Goal: Information Seeking & Learning: Learn about a topic

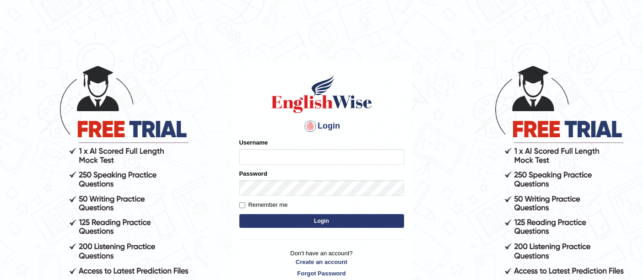
click at [283, 159] on input "Username" at bounding box center [321, 157] width 165 height 16
type input "GreeshmaV"
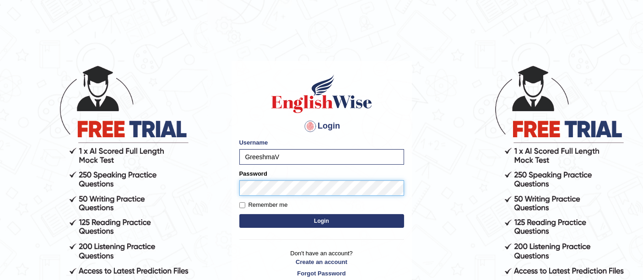
click at [239, 214] on button "Login" at bounding box center [321, 221] width 165 height 14
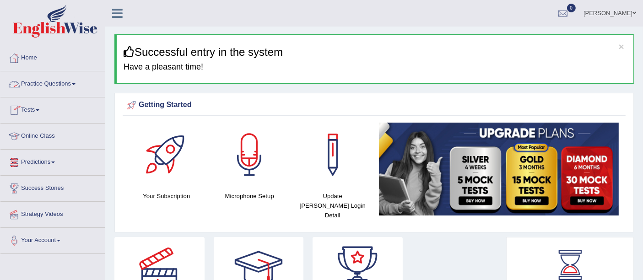
click at [44, 82] on link "Practice Questions" at bounding box center [52, 82] width 104 height 23
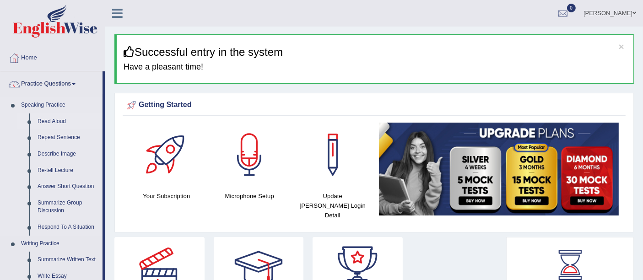
click at [58, 123] on link "Read Aloud" at bounding box center [67, 122] width 69 height 16
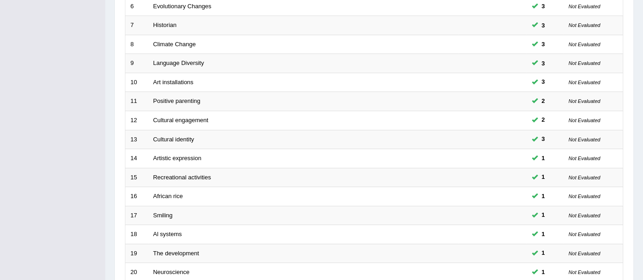
scroll to position [322, 0]
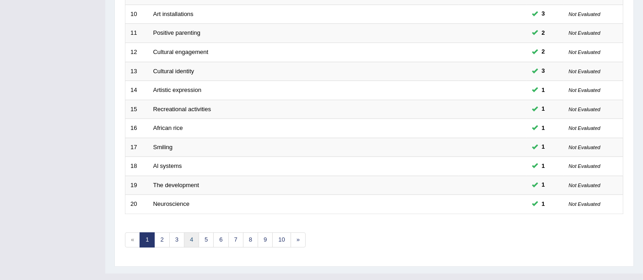
click at [186, 233] on link "4" at bounding box center [191, 240] width 15 height 15
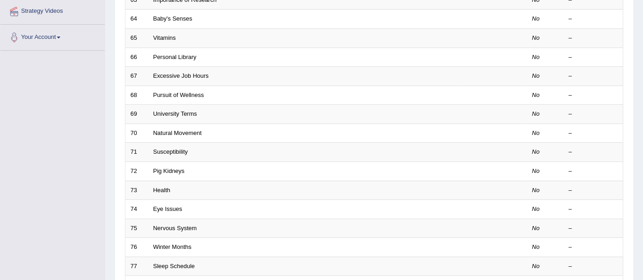
scroll to position [305, 0]
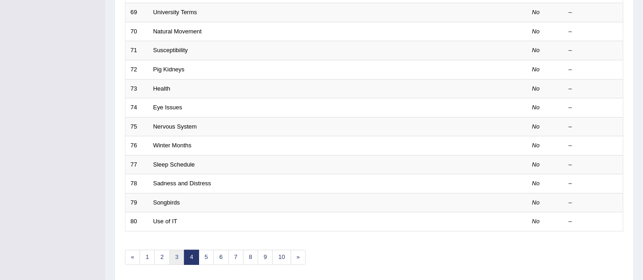
click at [174, 250] on link "3" at bounding box center [176, 257] width 15 height 15
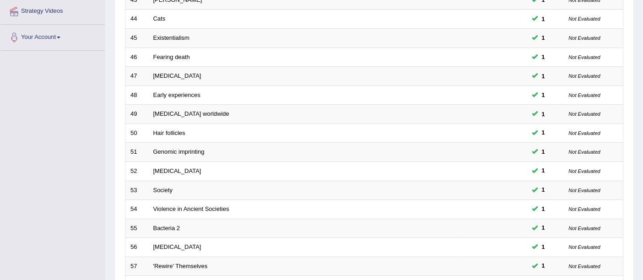
scroll to position [322, 0]
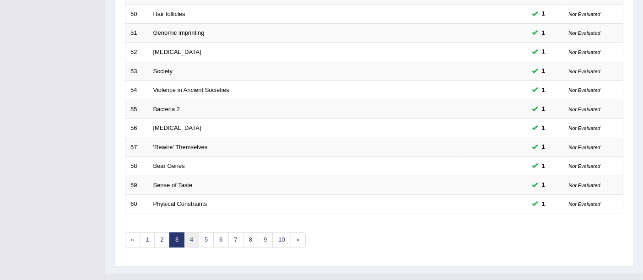
click at [190, 233] on link "4" at bounding box center [191, 240] width 15 height 15
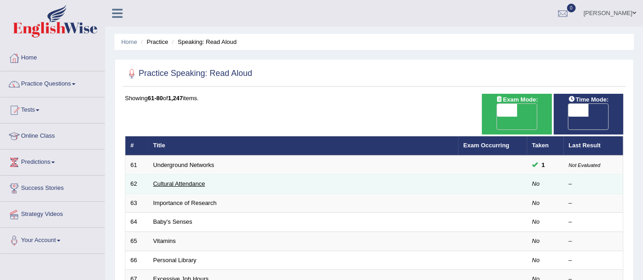
click at [193, 180] on link "Cultural Attendance" at bounding box center [179, 183] width 52 height 7
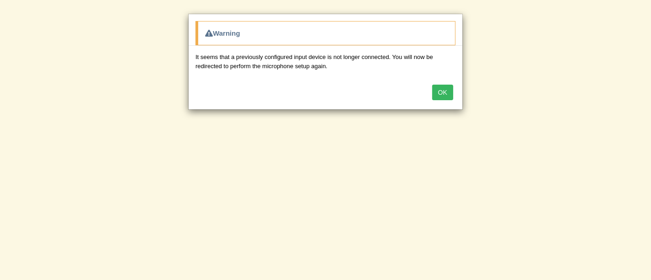
click at [440, 92] on button "OK" at bounding box center [442, 93] width 21 height 16
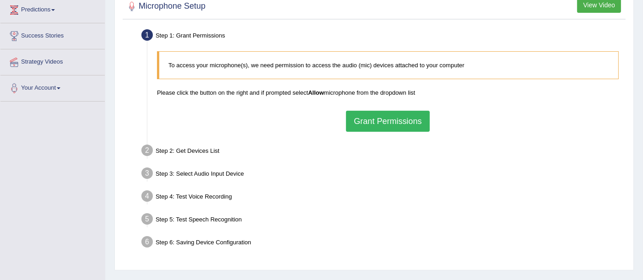
click at [374, 119] on button "Grant Permissions" at bounding box center [387, 121] width 83 height 21
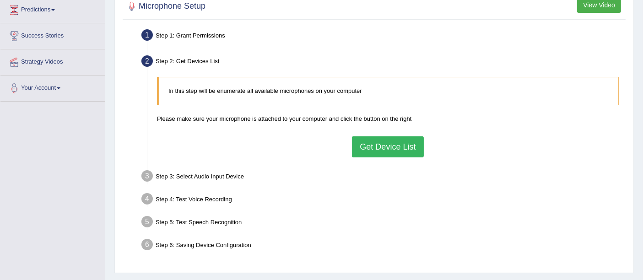
click at [373, 143] on button "Get Device List" at bounding box center [387, 146] width 71 height 21
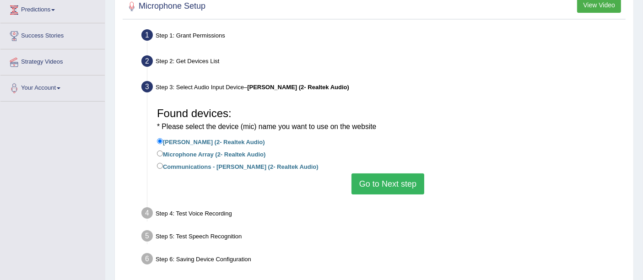
click at [375, 185] on button "Go to Next step" at bounding box center [388, 184] width 73 height 21
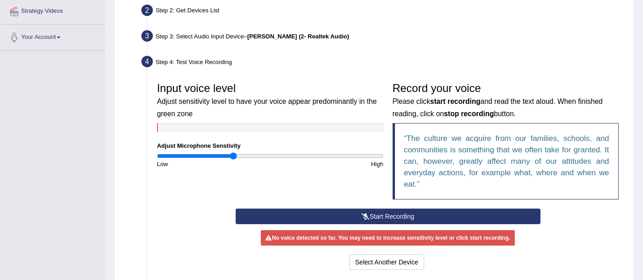
scroll to position [293, 0]
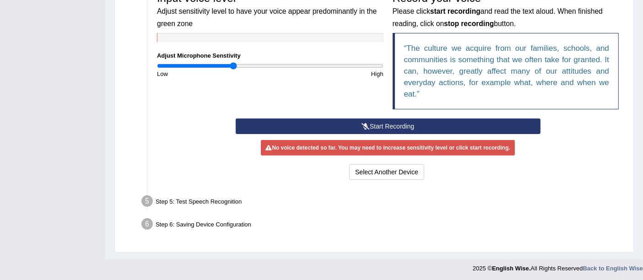
click at [384, 121] on button "Start Recording" at bounding box center [388, 127] width 305 height 16
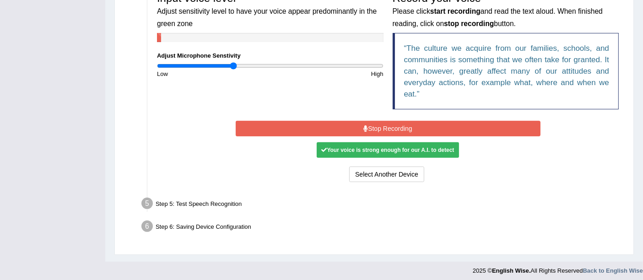
click at [376, 128] on button "Stop Recording" at bounding box center [388, 129] width 305 height 16
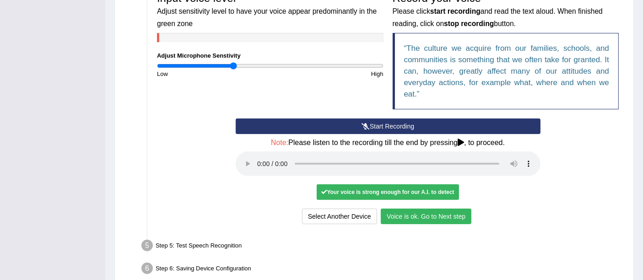
click at [419, 212] on button "Voice is ok. Go to Next step" at bounding box center [426, 217] width 91 height 16
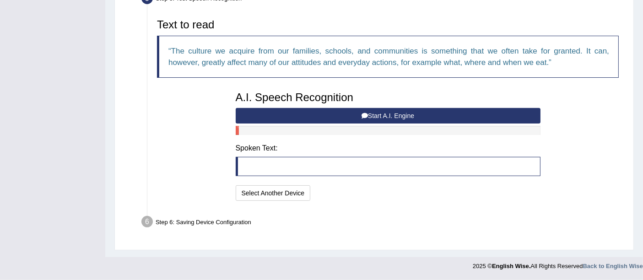
scroll to position [290, 0]
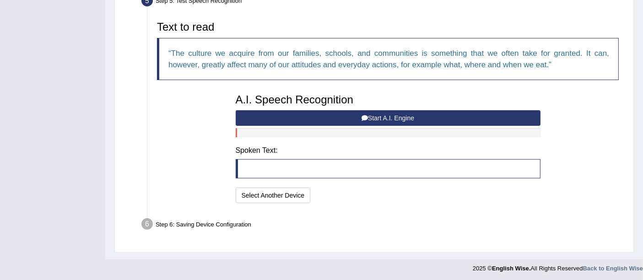
click at [312, 119] on button "Start A.I. Engine" at bounding box center [388, 118] width 305 height 16
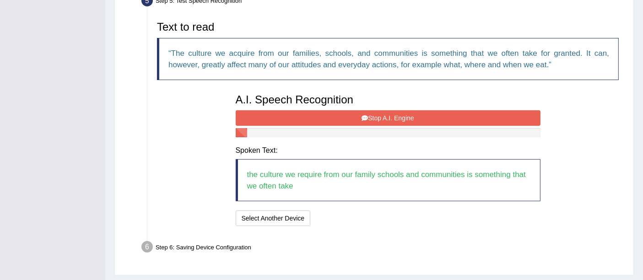
click at [311, 121] on button "Stop A.I. Engine" at bounding box center [388, 118] width 305 height 16
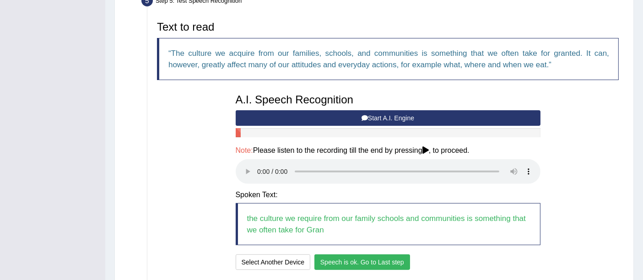
scroll to position [358, 0]
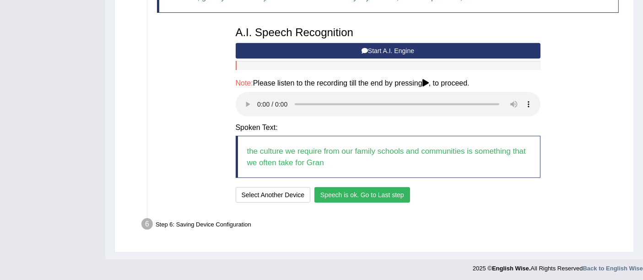
click at [339, 193] on button "Speech is ok. Go to Last step" at bounding box center [363, 195] width 96 height 16
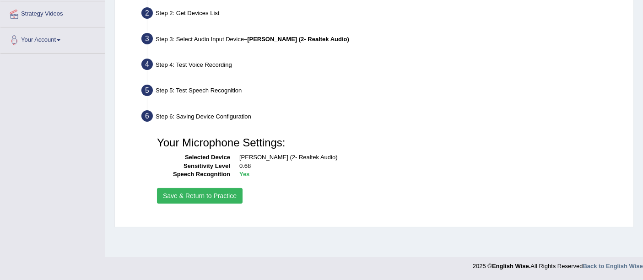
scroll to position [200, 0]
click at [205, 193] on button "Save & Return to Practice" at bounding box center [200, 197] width 86 height 16
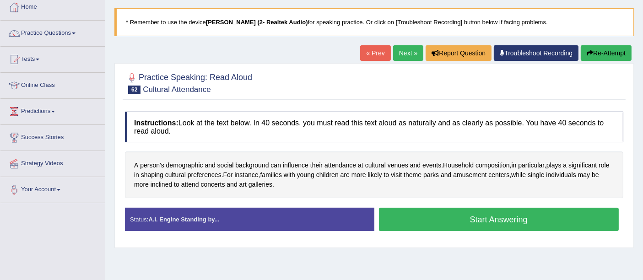
click at [492, 225] on button "Start Answering" at bounding box center [499, 219] width 240 height 23
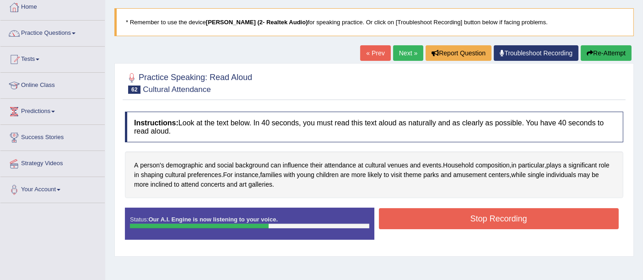
click at [492, 225] on button "Stop Recording" at bounding box center [499, 218] width 240 height 21
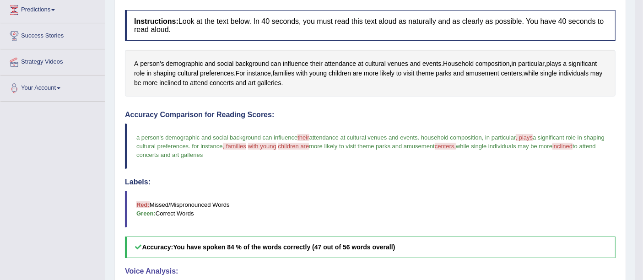
scroll to position [51, 0]
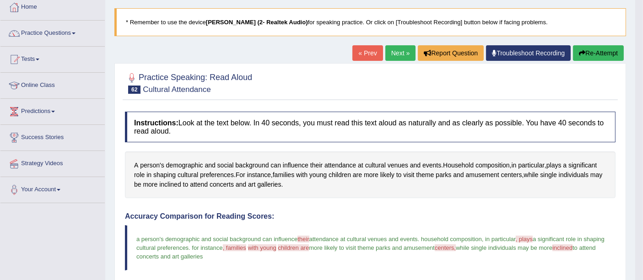
click at [394, 54] on link "Next »" at bounding box center [401, 53] width 30 height 16
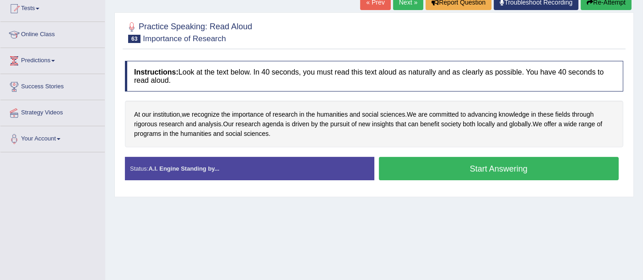
click at [430, 167] on button "Start Answering" at bounding box center [499, 168] width 240 height 23
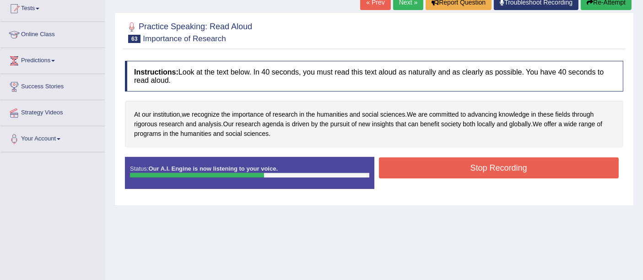
click at [430, 168] on button "Stop Recording" at bounding box center [499, 168] width 240 height 21
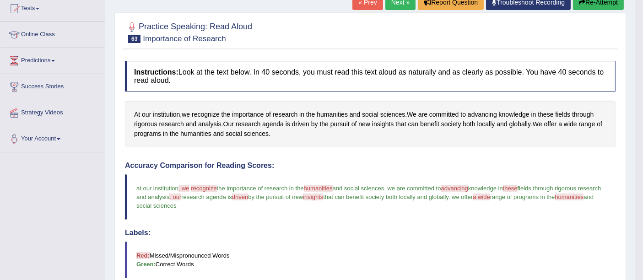
scroll to position [51, 0]
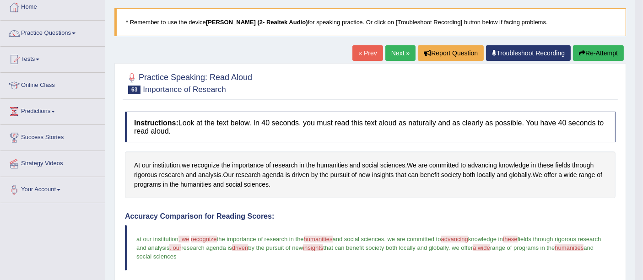
click at [402, 51] on link "Next »" at bounding box center [401, 53] width 30 height 16
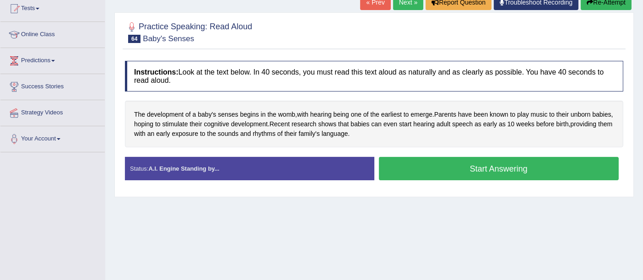
click at [445, 168] on button "Start Answering" at bounding box center [499, 168] width 240 height 23
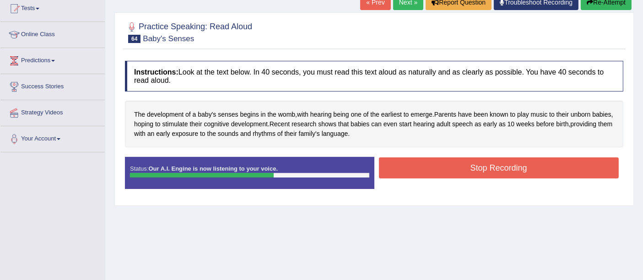
click at [445, 168] on button "Stop Recording" at bounding box center [499, 168] width 240 height 21
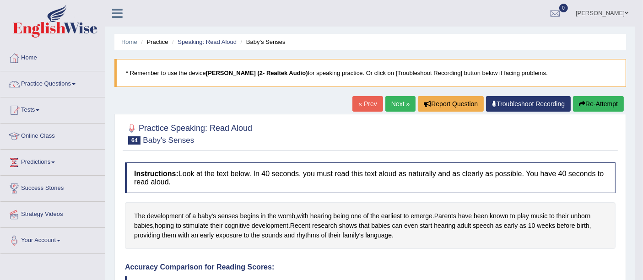
click at [394, 110] on link "Next »" at bounding box center [401, 104] width 30 height 16
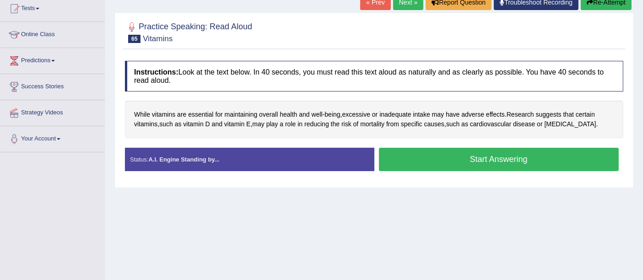
click at [413, 161] on button "Start Answering" at bounding box center [499, 159] width 240 height 23
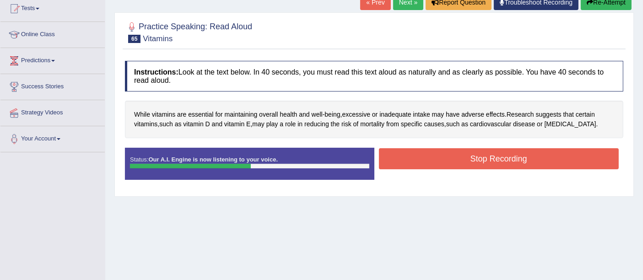
click at [413, 161] on button "Stop Recording" at bounding box center [499, 158] width 240 height 21
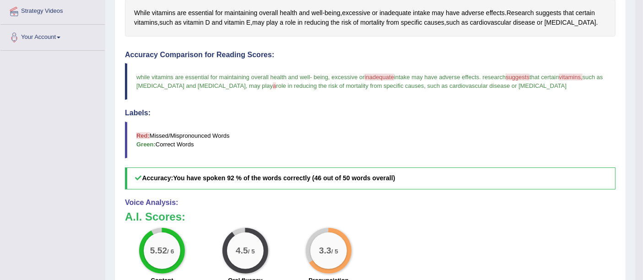
scroll to position [51, 0]
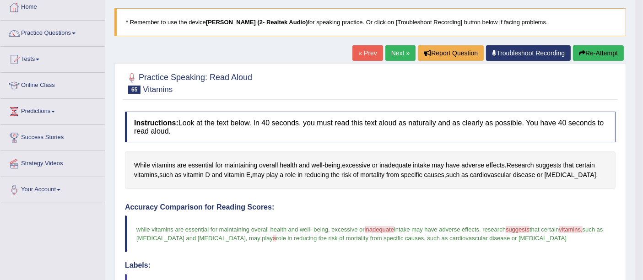
click at [397, 54] on link "Next »" at bounding box center [401, 53] width 30 height 16
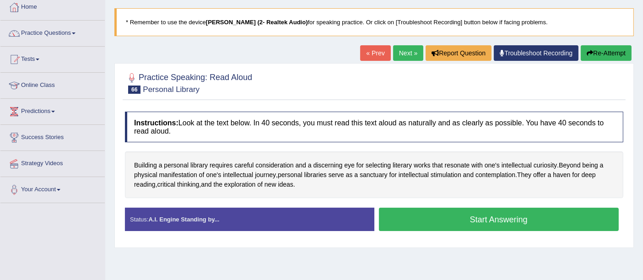
scroll to position [102, 0]
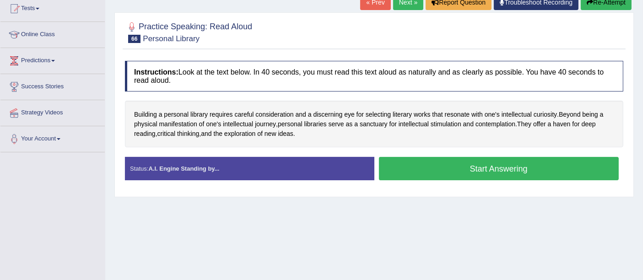
click at [429, 173] on button "Start Answering" at bounding box center [499, 168] width 240 height 23
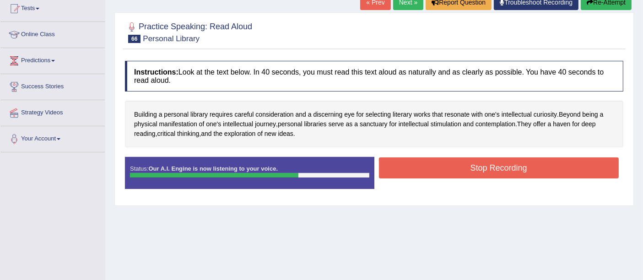
click at [433, 168] on button "Stop Recording" at bounding box center [499, 168] width 240 height 21
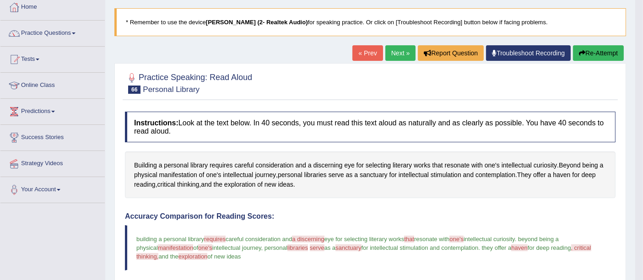
scroll to position [0, 0]
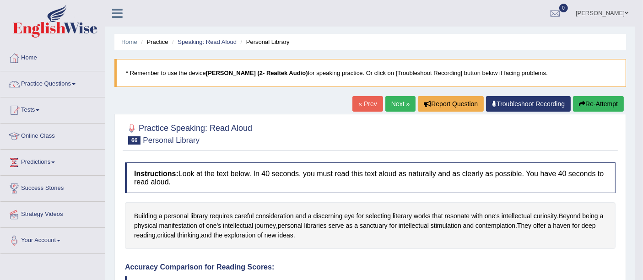
click at [397, 106] on link "Next »" at bounding box center [401, 104] width 30 height 16
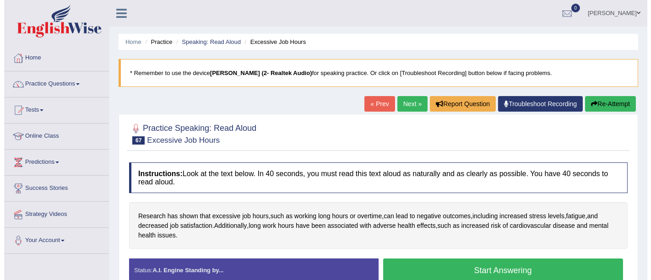
scroll to position [51, 0]
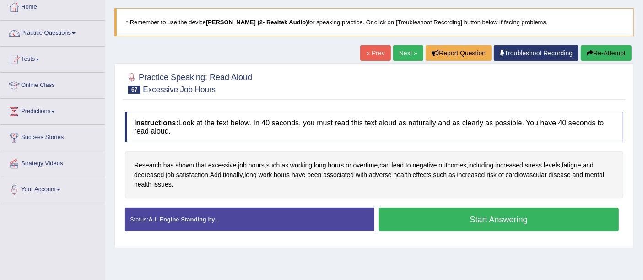
click at [459, 216] on button "Start Answering" at bounding box center [499, 219] width 240 height 23
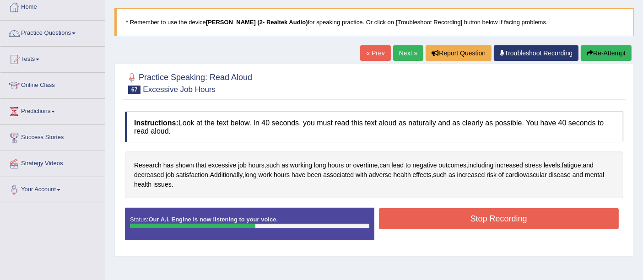
click at [459, 216] on button "Stop Recording" at bounding box center [499, 218] width 240 height 21
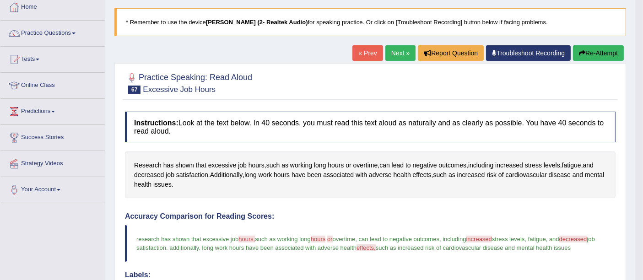
scroll to position [0, 0]
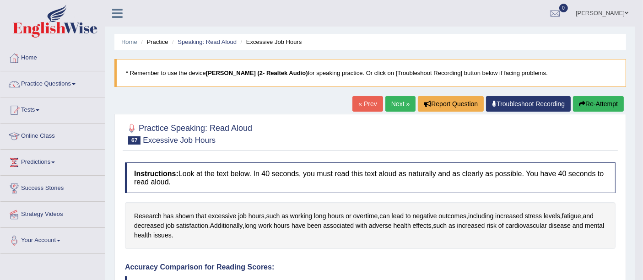
click at [392, 104] on link "Next »" at bounding box center [401, 104] width 30 height 16
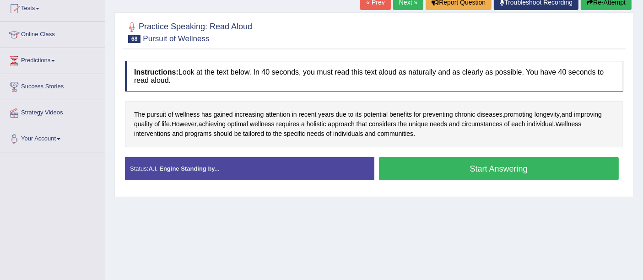
click at [402, 171] on button "Start Answering" at bounding box center [499, 168] width 240 height 23
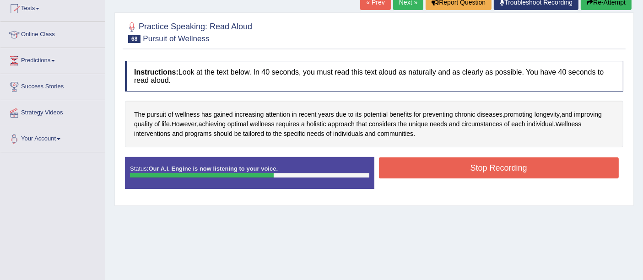
click at [402, 171] on button "Stop Recording" at bounding box center [499, 168] width 240 height 21
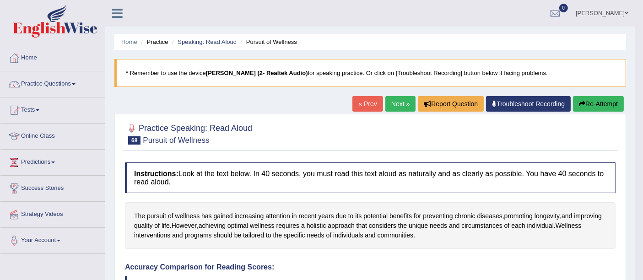
click at [397, 107] on link "Next »" at bounding box center [401, 104] width 30 height 16
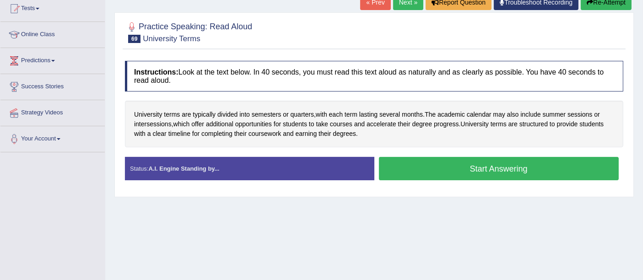
click at [410, 165] on button "Start Answering" at bounding box center [499, 168] width 240 height 23
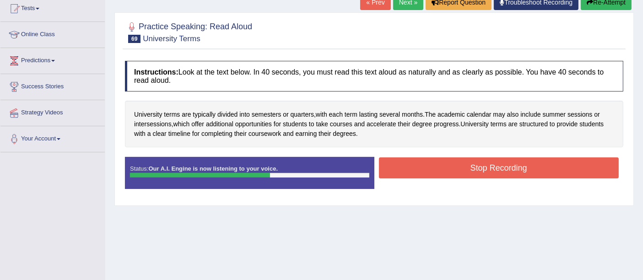
click at [409, 163] on button "Stop Recording" at bounding box center [499, 168] width 240 height 21
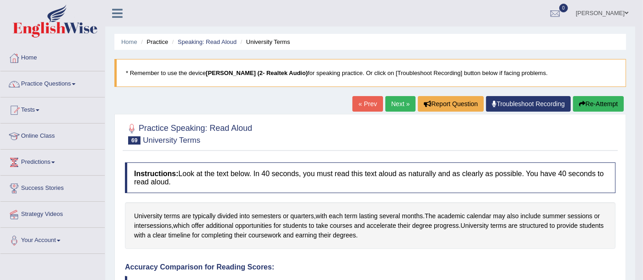
click at [58, 83] on link "Practice Questions" at bounding box center [52, 82] width 104 height 23
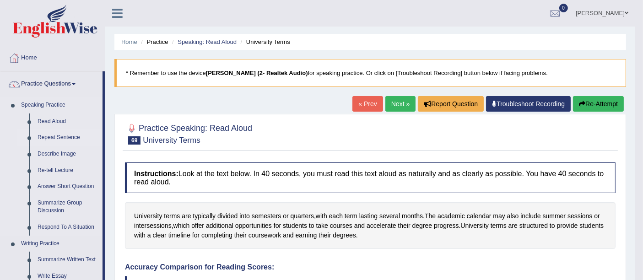
click at [44, 138] on link "Repeat Sentence" at bounding box center [67, 138] width 69 height 16
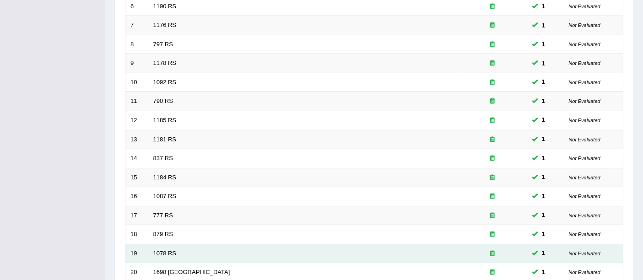
scroll to position [322, 0]
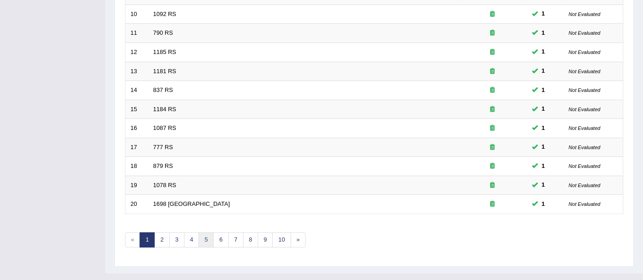
click at [204, 233] on link "5" at bounding box center [206, 240] width 15 height 15
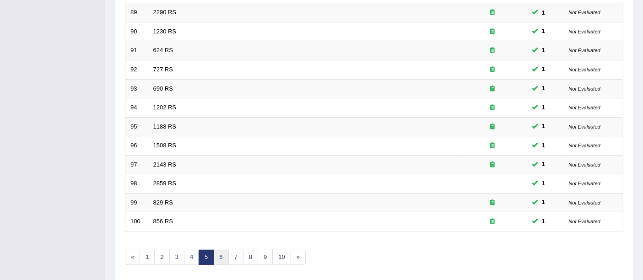
click at [221, 250] on link "6" at bounding box center [220, 257] width 15 height 15
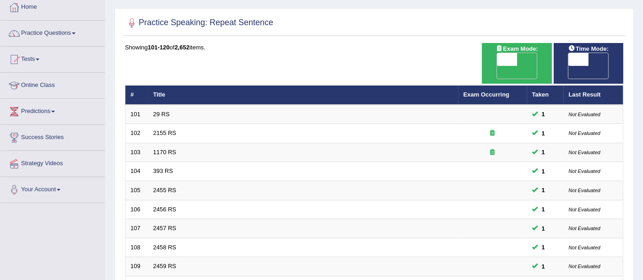
scroll to position [305, 0]
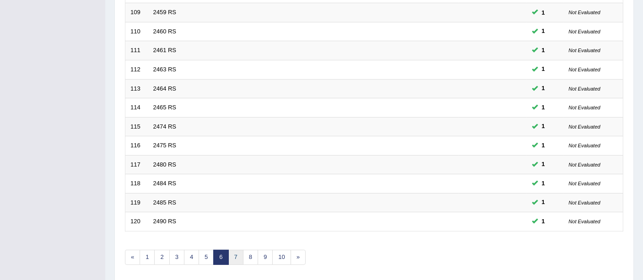
click at [234, 250] on link "7" at bounding box center [235, 257] width 15 height 15
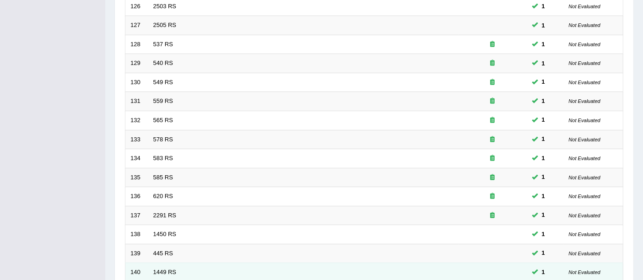
scroll to position [322, 0]
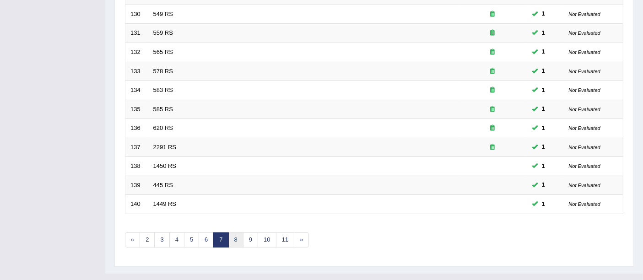
click at [235, 233] on link "8" at bounding box center [235, 240] width 15 height 15
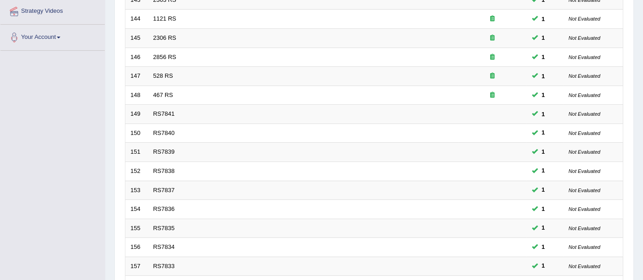
scroll to position [322, 0]
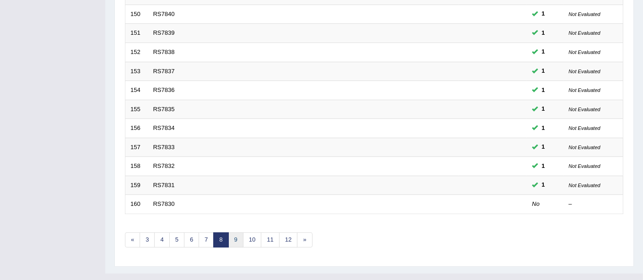
click at [237, 233] on link "9" at bounding box center [235, 240] width 15 height 15
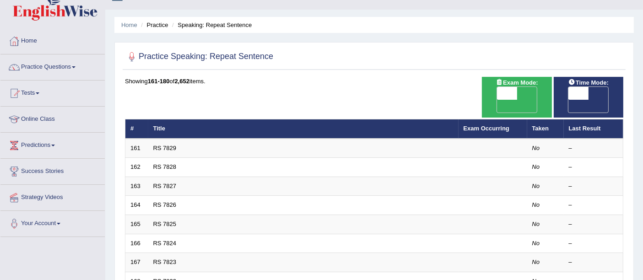
scroll to position [322, 0]
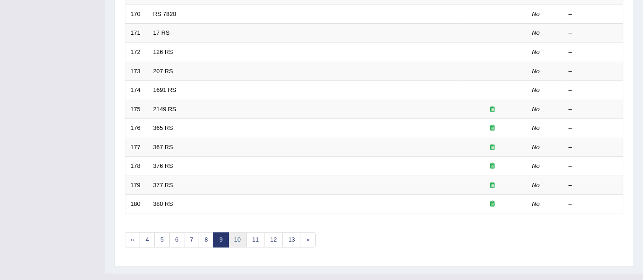
click at [240, 233] on link "10" at bounding box center [237, 240] width 18 height 15
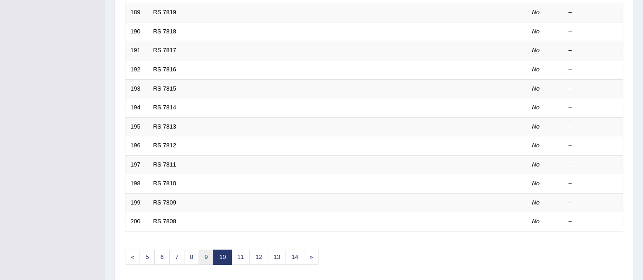
click at [208, 250] on link "9" at bounding box center [206, 257] width 15 height 15
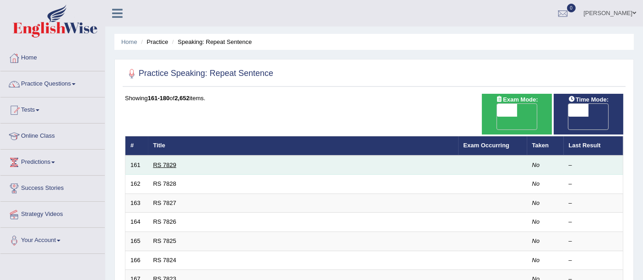
click at [154, 162] on link "RS 7829" at bounding box center [164, 165] width 23 height 7
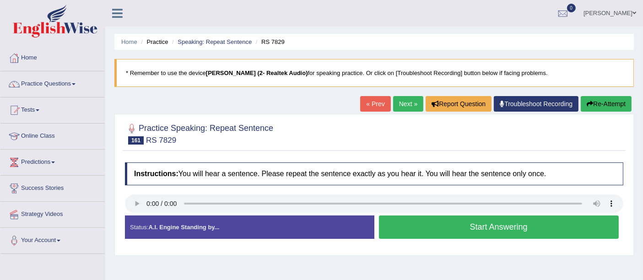
click at [397, 225] on button "Start Answering" at bounding box center [499, 227] width 240 height 23
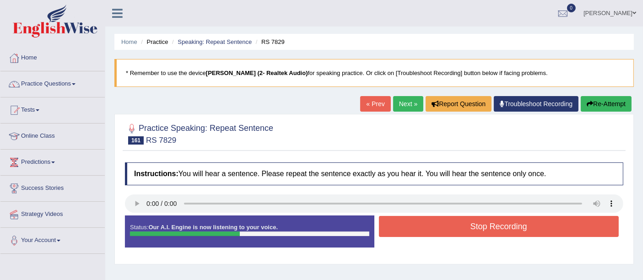
click at [402, 223] on button "Stop Recording" at bounding box center [499, 226] width 240 height 21
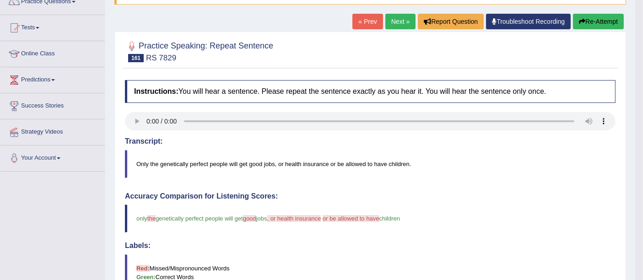
scroll to position [32, 0]
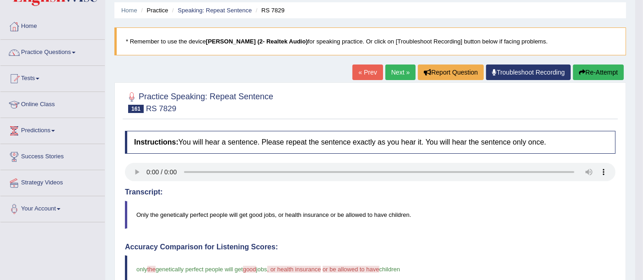
click at [602, 75] on button "Re-Attempt" at bounding box center [598, 73] width 51 height 16
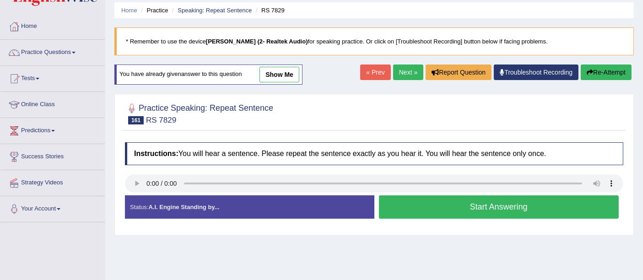
click at [471, 201] on button "Start Answering" at bounding box center [499, 207] width 240 height 23
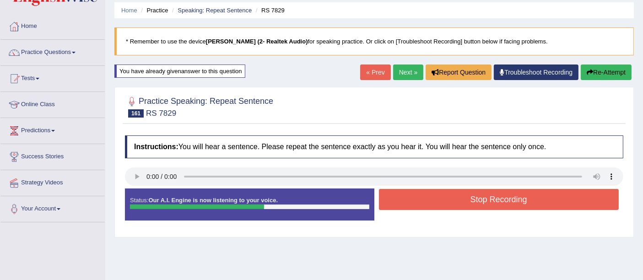
click at [492, 198] on button "Stop Recording" at bounding box center [499, 199] width 240 height 21
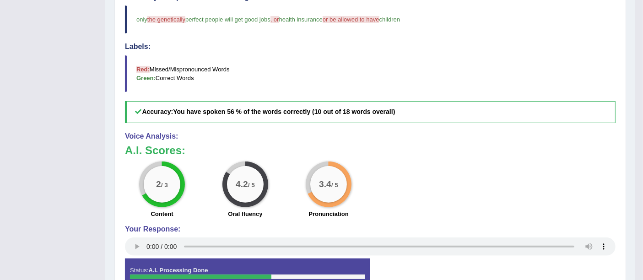
scroll to position [82, 0]
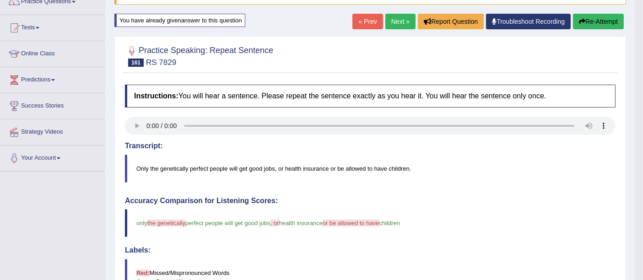
click at [392, 19] on link "Next »" at bounding box center [401, 22] width 30 height 16
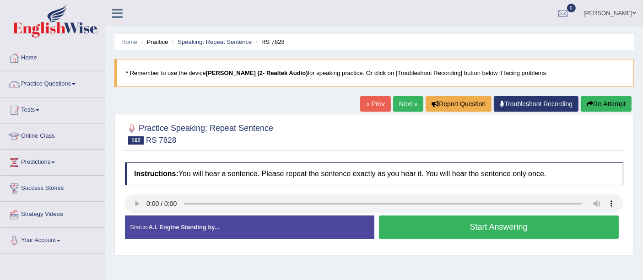
click at [403, 234] on button "Start Answering" at bounding box center [499, 227] width 240 height 23
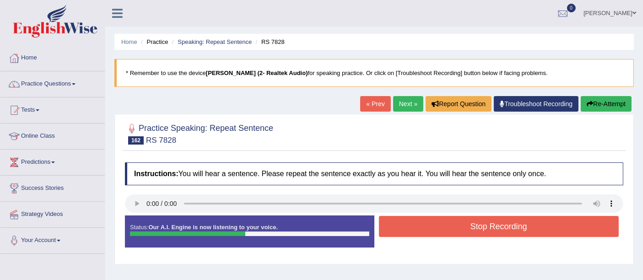
click at [403, 234] on button "Stop Recording" at bounding box center [499, 226] width 240 height 21
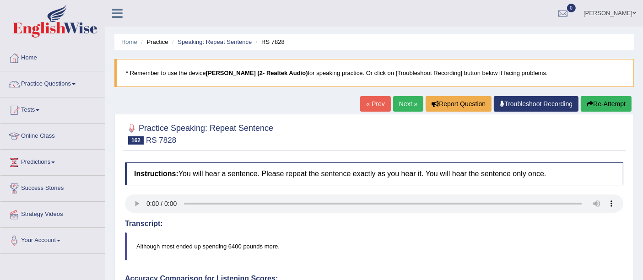
click at [397, 106] on link "Next »" at bounding box center [408, 104] width 30 height 16
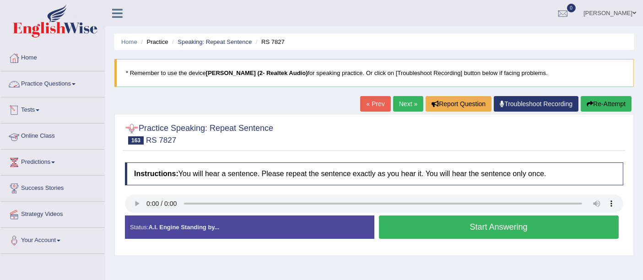
click at [47, 90] on link "Practice Questions" at bounding box center [52, 82] width 104 height 23
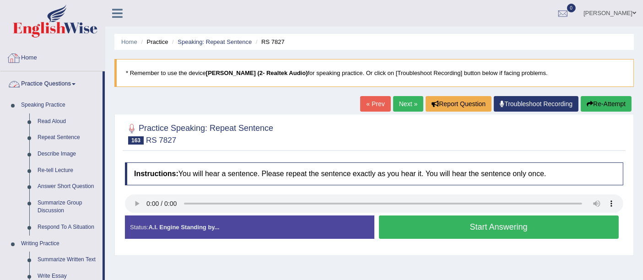
click at [33, 57] on link "Home" at bounding box center [52, 56] width 104 height 23
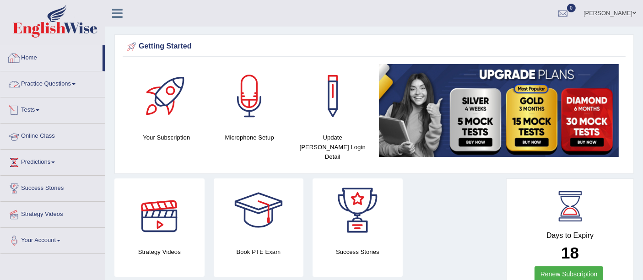
click at [40, 83] on link "Practice Questions" at bounding box center [52, 82] width 104 height 23
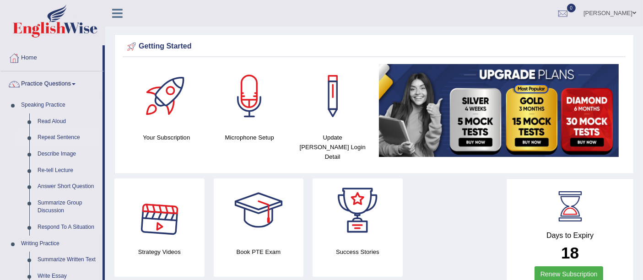
click at [54, 138] on link "Repeat Sentence" at bounding box center [67, 138] width 69 height 16
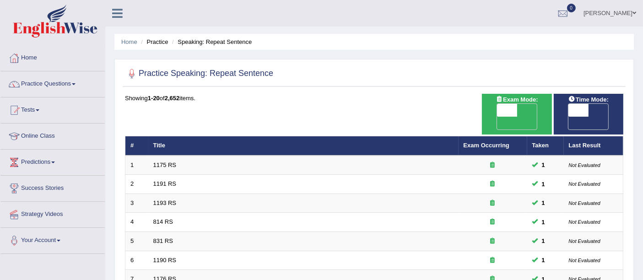
click at [571, 113] on span at bounding box center [579, 110] width 20 height 13
checkbox input "true"
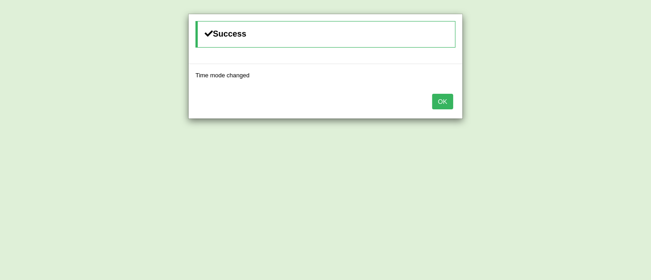
click at [442, 103] on button "OK" at bounding box center [442, 102] width 21 height 16
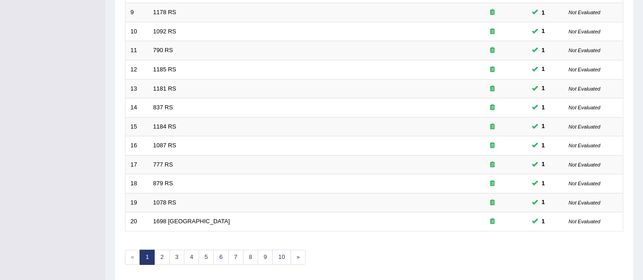
scroll to position [322, 0]
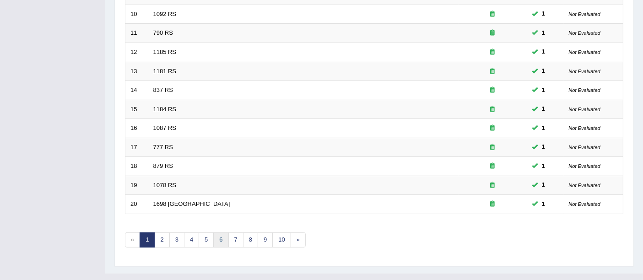
click at [216, 233] on link "6" at bounding box center [220, 240] width 15 height 15
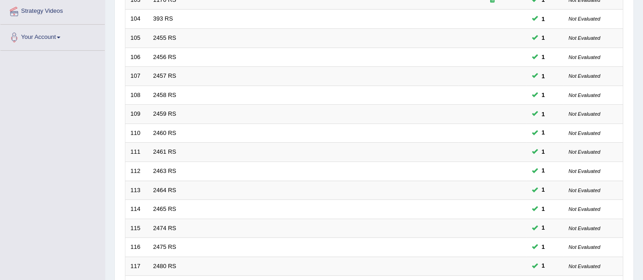
scroll to position [322, 0]
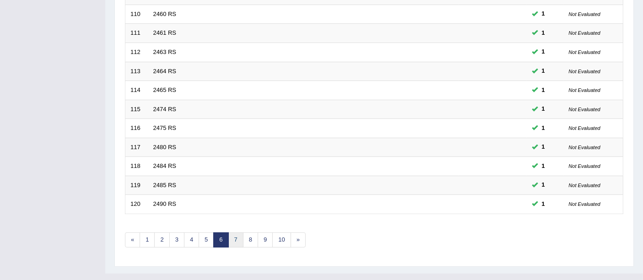
click at [234, 233] on link "7" at bounding box center [235, 240] width 15 height 15
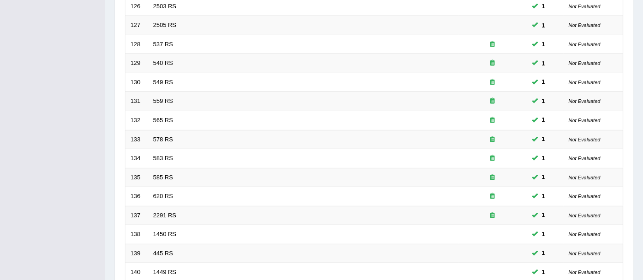
scroll to position [322, 0]
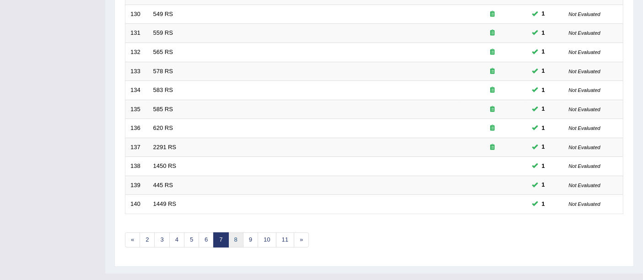
click at [231, 233] on link "8" at bounding box center [235, 240] width 15 height 15
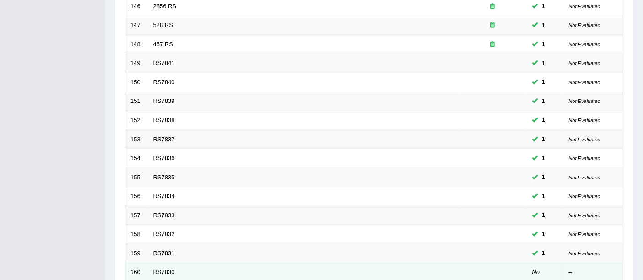
scroll to position [322, 0]
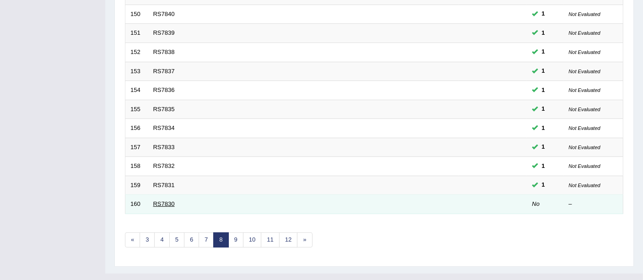
click at [160, 201] on link "RS7830" at bounding box center [164, 204] width 22 height 7
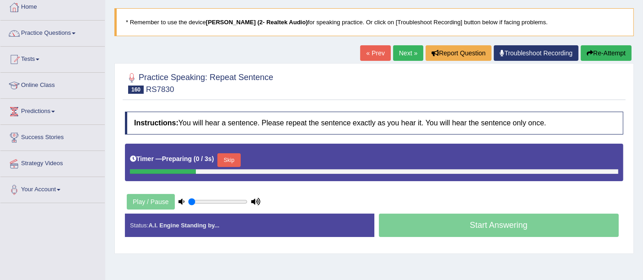
scroll to position [152, 0]
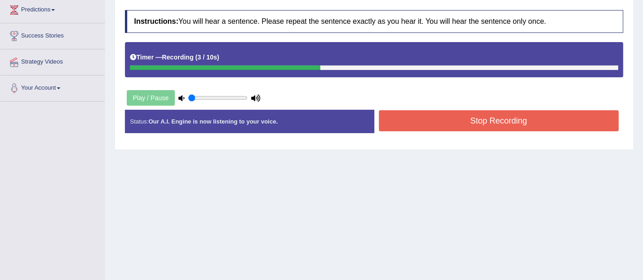
click at [431, 117] on button "Stop Recording" at bounding box center [499, 120] width 240 height 21
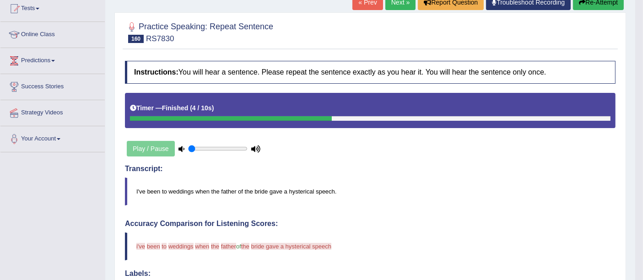
scroll to position [0, 0]
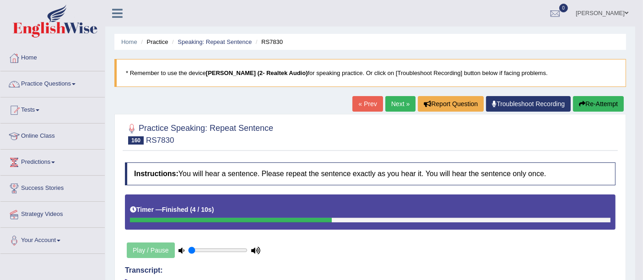
click at [394, 99] on link "Next »" at bounding box center [401, 104] width 30 height 16
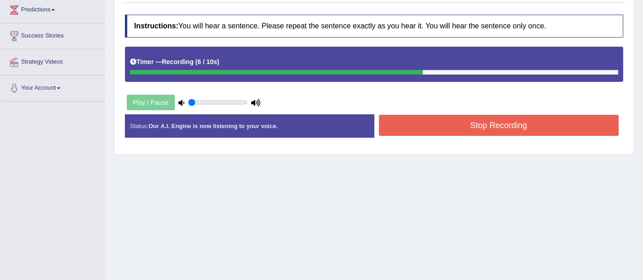
click at [425, 126] on button "Stop Recording" at bounding box center [499, 125] width 240 height 21
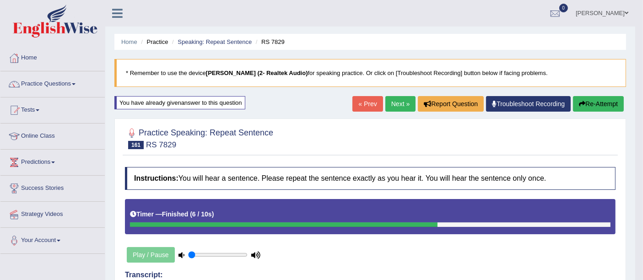
click at [394, 104] on link "Next »" at bounding box center [401, 104] width 30 height 16
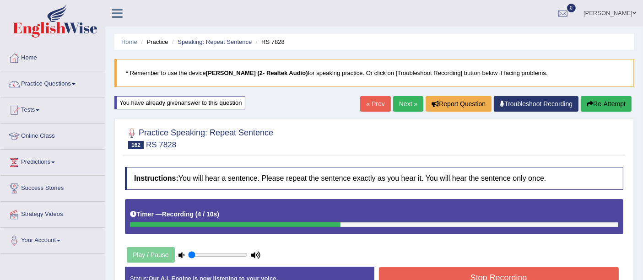
click at [396, 107] on link "Next »" at bounding box center [408, 104] width 30 height 16
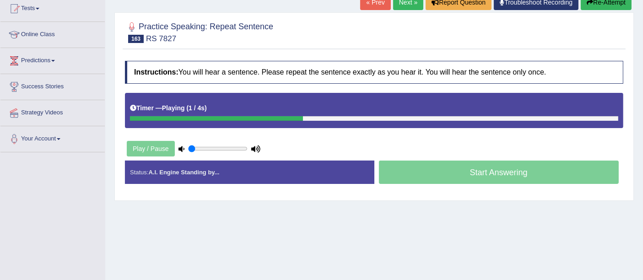
scroll to position [51, 0]
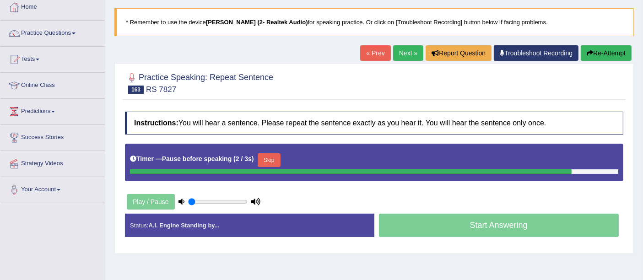
drag, startPoint x: 602, startPoint y: 48, endPoint x: 597, endPoint y: 51, distance: 5.6
click at [600, 49] on button "Re-Attempt" at bounding box center [606, 53] width 51 height 16
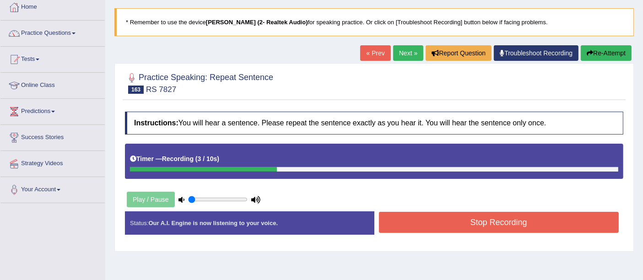
click at [400, 214] on button "Stop Recording" at bounding box center [499, 222] width 240 height 21
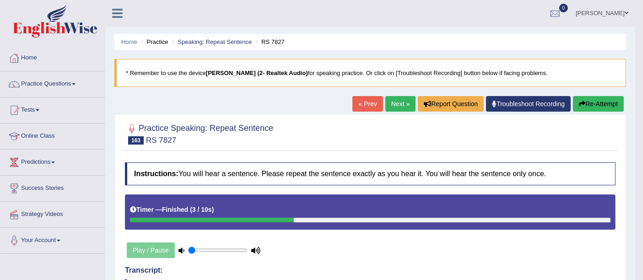
click at [502, 103] on link "Troubleshoot Recording" at bounding box center [528, 104] width 85 height 16
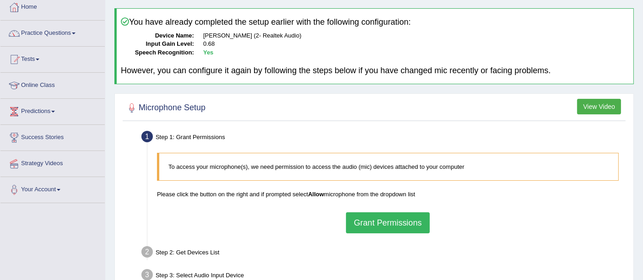
scroll to position [102, 0]
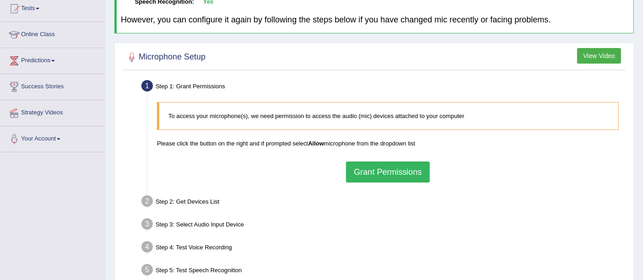
click at [375, 174] on button "Grant Permissions" at bounding box center [387, 172] width 83 height 21
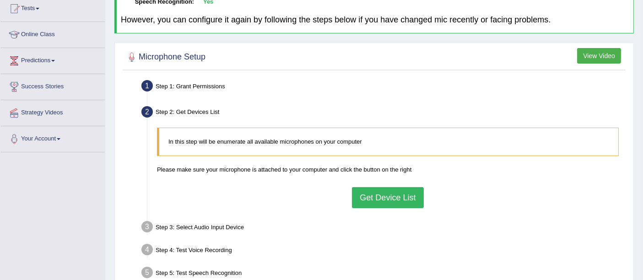
click at [373, 197] on button "Get Device List" at bounding box center [387, 197] width 71 height 21
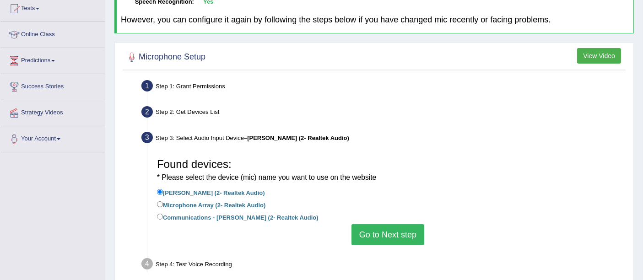
click at [372, 237] on button "Go to Next step" at bounding box center [388, 234] width 73 height 21
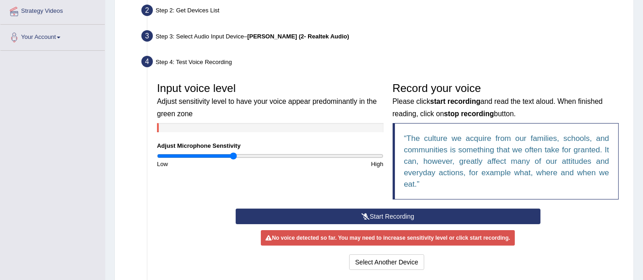
scroll to position [254, 0]
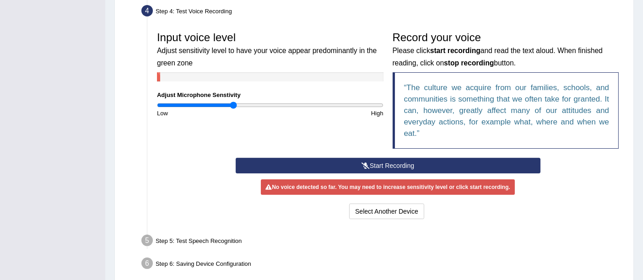
click at [365, 163] on icon at bounding box center [366, 166] width 8 height 6
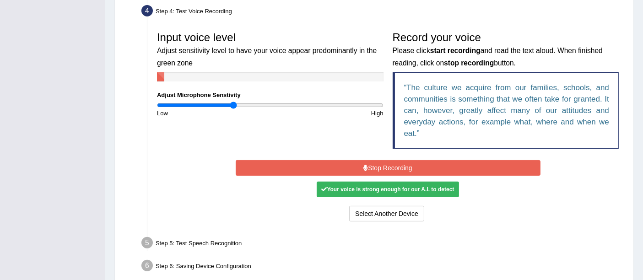
click at [365, 162] on button "Stop Recording" at bounding box center [388, 168] width 305 height 16
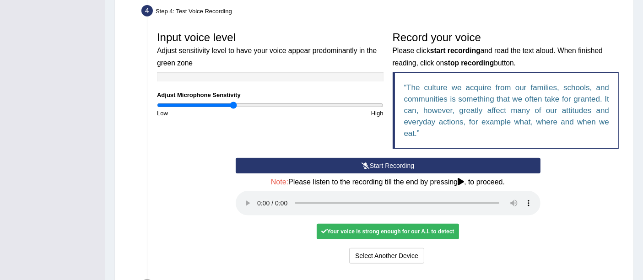
scroll to position [305, 0]
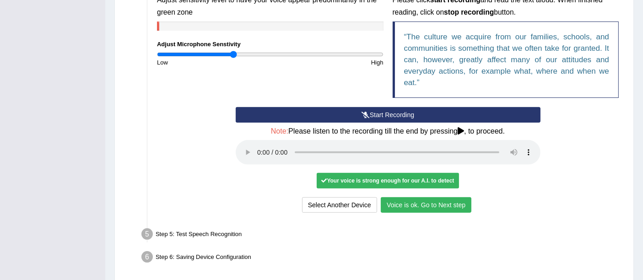
click at [405, 204] on button "Voice is ok. Go to Next step" at bounding box center [426, 205] width 91 height 16
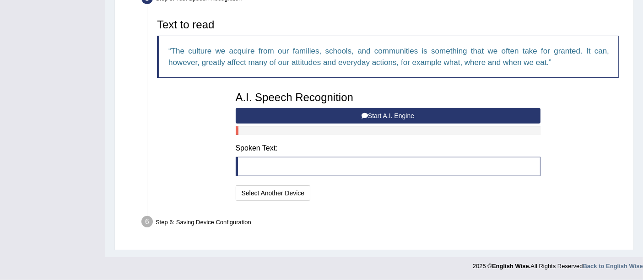
scroll to position [290, 0]
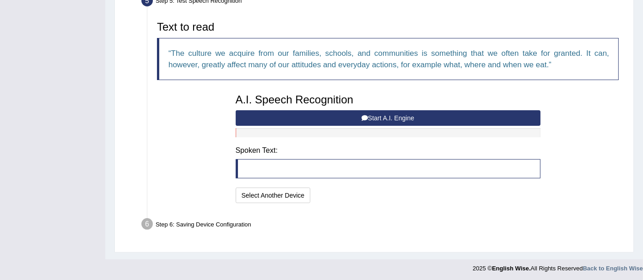
click at [272, 120] on button "Start A.I. Engine" at bounding box center [388, 118] width 305 height 16
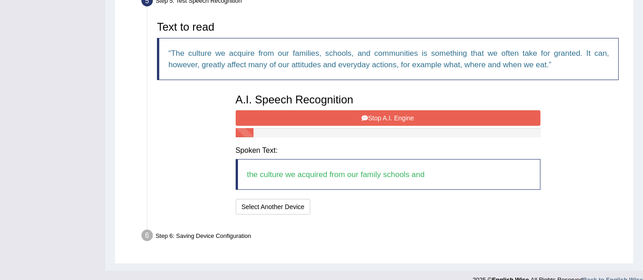
click at [271, 120] on button "Stop A.I. Engine" at bounding box center [388, 118] width 305 height 16
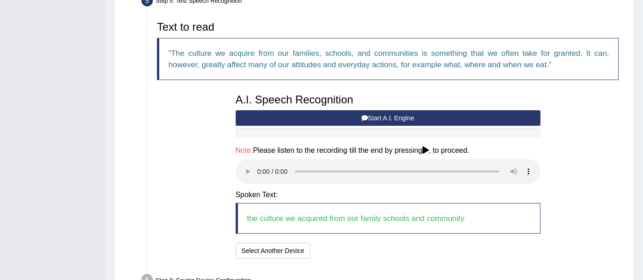
scroll to position [346, 0]
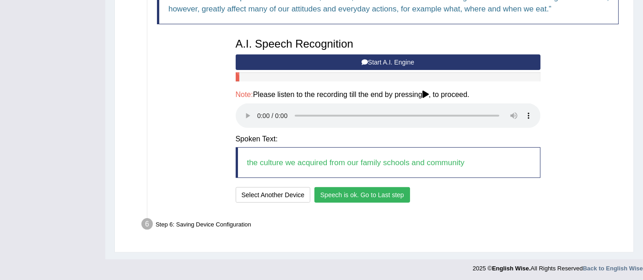
click at [335, 192] on button "Speech is ok. Go to Last step" at bounding box center [363, 195] width 96 height 16
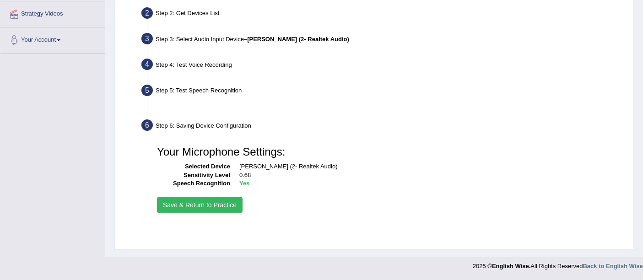
scroll to position [200, 0]
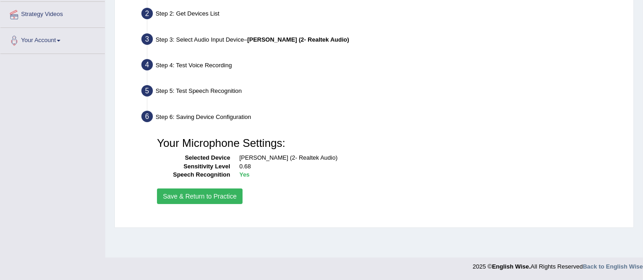
click at [212, 201] on button "Save & Return to Practice" at bounding box center [200, 197] width 86 height 16
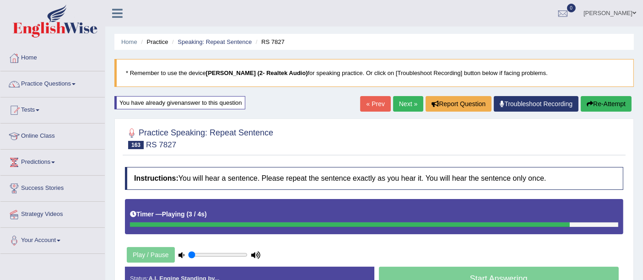
click at [400, 109] on link "Next »" at bounding box center [408, 104] width 30 height 16
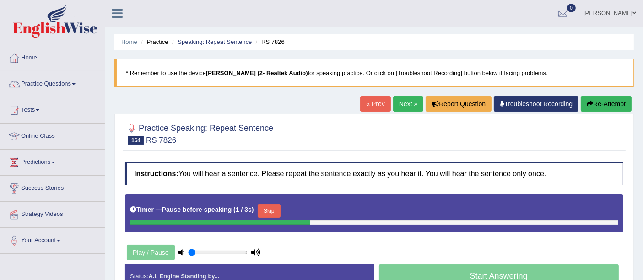
click at [259, 250] on icon at bounding box center [255, 253] width 9 height 6
click at [258, 250] on icon at bounding box center [255, 253] width 9 height 6
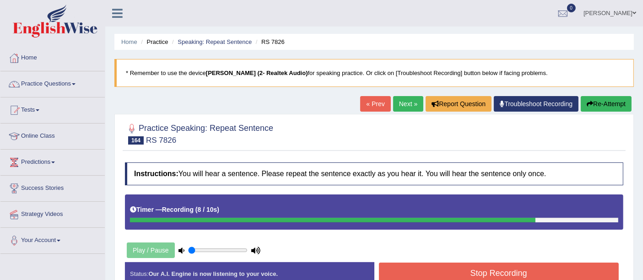
click at [378, 250] on div "Instructions: You will hear a sentence. Please repeat the sentence exactly as y…" at bounding box center [374, 228] width 503 height 140
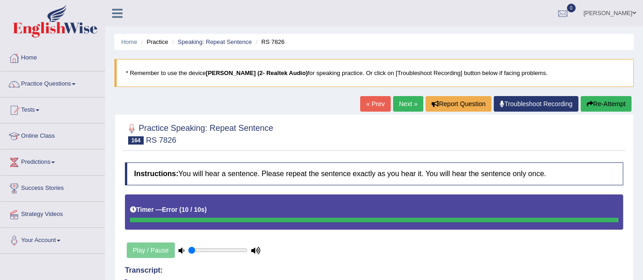
click at [590, 110] on button "Re-Attempt" at bounding box center [606, 104] width 51 height 16
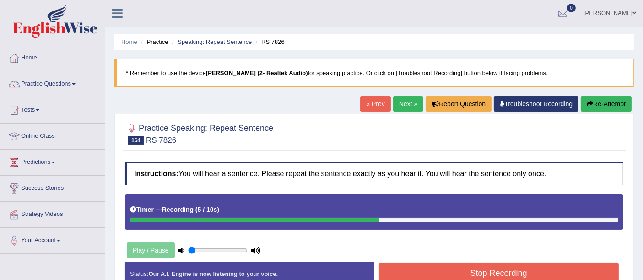
scroll to position [102, 0]
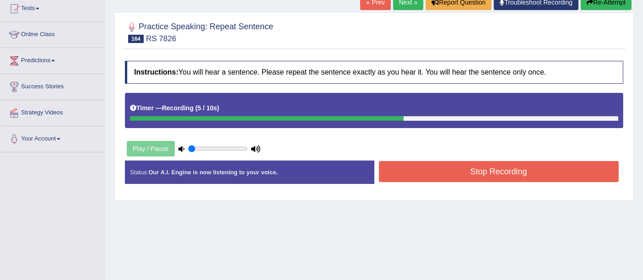
click at [430, 170] on button "Stop Recording" at bounding box center [499, 171] width 240 height 21
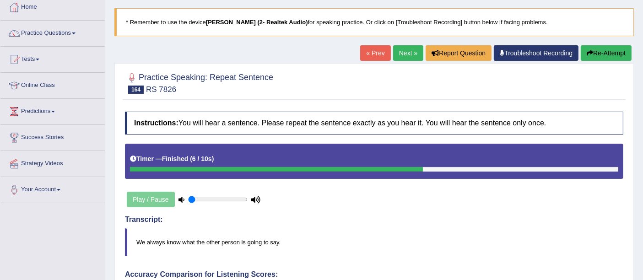
scroll to position [0, 0]
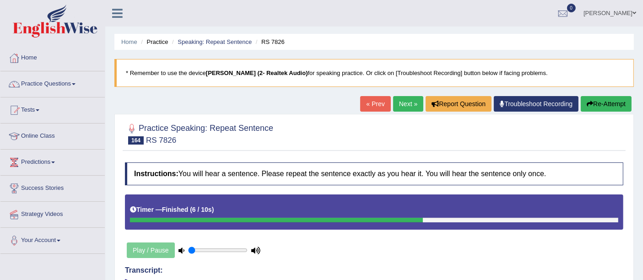
click at [398, 102] on link "Next »" at bounding box center [408, 104] width 30 height 16
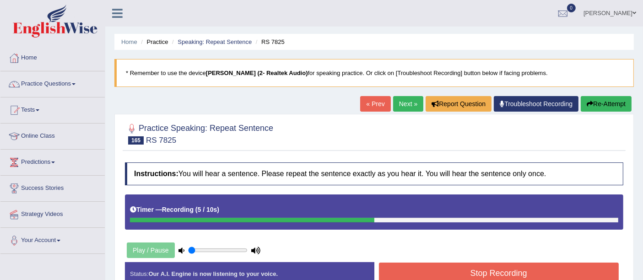
click at [484, 272] on button "Stop Recording" at bounding box center [499, 273] width 240 height 21
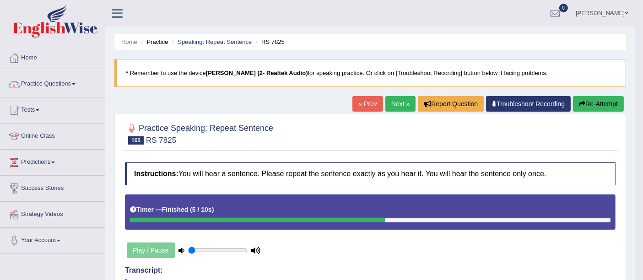
click at [397, 104] on link "Next »" at bounding box center [401, 104] width 30 height 16
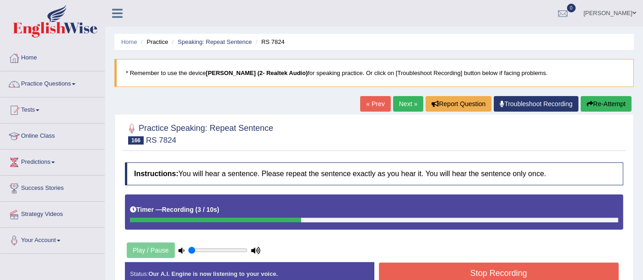
click at [611, 106] on button "Re-Attempt" at bounding box center [606, 104] width 51 height 16
click at [447, 274] on button "Stop Recording" at bounding box center [499, 273] width 240 height 21
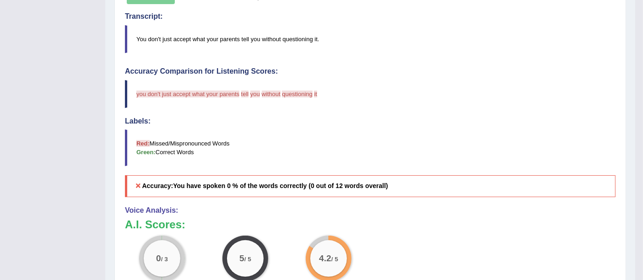
scroll to position [51, 0]
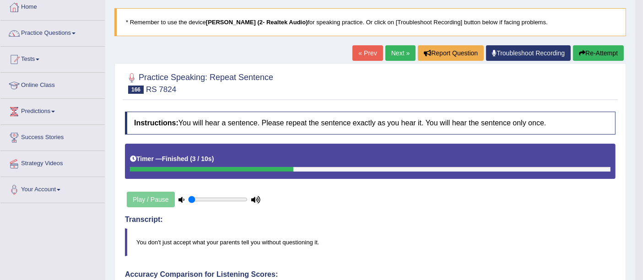
click at [406, 52] on link "Next »" at bounding box center [401, 53] width 30 height 16
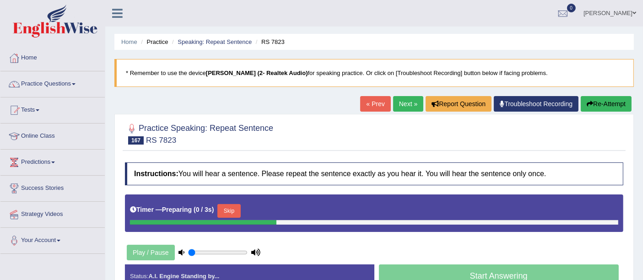
scroll to position [51, 0]
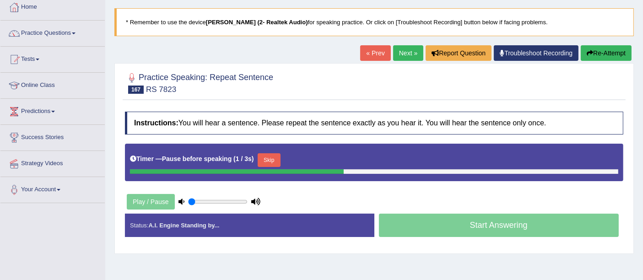
click at [619, 58] on button "Re-Attempt" at bounding box center [606, 53] width 51 height 16
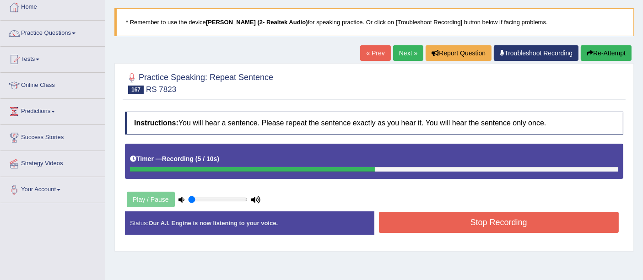
click at [476, 225] on button "Stop Recording" at bounding box center [499, 222] width 240 height 21
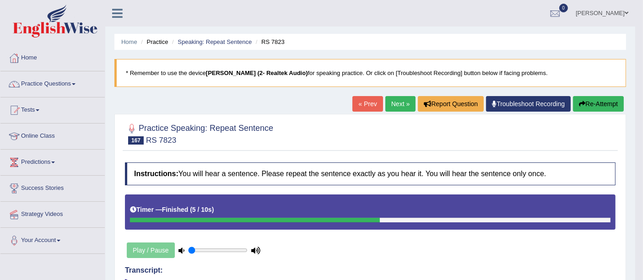
click at [402, 104] on link "Next »" at bounding box center [401, 104] width 30 height 16
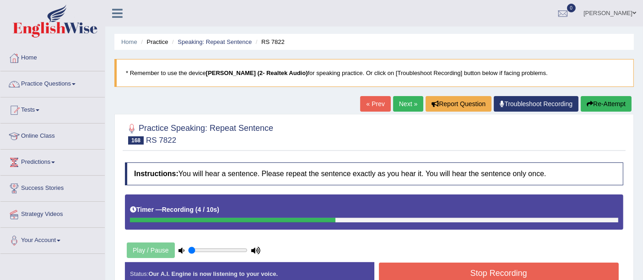
click at [469, 272] on button "Stop Recording" at bounding box center [499, 273] width 240 height 21
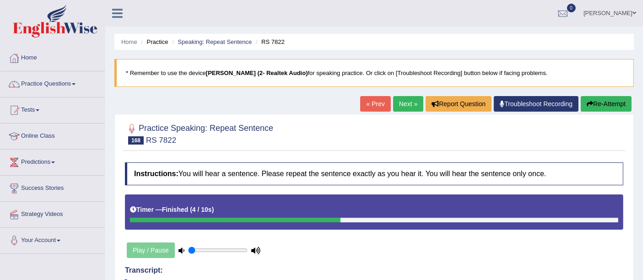
click at [403, 106] on link "Next »" at bounding box center [408, 104] width 30 height 16
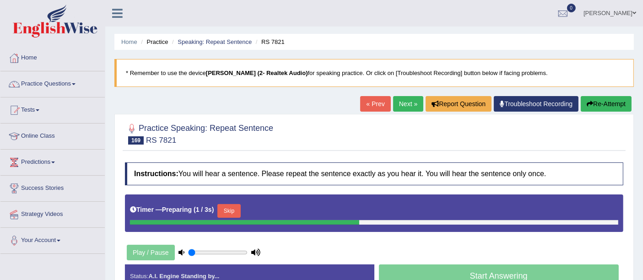
scroll to position [51, 0]
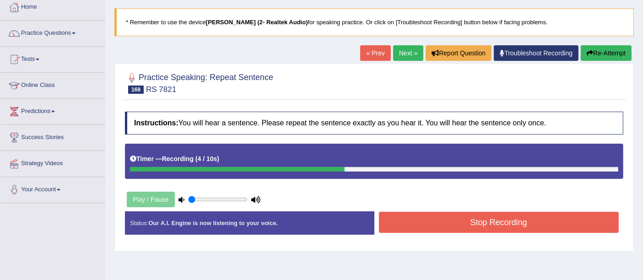
click at [453, 224] on button "Stop Recording" at bounding box center [499, 222] width 240 height 21
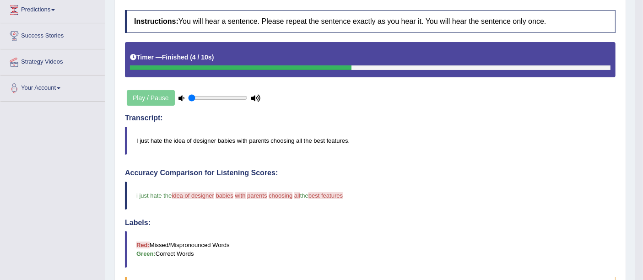
scroll to position [0, 0]
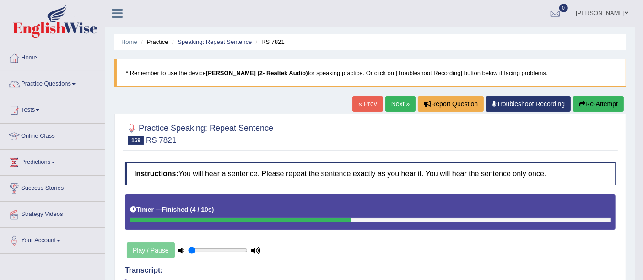
click at [403, 103] on link "Next »" at bounding box center [401, 104] width 30 height 16
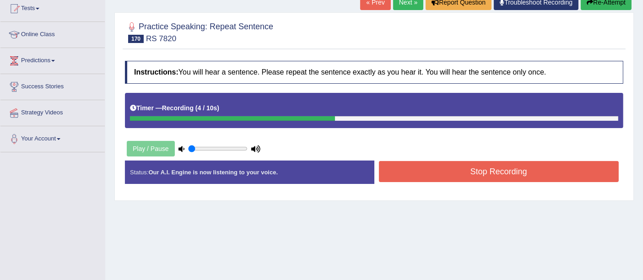
click at [473, 169] on button "Stop Recording" at bounding box center [499, 171] width 240 height 21
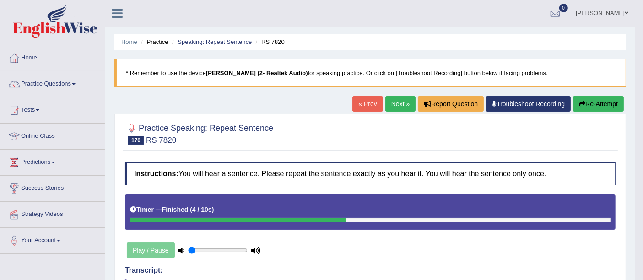
click at [399, 97] on link "Next »" at bounding box center [401, 104] width 30 height 16
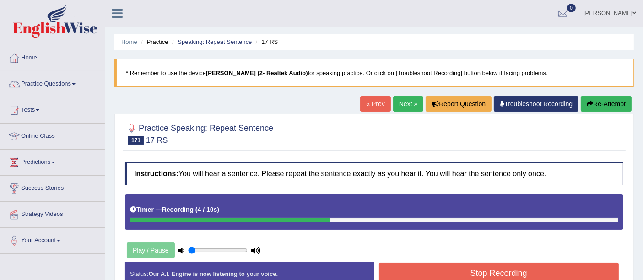
click at [434, 267] on button "Stop Recording" at bounding box center [499, 273] width 240 height 21
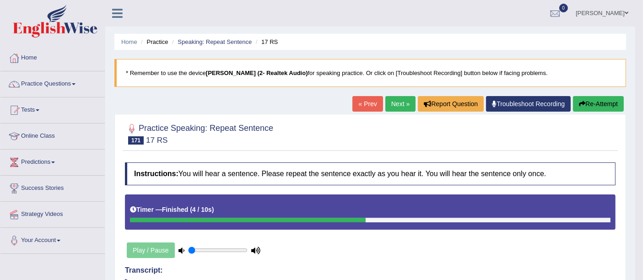
click at [396, 108] on link "Next »" at bounding box center [401, 104] width 30 height 16
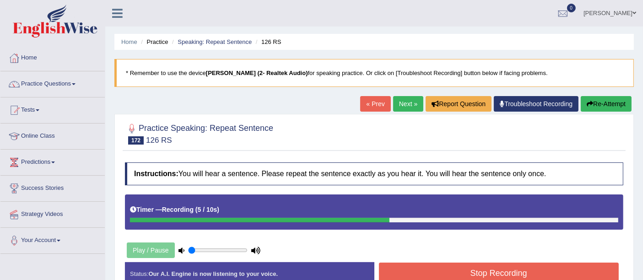
click at [411, 270] on button "Stop Recording" at bounding box center [499, 273] width 240 height 21
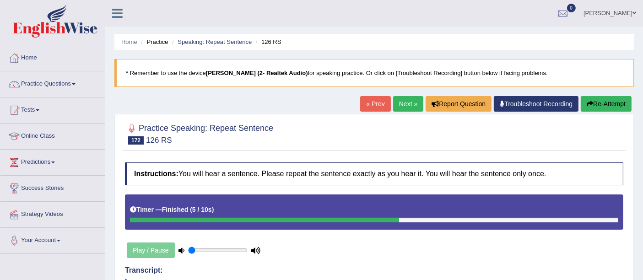
click at [406, 101] on link "Next »" at bounding box center [408, 104] width 30 height 16
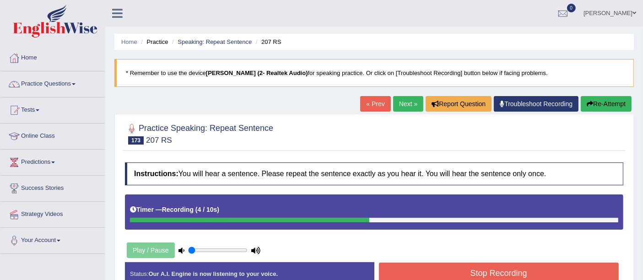
click at [433, 266] on button "Stop Recording" at bounding box center [499, 273] width 240 height 21
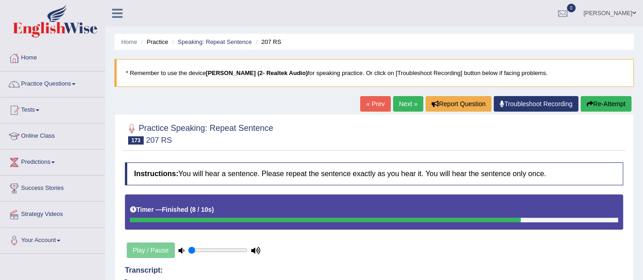
click at [402, 100] on link "Next »" at bounding box center [408, 104] width 30 height 16
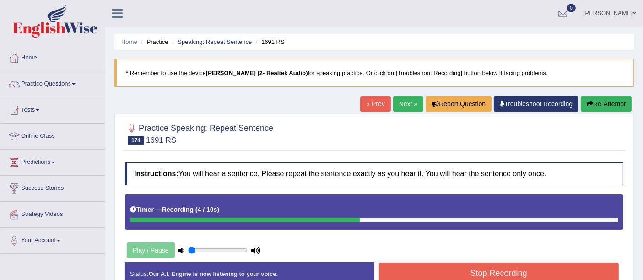
click at [435, 274] on button "Stop Recording" at bounding box center [499, 273] width 240 height 21
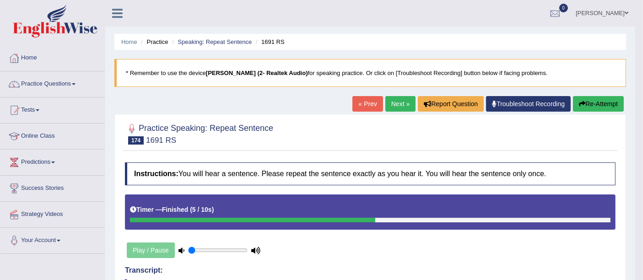
click at [386, 101] on link "Next »" at bounding box center [401, 104] width 30 height 16
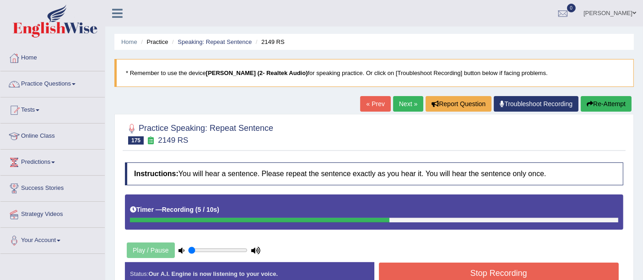
click at [450, 272] on button "Stop Recording" at bounding box center [499, 273] width 240 height 21
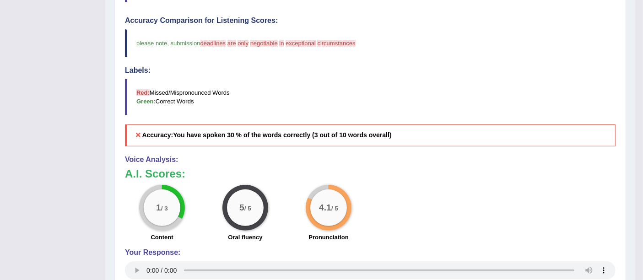
scroll to position [51, 0]
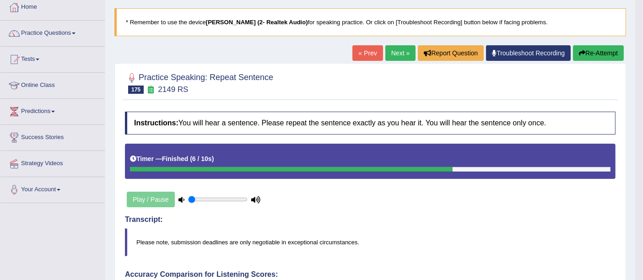
click at [397, 51] on link "Next »" at bounding box center [401, 53] width 30 height 16
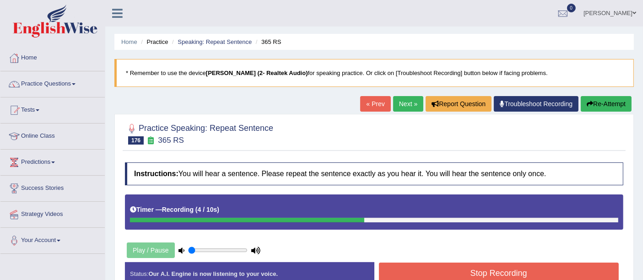
drag, startPoint x: 427, startPoint y: 268, endPoint x: 416, endPoint y: 278, distance: 14.6
click at [429, 267] on button "Stop Recording" at bounding box center [499, 273] width 240 height 21
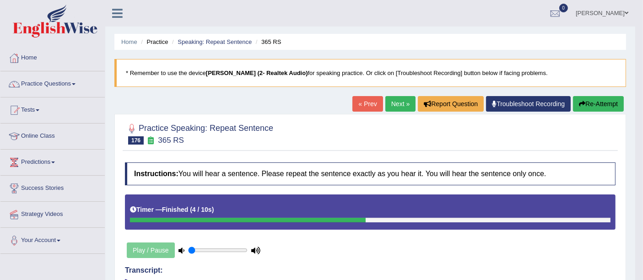
click at [391, 98] on link "Next »" at bounding box center [401, 104] width 30 height 16
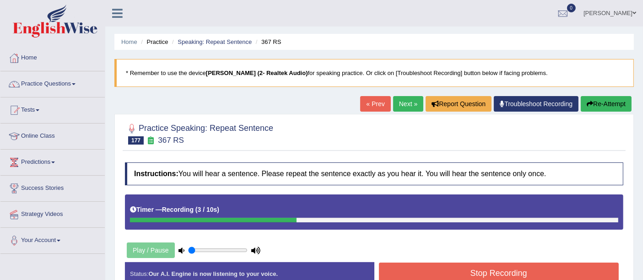
click at [450, 272] on button "Stop Recording" at bounding box center [499, 273] width 240 height 21
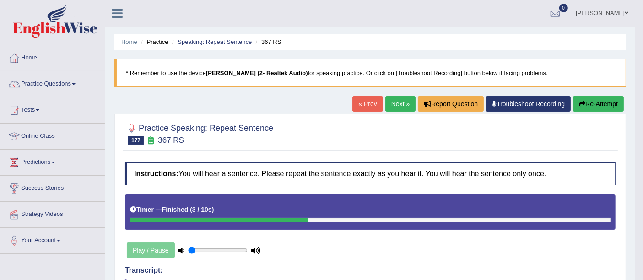
click at [397, 104] on link "Next »" at bounding box center [401, 104] width 30 height 16
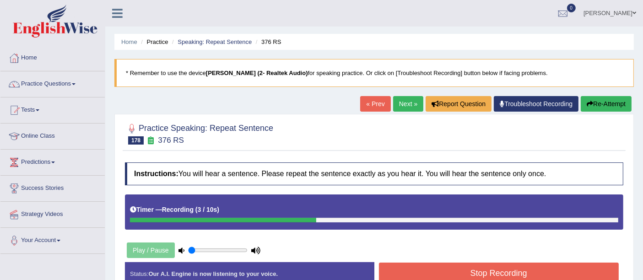
click at [451, 266] on button "Stop Recording" at bounding box center [499, 273] width 240 height 21
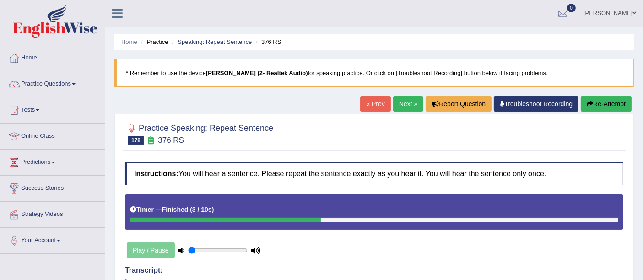
click at [397, 103] on link "Next »" at bounding box center [408, 104] width 30 height 16
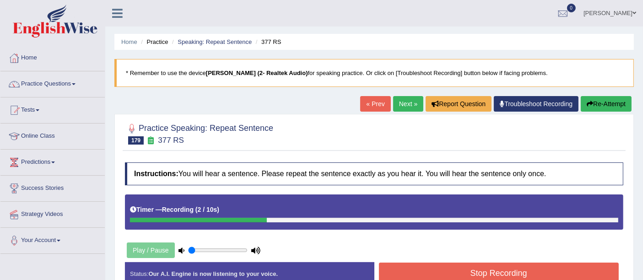
click at [418, 266] on button "Stop Recording" at bounding box center [499, 273] width 240 height 21
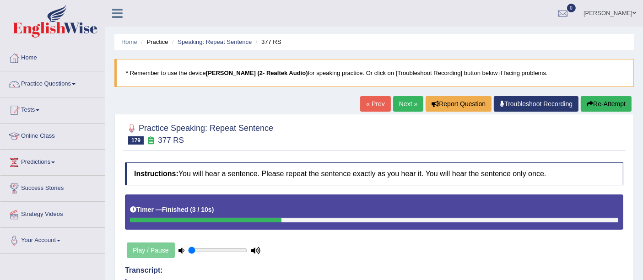
click at [414, 100] on link "Next »" at bounding box center [408, 104] width 30 height 16
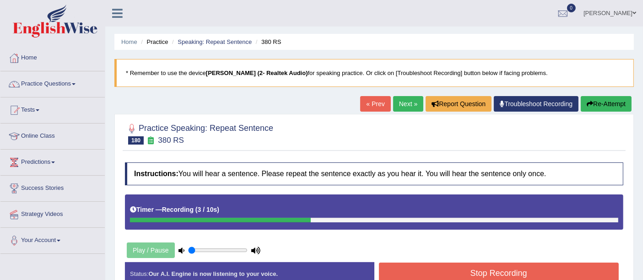
click at [421, 275] on button "Stop Recording" at bounding box center [499, 273] width 240 height 21
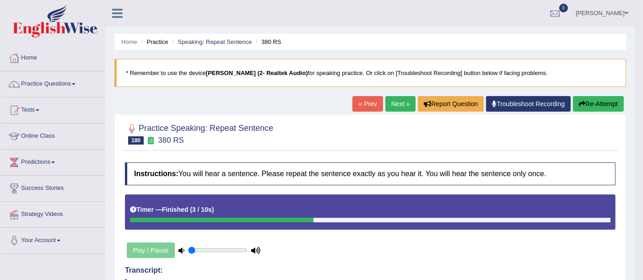
click at [392, 104] on link "Next »" at bounding box center [401, 104] width 30 height 16
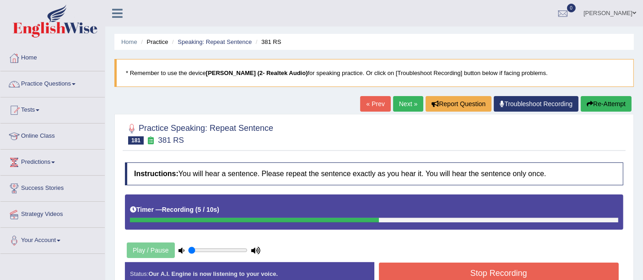
click at [406, 268] on button "Stop Recording" at bounding box center [499, 273] width 240 height 21
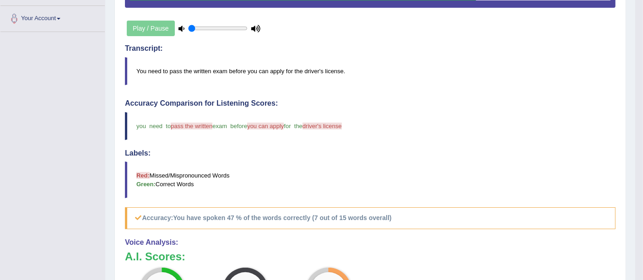
scroll to position [69, 0]
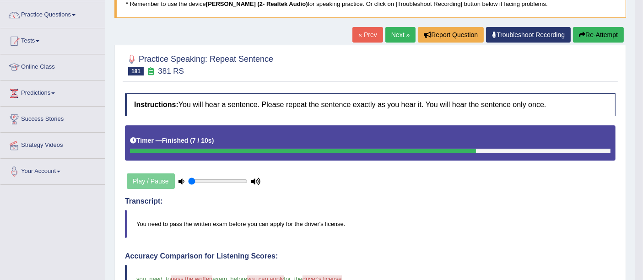
click at [399, 33] on link "Next »" at bounding box center [401, 35] width 30 height 16
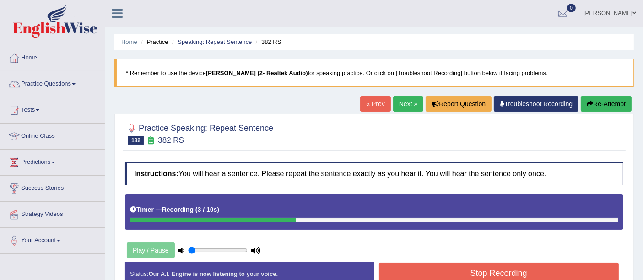
drag, startPoint x: 485, startPoint y: 277, endPoint x: 479, endPoint y: 280, distance: 6.8
click at [485, 277] on button "Stop Recording" at bounding box center [499, 273] width 240 height 21
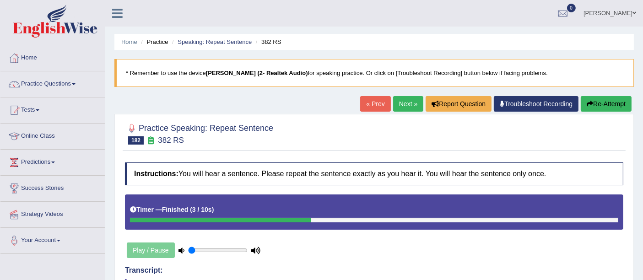
click at [404, 109] on link "Next »" at bounding box center [408, 104] width 30 height 16
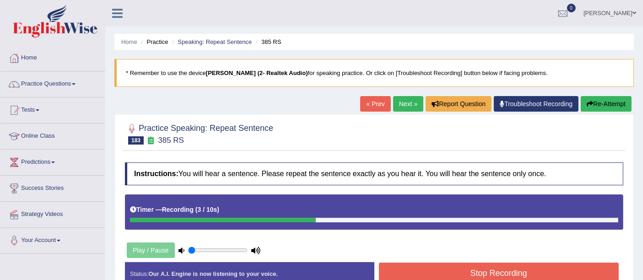
click at [434, 263] on button "Stop Recording" at bounding box center [499, 273] width 240 height 21
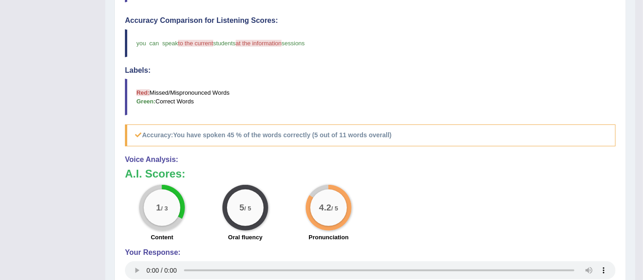
scroll to position [51, 0]
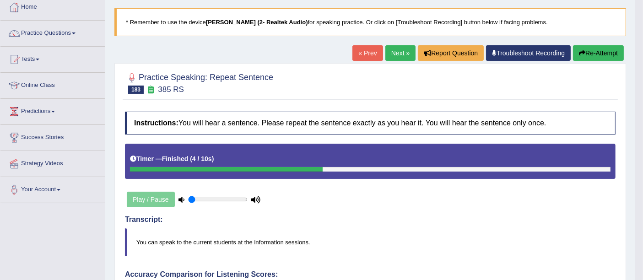
click at [386, 54] on link "Next »" at bounding box center [401, 53] width 30 height 16
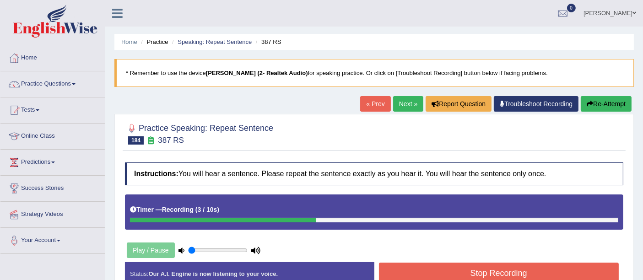
click at [450, 267] on button "Stop Recording" at bounding box center [499, 273] width 240 height 21
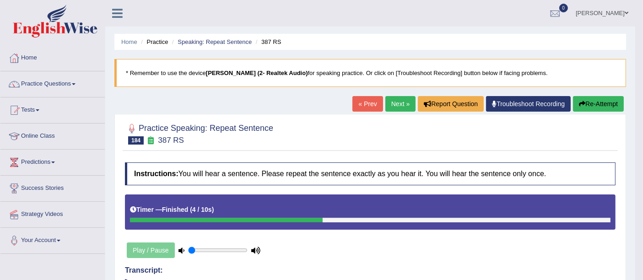
click at [407, 107] on link "Next »" at bounding box center [401, 104] width 30 height 16
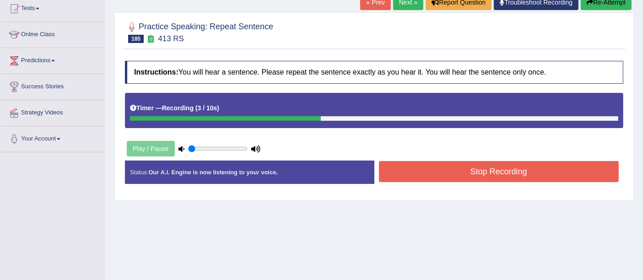
click at [401, 177] on button "Stop Recording" at bounding box center [499, 171] width 240 height 21
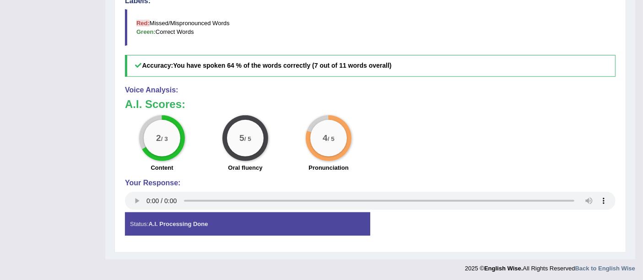
scroll to position [69, 0]
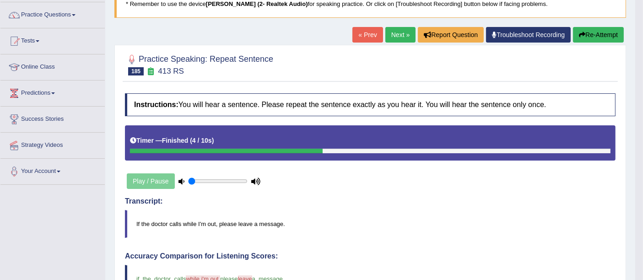
click at [388, 33] on link "Next »" at bounding box center [401, 35] width 30 height 16
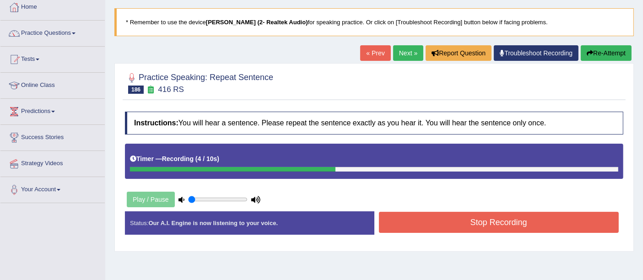
click at [424, 217] on button "Stop Recording" at bounding box center [499, 222] width 240 height 21
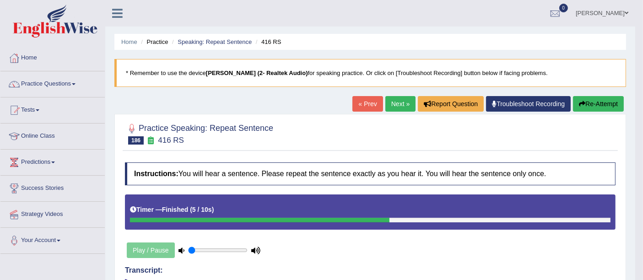
click at [407, 101] on link "Next »" at bounding box center [401, 104] width 30 height 16
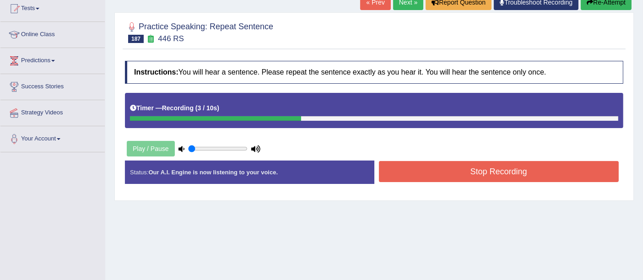
click at [468, 166] on button "Stop Recording" at bounding box center [499, 171] width 240 height 21
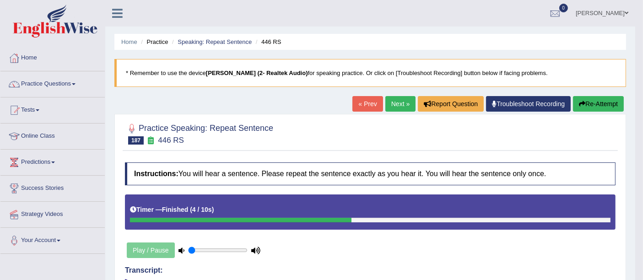
click at [398, 104] on link "Next »" at bounding box center [401, 104] width 30 height 16
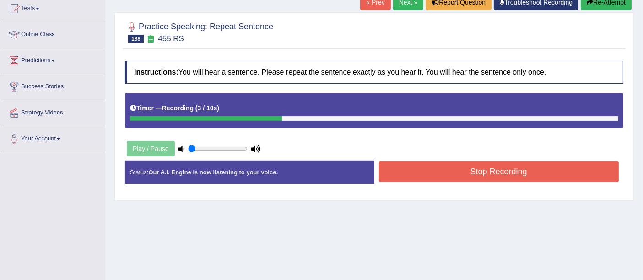
click at [414, 174] on button "Stop Recording" at bounding box center [499, 171] width 240 height 21
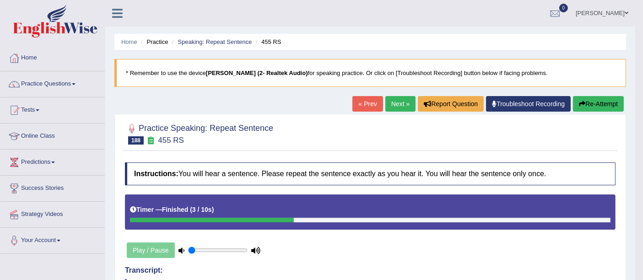
click at [388, 106] on link "Next »" at bounding box center [401, 104] width 30 height 16
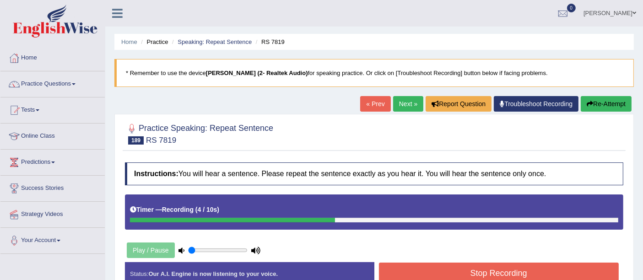
click at [435, 273] on button "Stop Recording" at bounding box center [499, 273] width 240 height 21
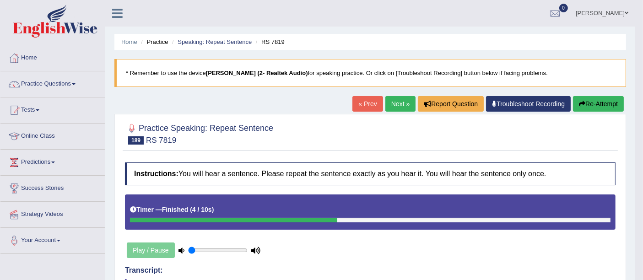
click at [393, 106] on link "Next »" at bounding box center [401, 104] width 30 height 16
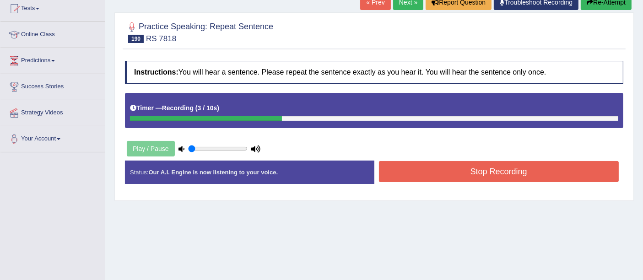
click at [475, 172] on button "Stop Recording" at bounding box center [499, 171] width 240 height 21
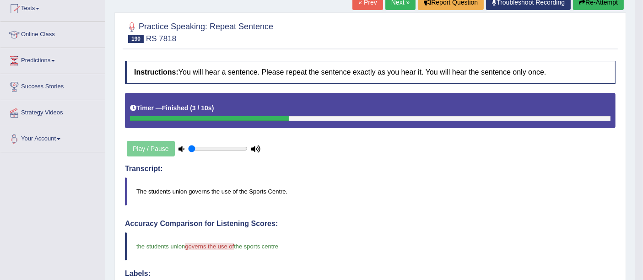
scroll to position [51, 0]
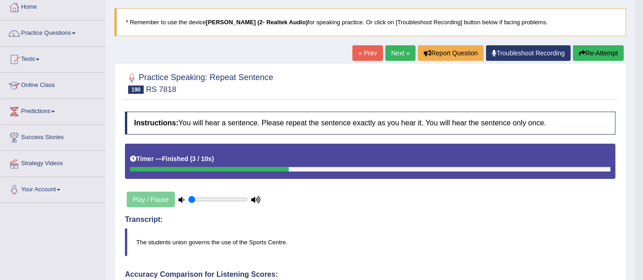
click at [390, 54] on link "Next »" at bounding box center [401, 53] width 30 height 16
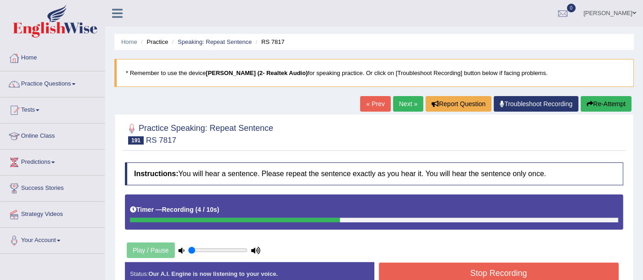
click at [443, 272] on button "Stop Recording" at bounding box center [499, 273] width 240 height 21
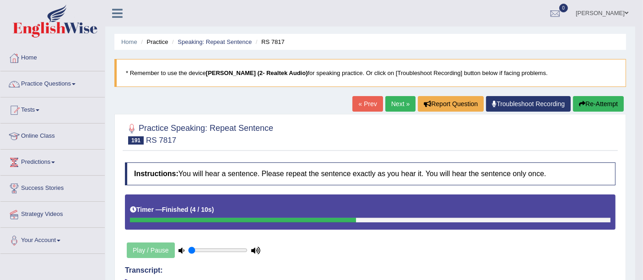
click at [399, 108] on link "Next »" at bounding box center [401, 104] width 30 height 16
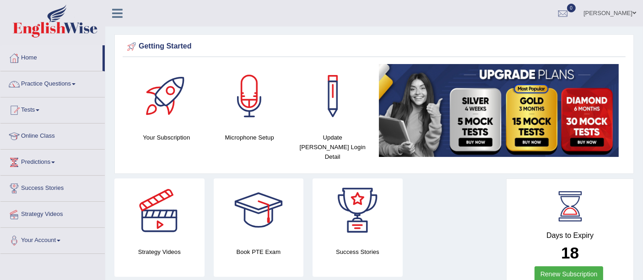
click at [634, 11] on span at bounding box center [635, 13] width 4 height 6
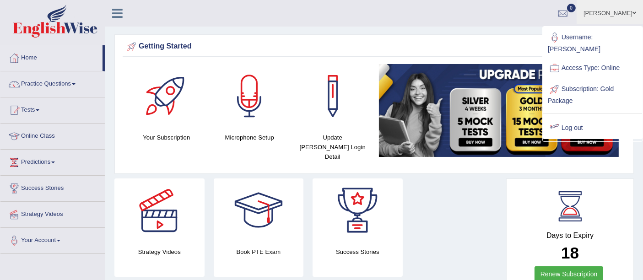
click at [573, 118] on link "Log out" at bounding box center [592, 128] width 99 height 21
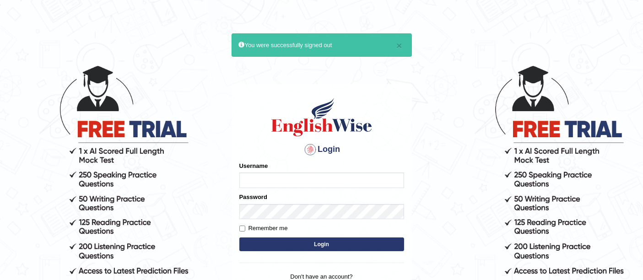
click at [312, 173] on input "Username" at bounding box center [321, 181] width 165 height 16
type input "GreeshmaV"
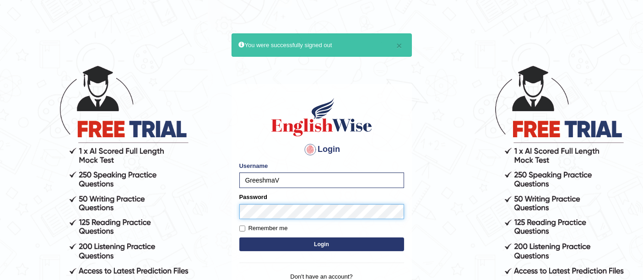
click at [239, 238] on button "Login" at bounding box center [321, 245] width 165 height 14
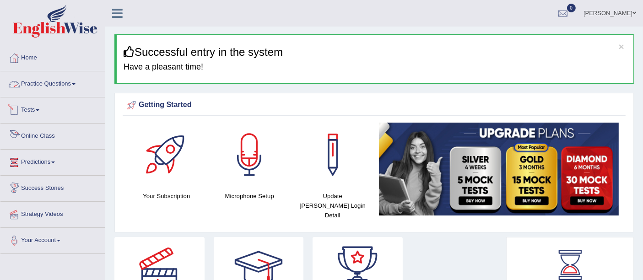
click at [48, 85] on link "Practice Questions" at bounding box center [52, 82] width 104 height 23
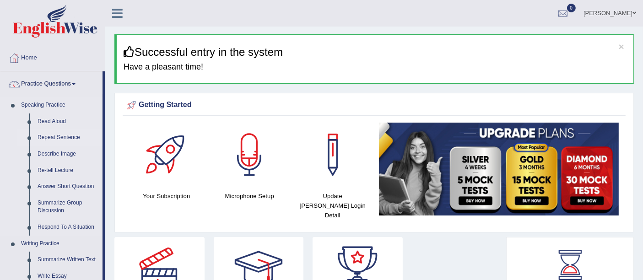
click at [47, 135] on link "Repeat Sentence" at bounding box center [67, 138] width 69 height 16
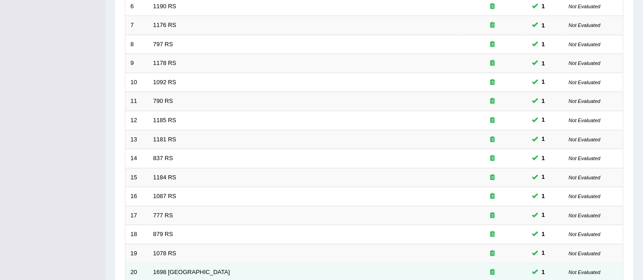
scroll to position [322, 0]
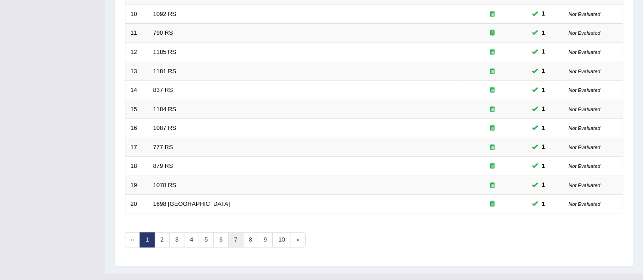
click at [238, 233] on link "7" at bounding box center [235, 240] width 15 height 15
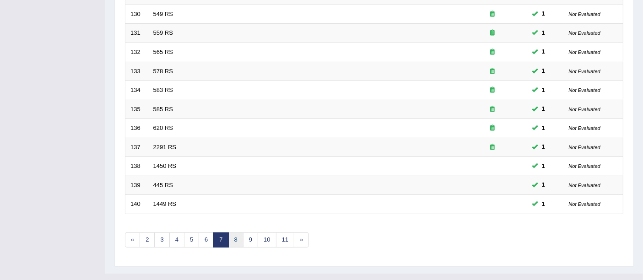
click at [235, 233] on link "8" at bounding box center [235, 240] width 15 height 15
click at [238, 233] on link "9" at bounding box center [235, 240] width 15 height 15
click at [242, 233] on link "10" at bounding box center [237, 240] width 18 height 15
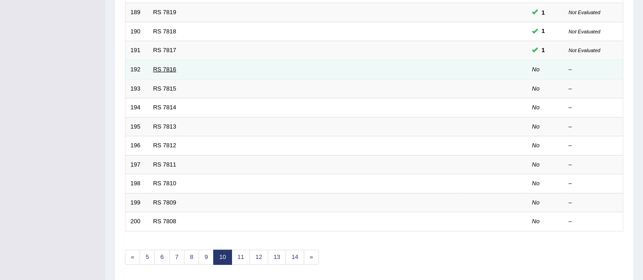
click at [168, 66] on link "RS 7816" at bounding box center [164, 69] width 23 height 7
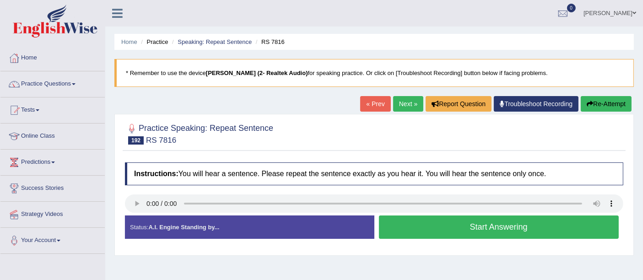
click at [596, 104] on button "Re-Attempt" at bounding box center [606, 104] width 51 height 16
click at [35, 86] on link "Practice Questions" at bounding box center [52, 82] width 104 height 23
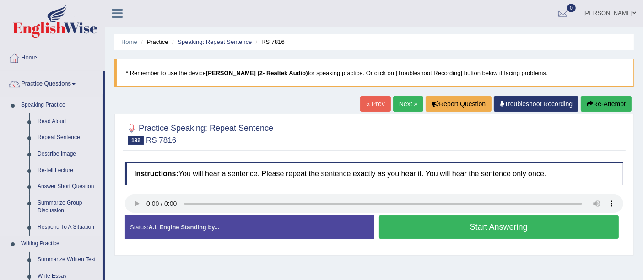
click at [46, 106] on link "Speaking Practice" at bounding box center [60, 105] width 86 height 16
click at [49, 120] on link "Read Aloud" at bounding box center [67, 122] width 69 height 16
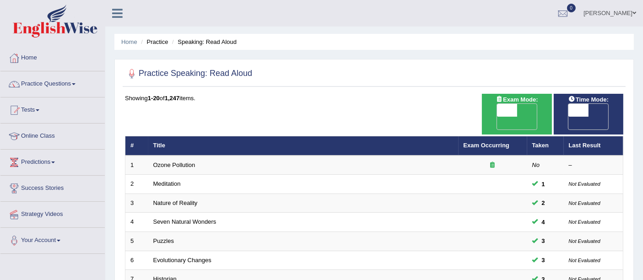
click at [580, 104] on span at bounding box center [579, 110] width 20 height 13
checkbox input "true"
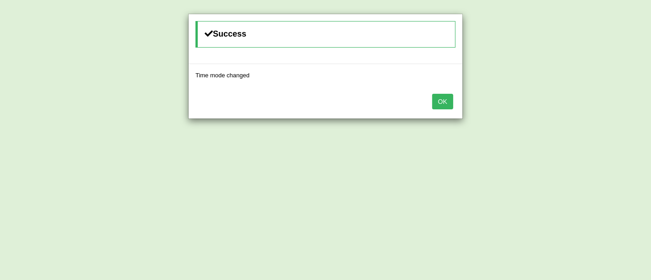
drag, startPoint x: 446, startPoint y: 103, endPoint x: 194, endPoint y: 158, distance: 257.3
click at [446, 103] on button "OK" at bounding box center [442, 102] width 21 height 16
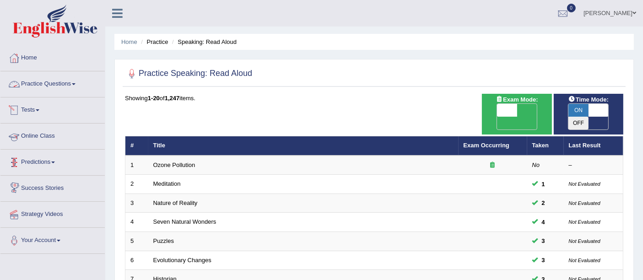
click at [37, 82] on link "Practice Questions" at bounding box center [52, 82] width 104 height 23
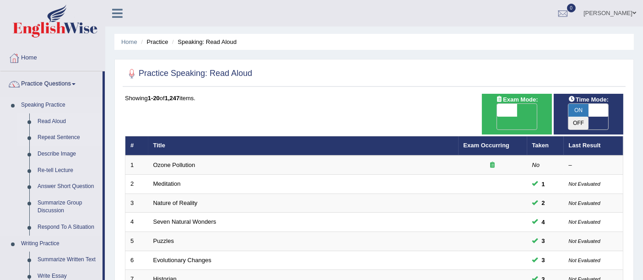
click at [42, 136] on link "Repeat Sentence" at bounding box center [67, 138] width 69 height 16
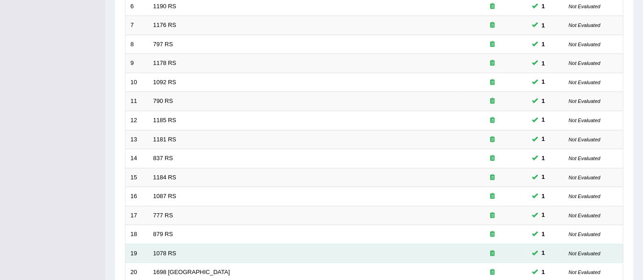
scroll to position [322, 0]
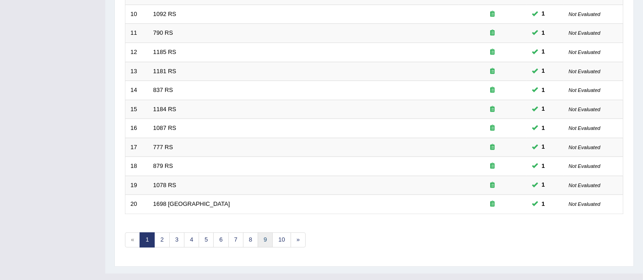
click at [262, 233] on link "9" at bounding box center [265, 240] width 15 height 15
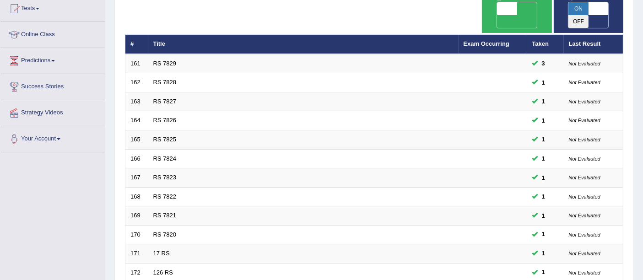
scroll to position [305, 0]
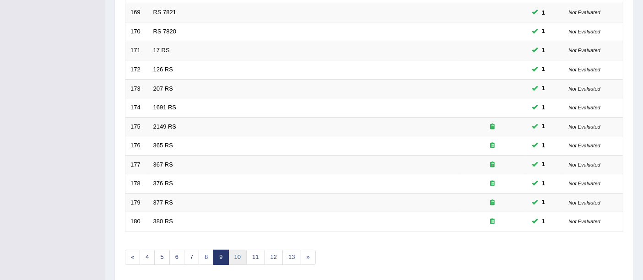
click at [238, 250] on link "10" at bounding box center [237, 257] width 18 height 15
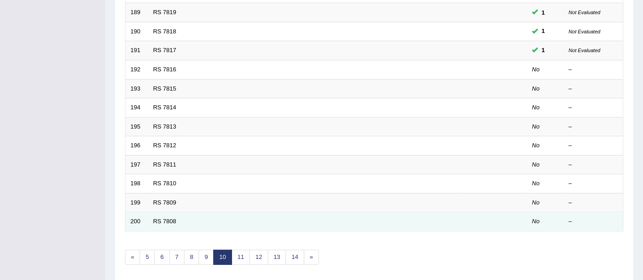
scroll to position [254, 0]
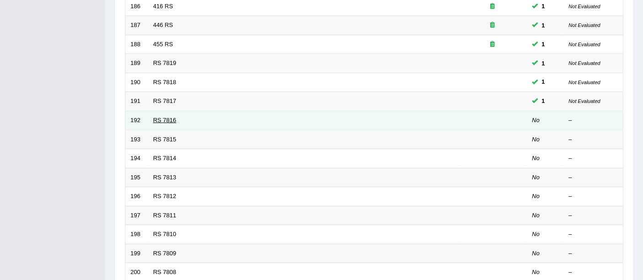
click at [158, 117] on link "RS 7816" at bounding box center [164, 120] width 23 height 7
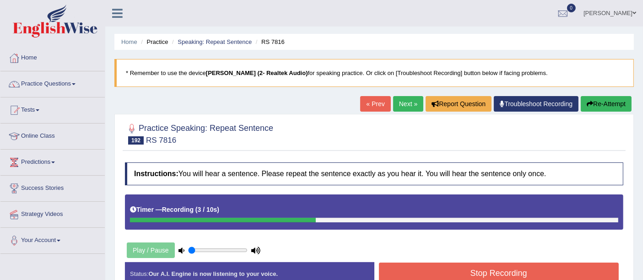
click at [402, 266] on button "Stop Recording" at bounding box center [499, 273] width 240 height 21
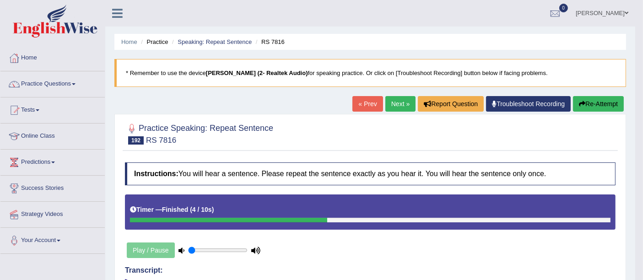
click at [595, 16] on link "[PERSON_NAME]" at bounding box center [602, 12] width 66 height 24
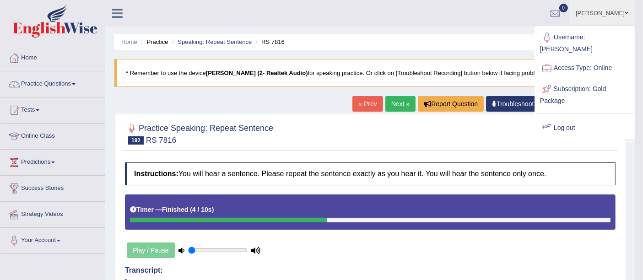
click at [554, 118] on link "Log out" at bounding box center [585, 128] width 99 height 21
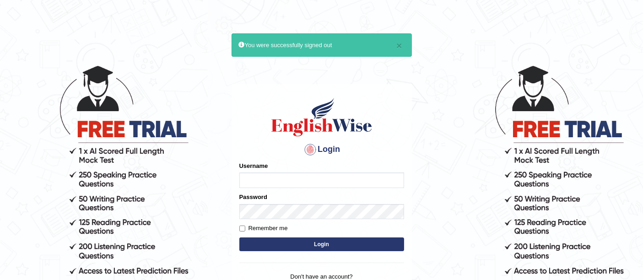
click at [293, 176] on input "Username" at bounding box center [321, 181] width 165 height 16
type input "GreeshmaV"
click at [272, 245] on button "Login" at bounding box center [321, 245] width 165 height 14
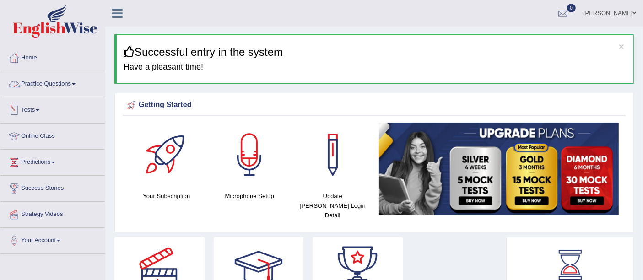
click at [28, 87] on link "Practice Questions" at bounding box center [52, 82] width 104 height 23
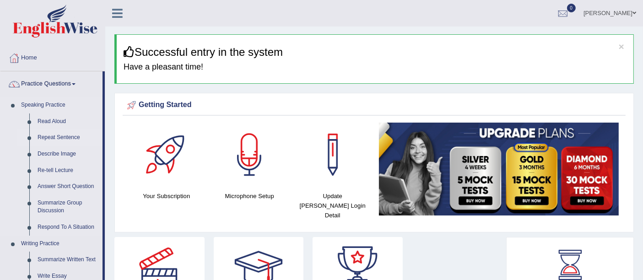
click at [53, 139] on link "Repeat Sentence" at bounding box center [67, 138] width 69 height 16
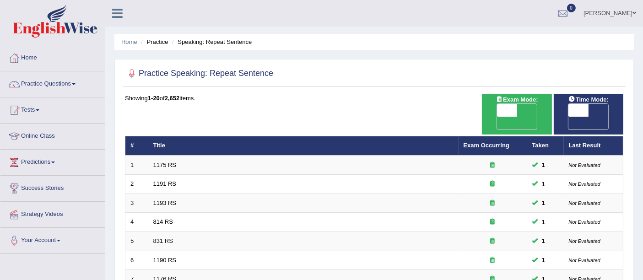
click at [581, 112] on span at bounding box center [579, 110] width 20 height 13
checkbox input "true"
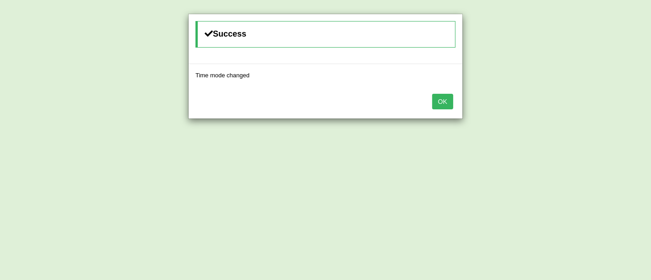
click at [442, 98] on button "OK" at bounding box center [442, 102] width 21 height 16
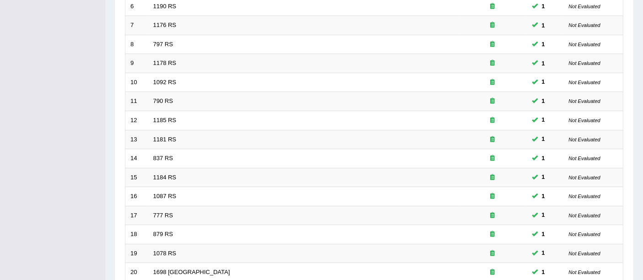
scroll to position [322, 0]
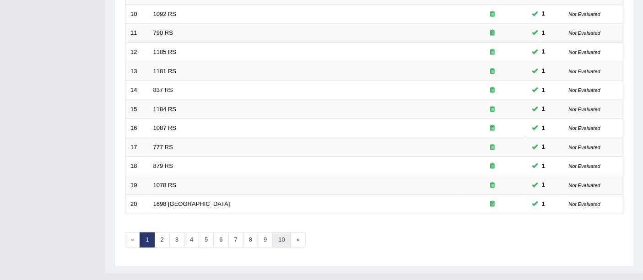
click at [282, 233] on link "10" at bounding box center [281, 240] width 18 height 15
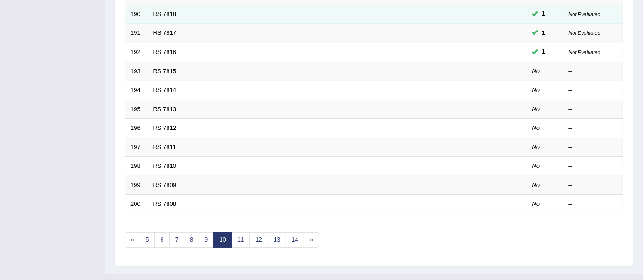
scroll to position [221, 0]
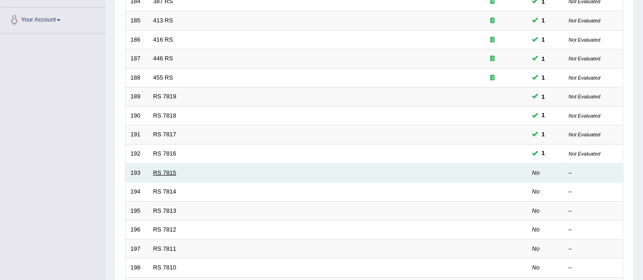
click at [162, 169] on link "RS 7815" at bounding box center [164, 172] width 23 height 7
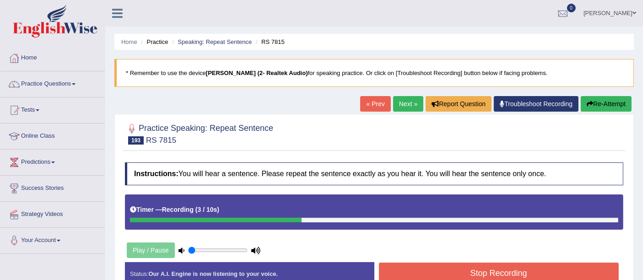
click at [633, 11] on span at bounding box center [635, 13] width 4 height 6
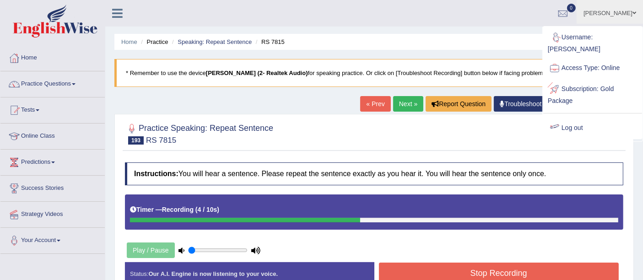
click at [571, 120] on link "Log out" at bounding box center [592, 128] width 99 height 21
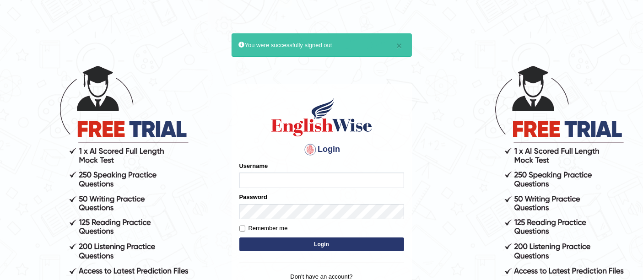
click at [276, 175] on input "Username" at bounding box center [321, 181] width 165 height 16
type input "GreeshmaV"
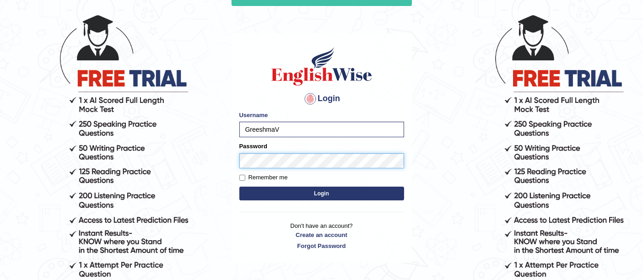
scroll to position [83, 0]
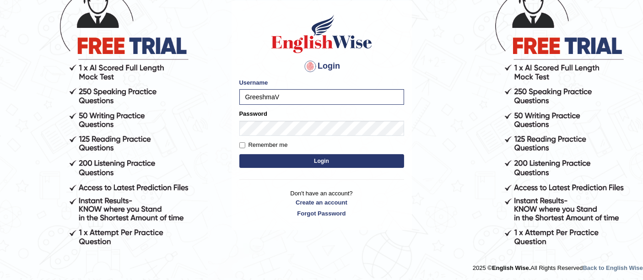
click at [276, 160] on button "Login" at bounding box center [321, 161] width 165 height 14
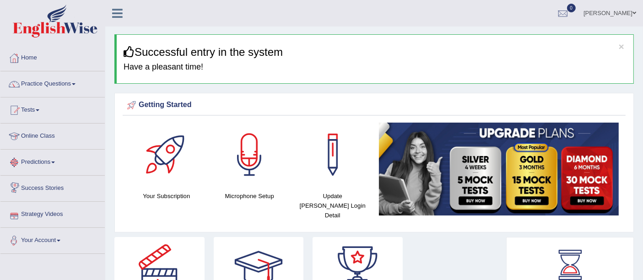
click at [48, 138] on link "Online Class" at bounding box center [52, 135] width 104 height 23
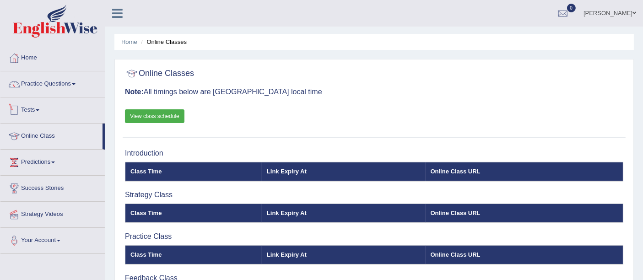
click at [147, 114] on link "View class schedule" at bounding box center [155, 116] width 60 height 14
click at [42, 79] on link "Practice Questions" at bounding box center [52, 82] width 104 height 23
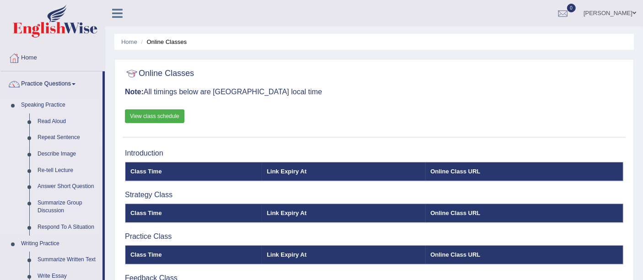
click at [44, 140] on link "Repeat Sentence" at bounding box center [67, 138] width 69 height 16
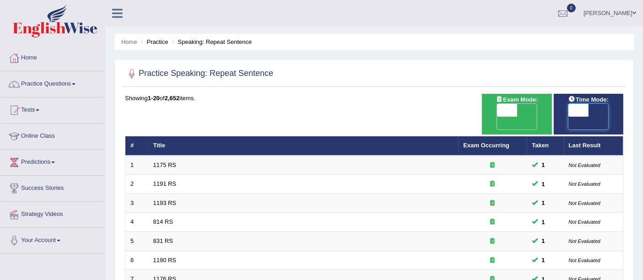
click at [574, 110] on span at bounding box center [579, 110] width 20 height 13
checkbox input "true"
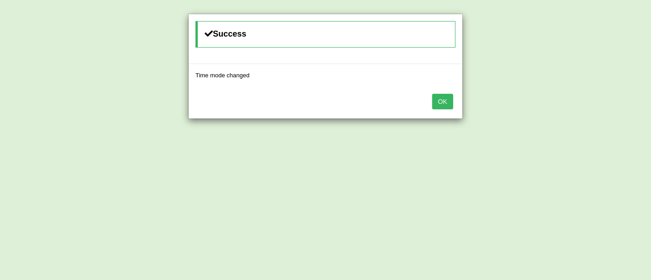
click at [442, 106] on button "OK" at bounding box center [442, 102] width 21 height 16
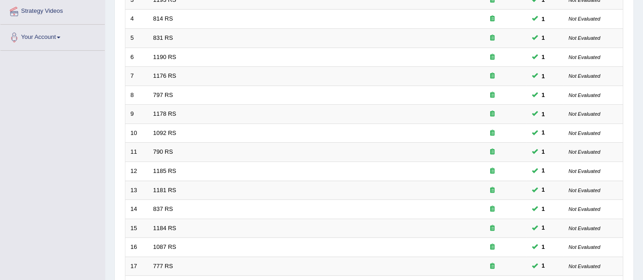
scroll to position [322, 0]
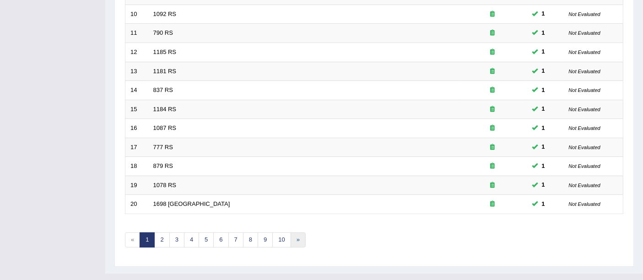
click at [293, 233] on link "»" at bounding box center [298, 240] width 15 height 15
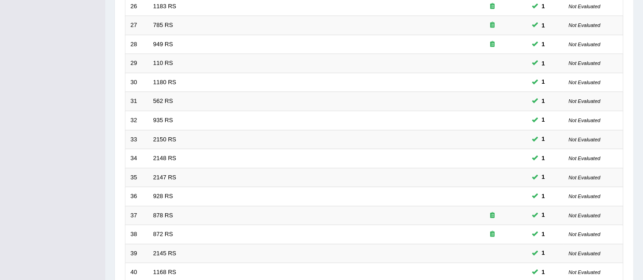
scroll to position [322, 0]
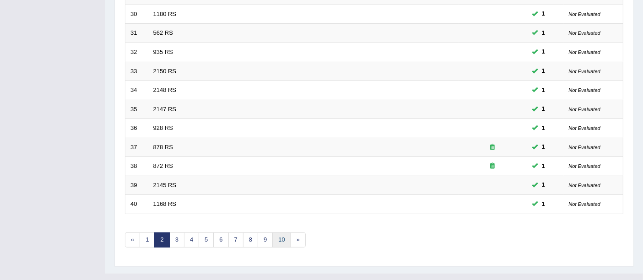
click at [282, 233] on link "10" at bounding box center [281, 240] width 18 height 15
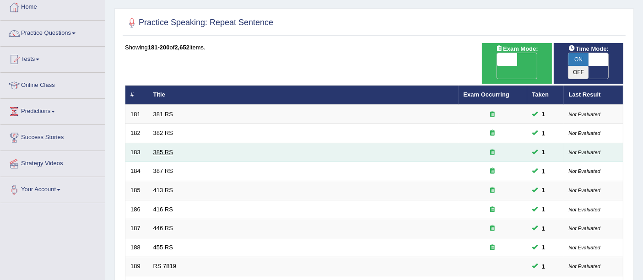
scroll to position [102, 0]
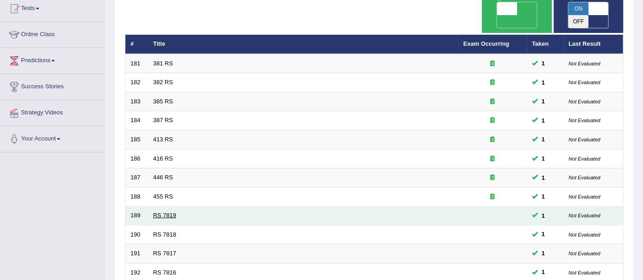
click at [164, 212] on link "RS 7819" at bounding box center [164, 215] width 23 height 7
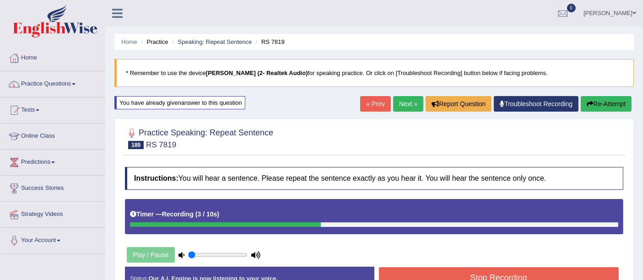
click at [433, 275] on button "Stop Recording" at bounding box center [499, 277] width 240 height 21
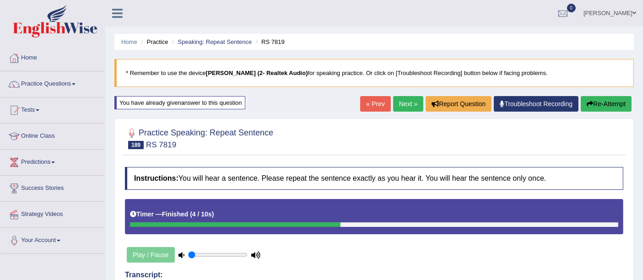
click at [410, 104] on link "Next »" at bounding box center [408, 104] width 30 height 16
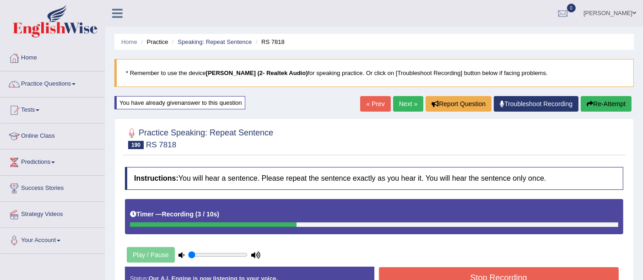
click at [476, 274] on button "Stop Recording" at bounding box center [499, 277] width 240 height 21
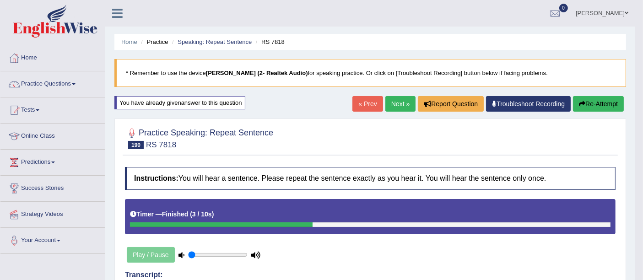
click at [402, 98] on link "Next »" at bounding box center [401, 104] width 30 height 16
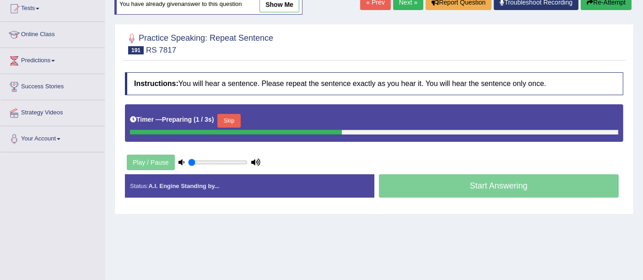
scroll to position [51, 0]
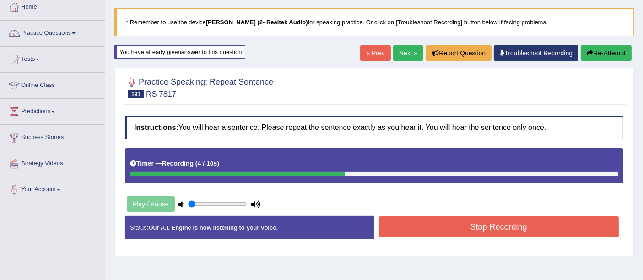
click at [488, 224] on button "Stop Recording" at bounding box center [499, 227] width 240 height 21
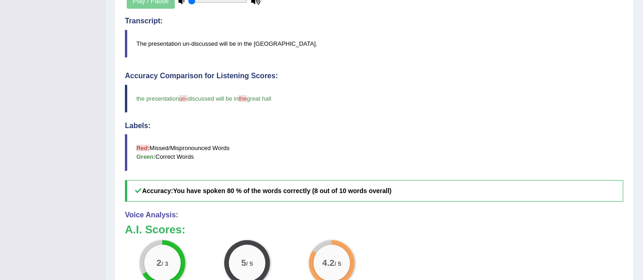
scroll to position [0, 0]
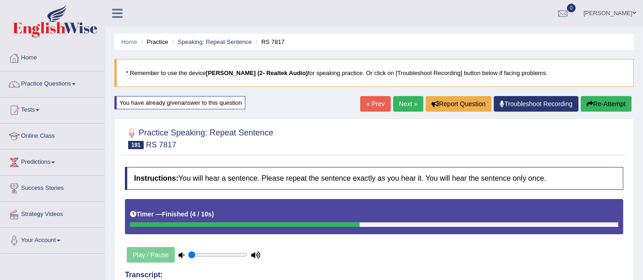
click at [407, 105] on link "Next »" at bounding box center [408, 104] width 30 height 16
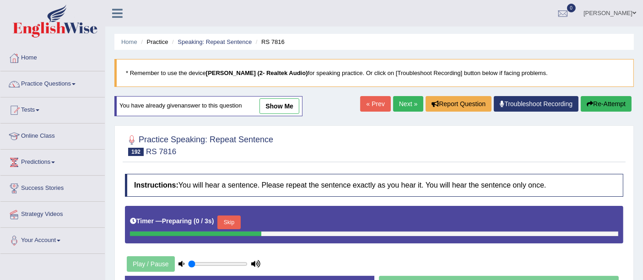
scroll to position [51, 0]
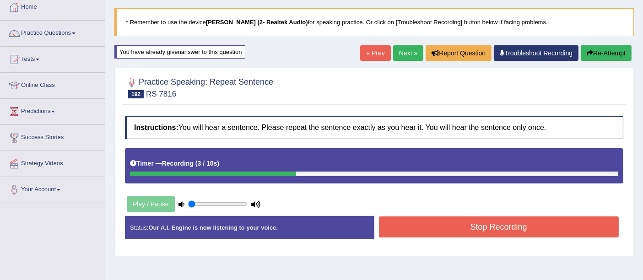
click at [470, 231] on button "Stop Recording" at bounding box center [499, 227] width 240 height 21
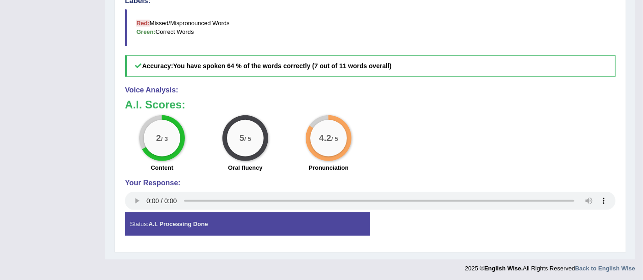
scroll to position [74, 0]
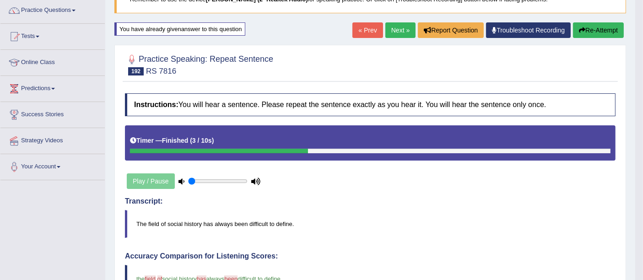
click at [395, 31] on link "Next »" at bounding box center [401, 30] width 30 height 16
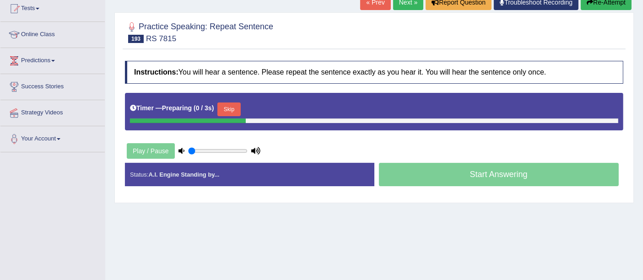
scroll to position [51, 0]
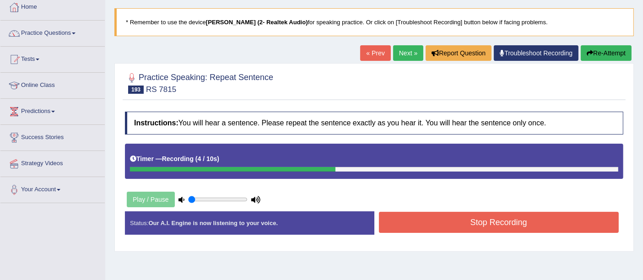
click at [488, 225] on button "Stop Recording" at bounding box center [499, 222] width 240 height 21
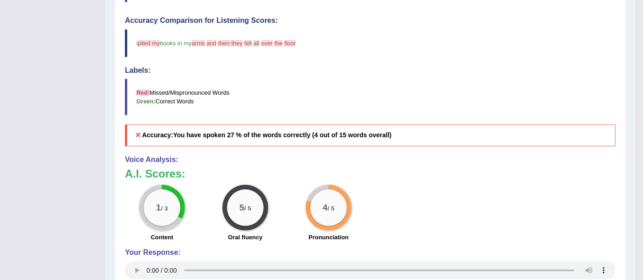
scroll to position [0, 0]
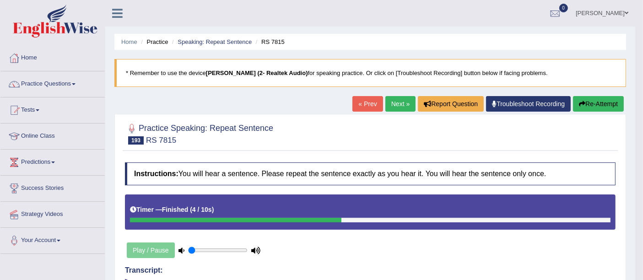
click at [391, 107] on link "Next »" at bounding box center [401, 104] width 30 height 16
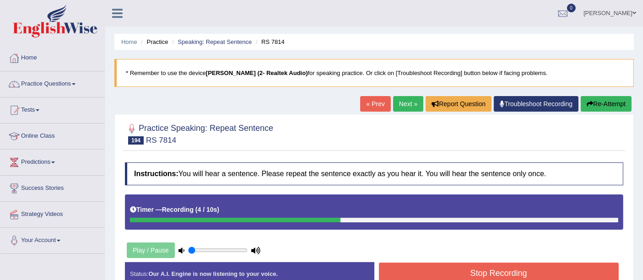
click at [431, 277] on button "Stop Recording" at bounding box center [499, 273] width 240 height 21
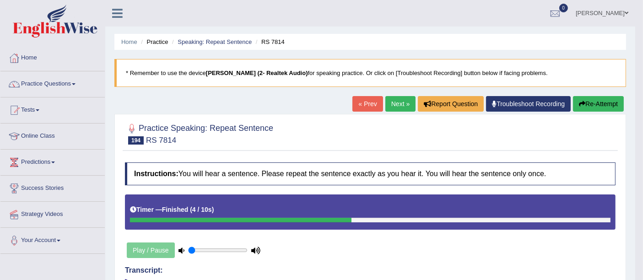
click at [405, 103] on link "Next »" at bounding box center [401, 104] width 30 height 16
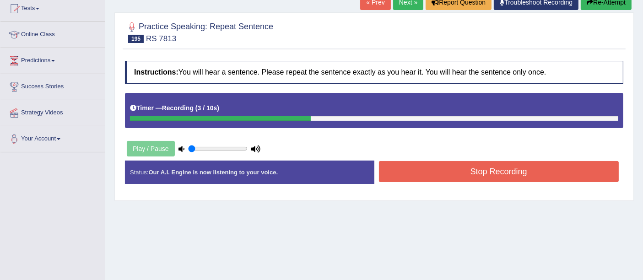
click at [405, 168] on button "Stop Recording" at bounding box center [499, 171] width 240 height 21
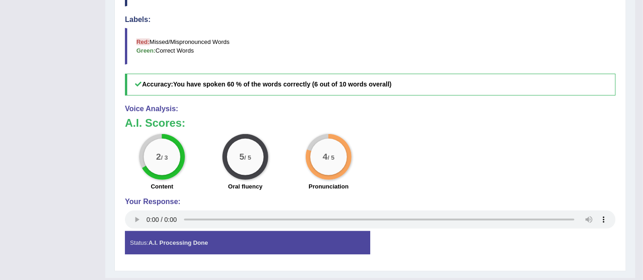
scroll to position [51, 0]
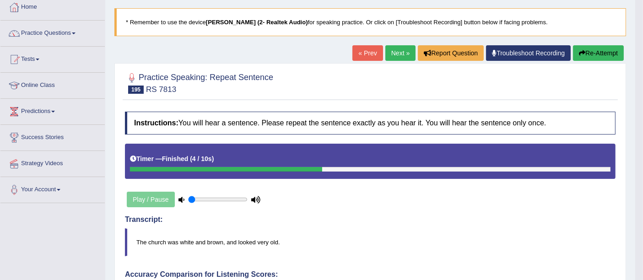
click at [391, 50] on link "Next »" at bounding box center [401, 53] width 30 height 16
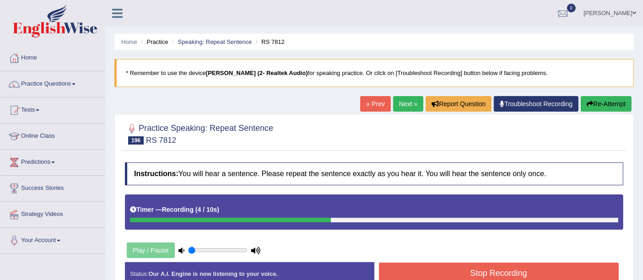
click at [473, 267] on button "Stop Recording" at bounding box center [499, 273] width 240 height 21
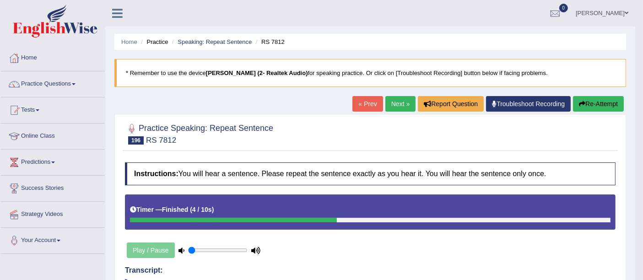
click at [405, 108] on link "Next »" at bounding box center [401, 104] width 30 height 16
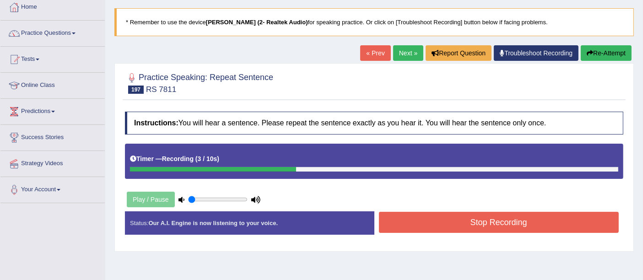
click at [472, 227] on button "Stop Recording" at bounding box center [499, 222] width 240 height 21
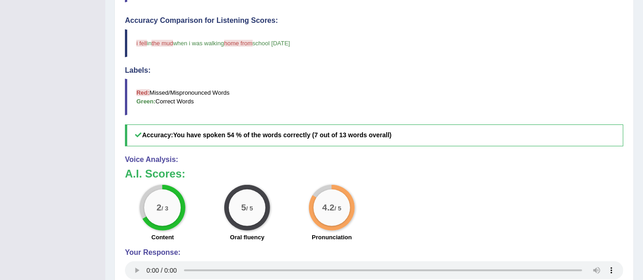
scroll to position [356, 0]
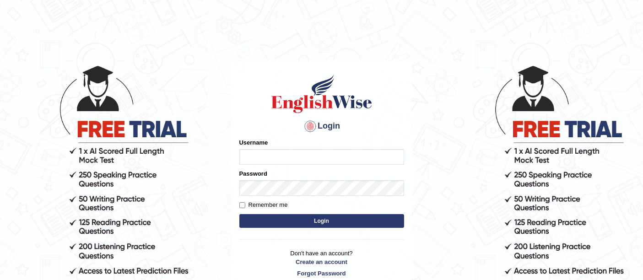
click at [273, 157] on input "Username" at bounding box center [321, 157] width 165 height 16
type input "GreeshmaV"
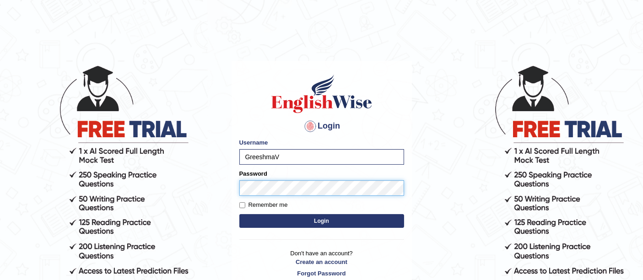
click at [239, 214] on button "Login" at bounding box center [321, 221] width 165 height 14
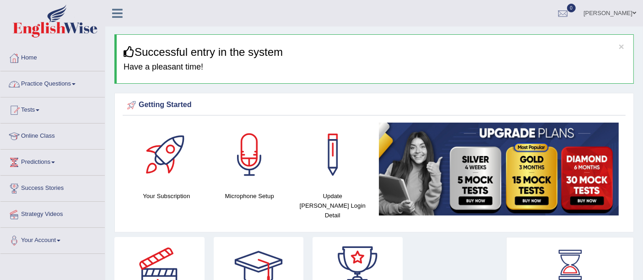
click at [55, 84] on link "Practice Questions" at bounding box center [52, 82] width 104 height 23
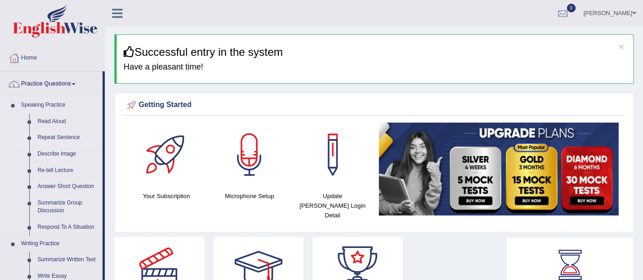
click at [47, 136] on link "Repeat Sentence" at bounding box center [67, 138] width 69 height 16
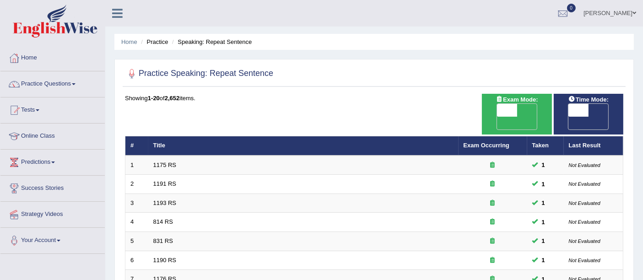
click at [581, 106] on span at bounding box center [579, 110] width 20 height 13
checkbox input "true"
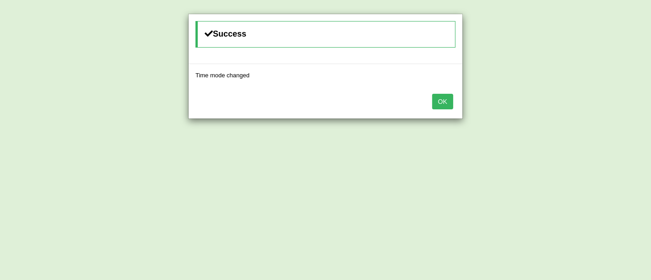
click at [438, 100] on button "OK" at bounding box center [442, 102] width 21 height 16
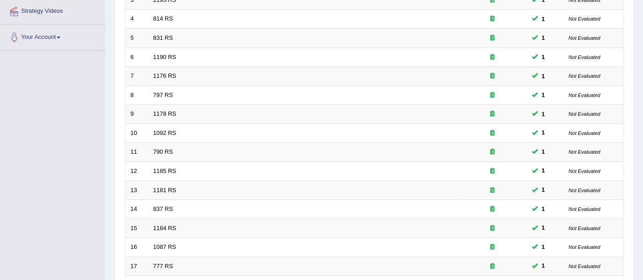
scroll to position [322, 0]
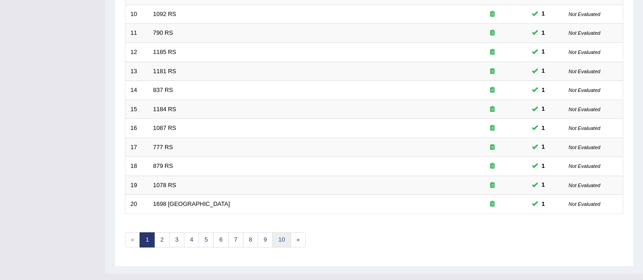
click at [274, 233] on link "10" at bounding box center [281, 240] width 18 height 15
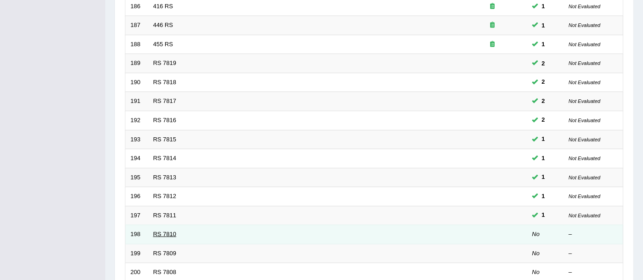
click at [165, 231] on link "RS 7810" at bounding box center [164, 234] width 23 height 7
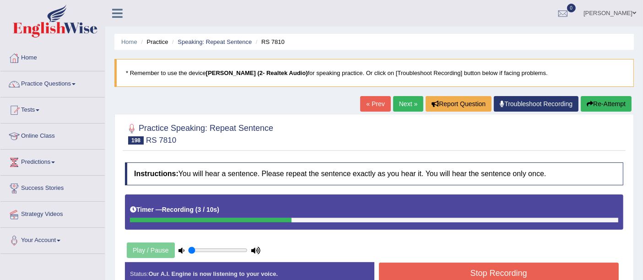
click at [446, 271] on button "Stop Recording" at bounding box center [499, 273] width 240 height 21
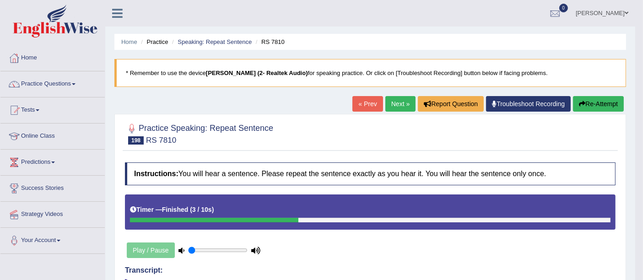
click at [398, 99] on link "Next »" at bounding box center [401, 104] width 30 height 16
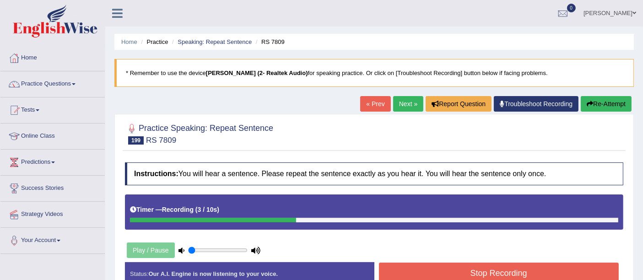
click at [472, 267] on button "Stop Recording" at bounding box center [499, 273] width 240 height 21
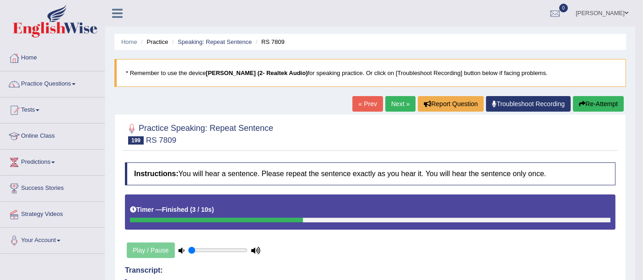
click at [390, 105] on link "Next »" at bounding box center [401, 104] width 30 height 16
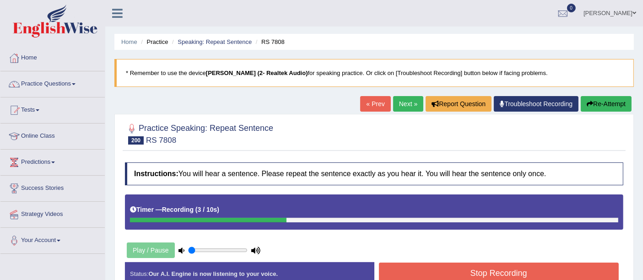
click at [448, 273] on button "Stop Recording" at bounding box center [499, 273] width 240 height 21
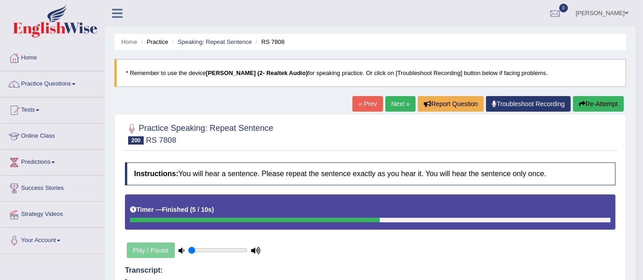
click at [397, 100] on link "Next »" at bounding box center [401, 104] width 30 height 16
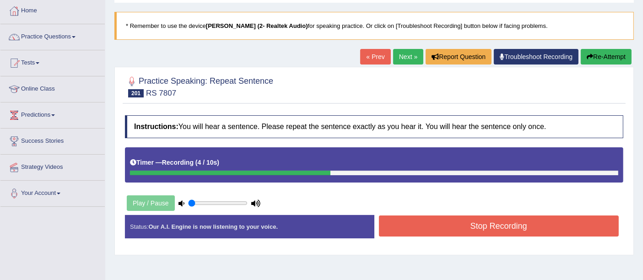
click at [454, 224] on button "Stop Recording" at bounding box center [499, 226] width 240 height 21
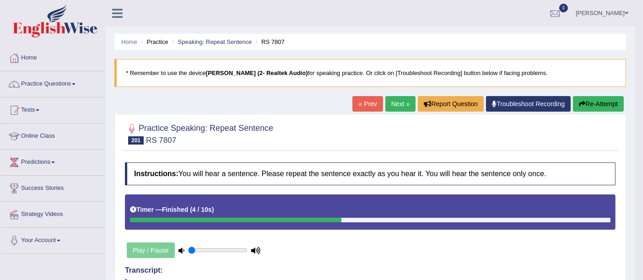
click at [401, 100] on link "Next »" at bounding box center [401, 104] width 30 height 16
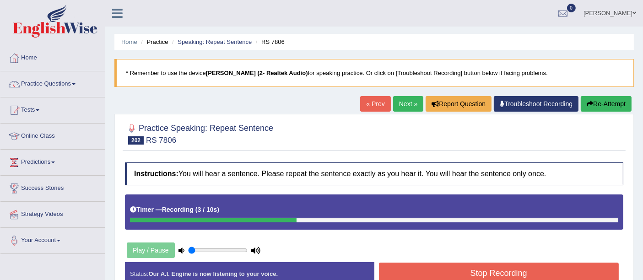
click at [483, 274] on button "Stop Recording" at bounding box center [499, 273] width 240 height 21
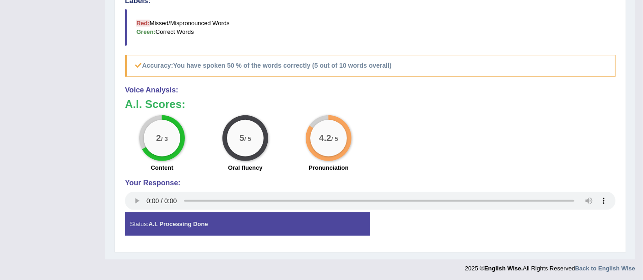
scroll to position [18, 0]
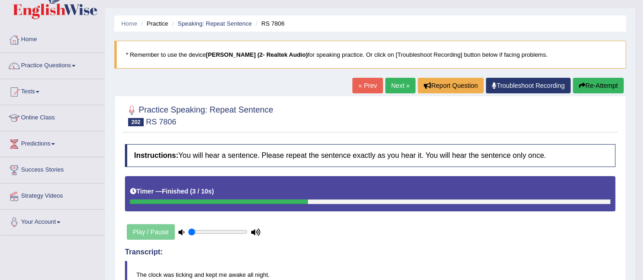
click at [400, 87] on link "Next »" at bounding box center [401, 86] width 30 height 16
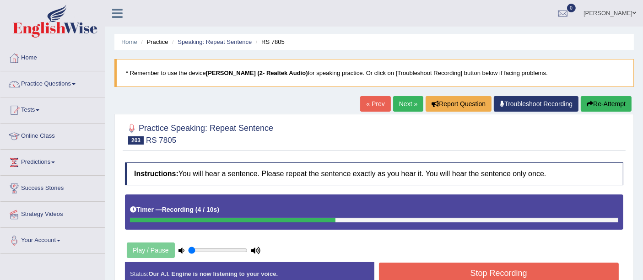
drag, startPoint x: 424, startPoint y: 272, endPoint x: 428, endPoint y: 269, distance: 5.6
click at [426, 270] on button "Stop Recording" at bounding box center [499, 273] width 240 height 21
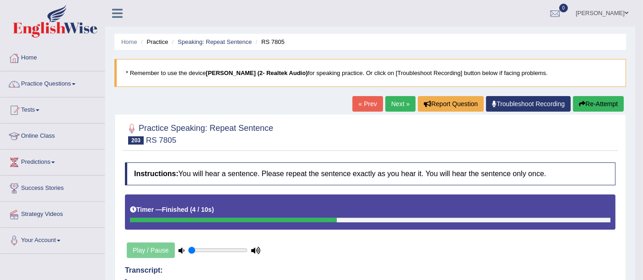
click at [397, 104] on link "Next »" at bounding box center [401, 104] width 30 height 16
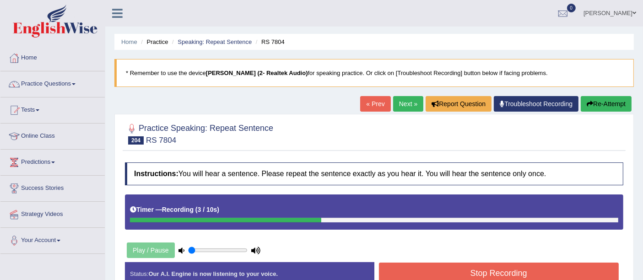
click at [417, 272] on button "Stop Recording" at bounding box center [499, 273] width 240 height 21
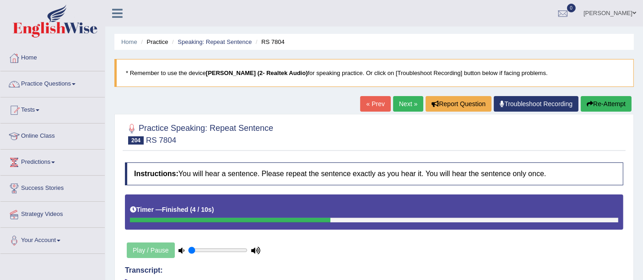
click at [404, 107] on link "Next »" at bounding box center [408, 104] width 30 height 16
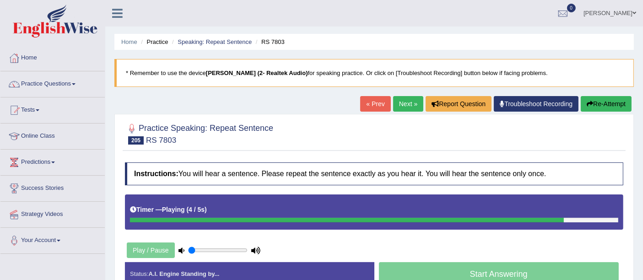
click at [600, 108] on button "Re-Attempt" at bounding box center [606, 104] width 51 height 16
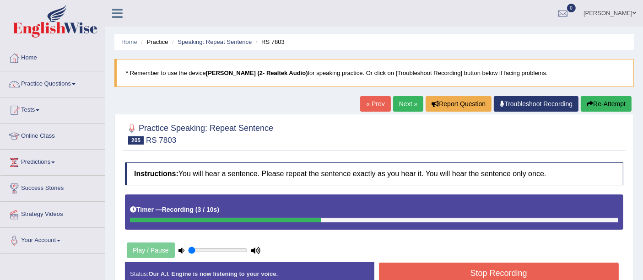
click at [490, 275] on button "Stop Recording" at bounding box center [499, 273] width 240 height 21
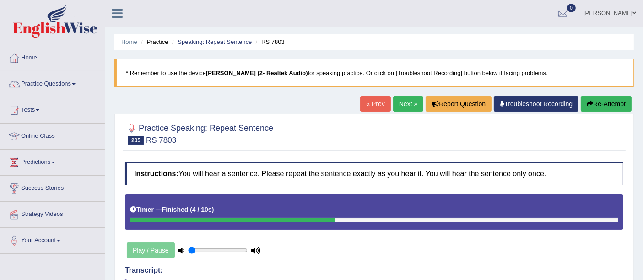
click at [397, 101] on link "Next »" at bounding box center [408, 104] width 30 height 16
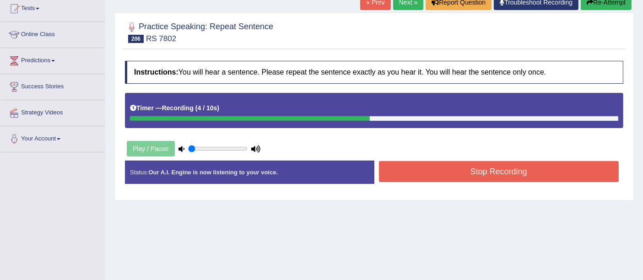
click at [479, 170] on button "Stop Recording" at bounding box center [499, 171] width 240 height 21
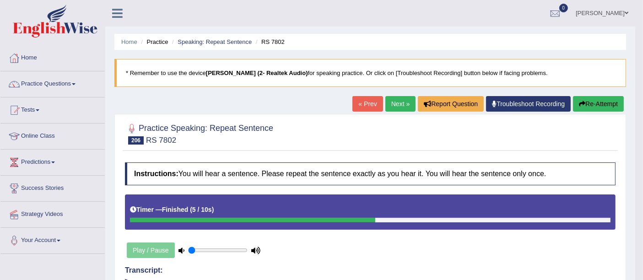
click at [402, 99] on link "Next »" at bounding box center [401, 104] width 30 height 16
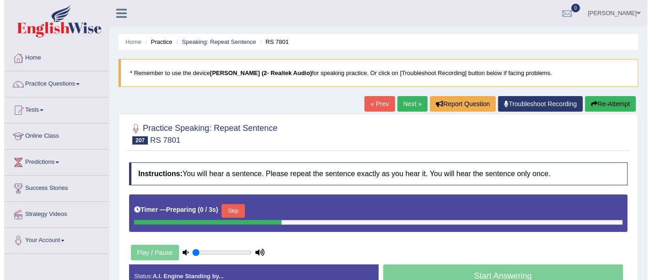
scroll to position [51, 0]
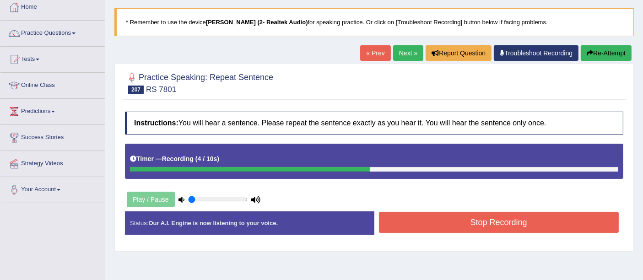
click at [448, 218] on button "Stop Recording" at bounding box center [499, 222] width 240 height 21
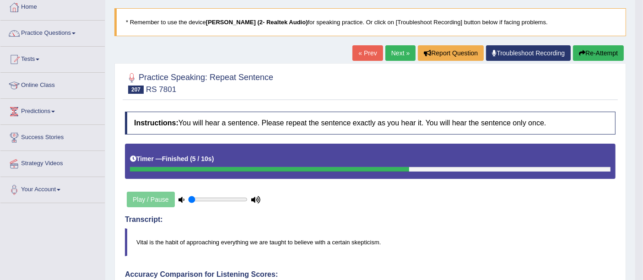
scroll to position [0, 0]
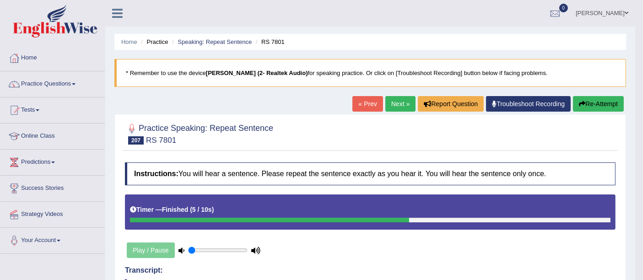
click at [391, 104] on link "Next »" at bounding box center [401, 104] width 30 height 16
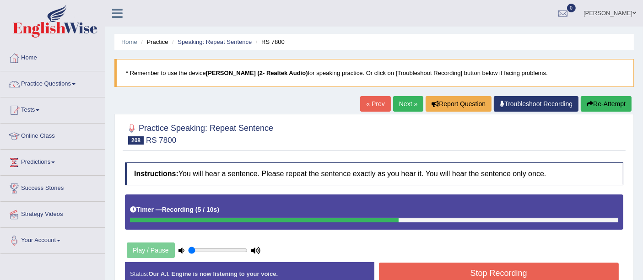
click at [477, 270] on button "Stop Recording" at bounding box center [499, 273] width 240 height 21
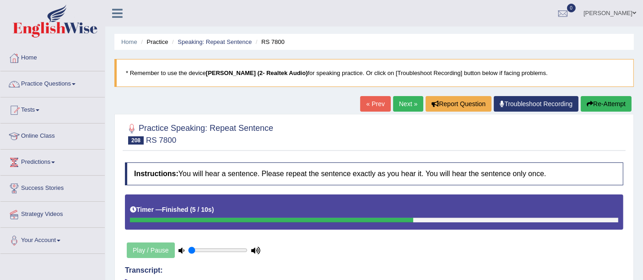
click at [401, 107] on link "Next »" at bounding box center [408, 104] width 30 height 16
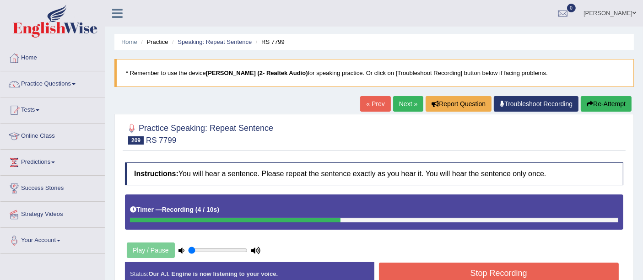
drag, startPoint x: 470, startPoint y: 268, endPoint x: 473, endPoint y: 262, distance: 6.4
click at [473, 263] on button "Stop Recording" at bounding box center [499, 273] width 240 height 21
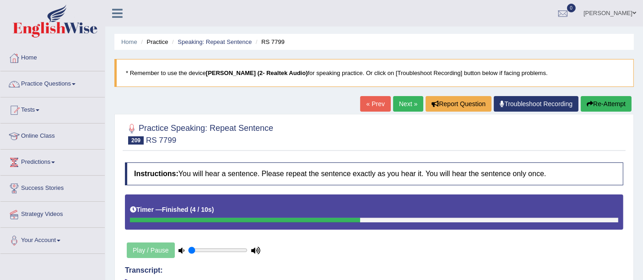
click at [403, 104] on link "Next »" at bounding box center [408, 104] width 30 height 16
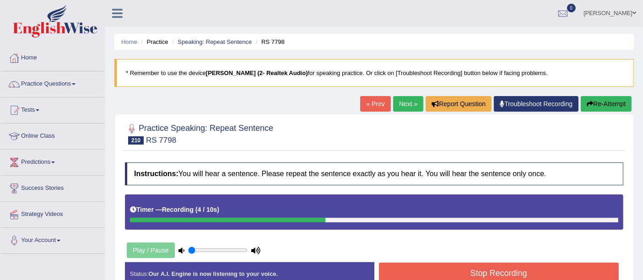
click at [455, 265] on button "Stop Recording" at bounding box center [499, 273] width 240 height 21
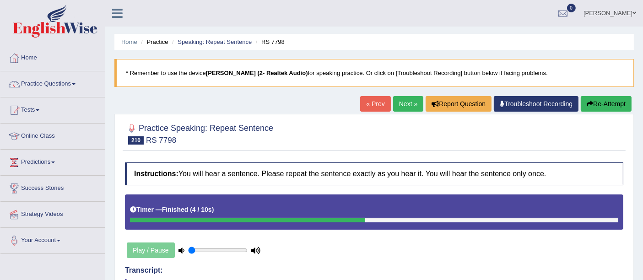
click at [398, 103] on link "Next »" at bounding box center [408, 104] width 30 height 16
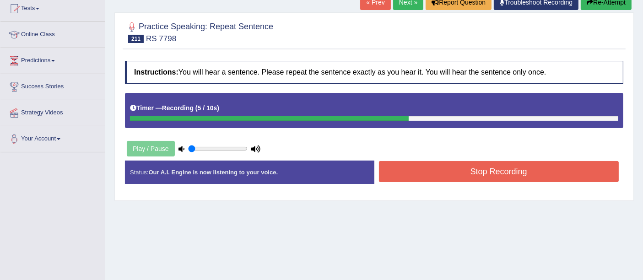
click at [443, 172] on button "Stop Recording" at bounding box center [499, 171] width 240 height 21
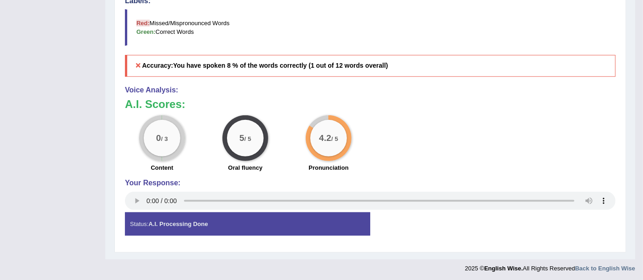
scroll to position [18, 0]
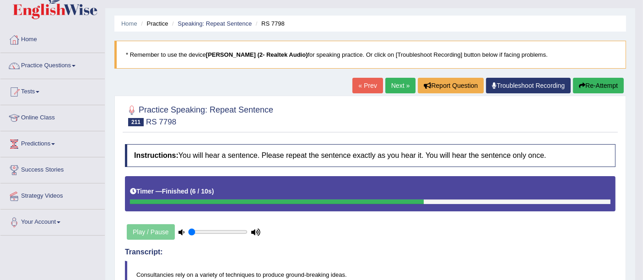
click at [390, 86] on link "Next »" at bounding box center [401, 86] width 30 height 16
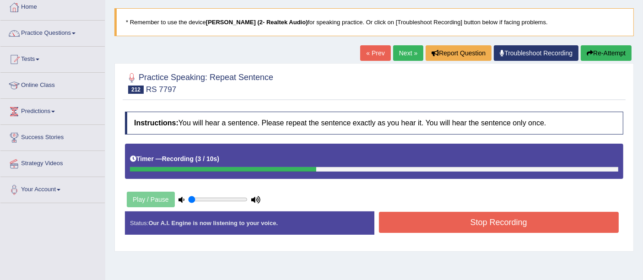
click at [449, 223] on button "Stop Recording" at bounding box center [499, 222] width 240 height 21
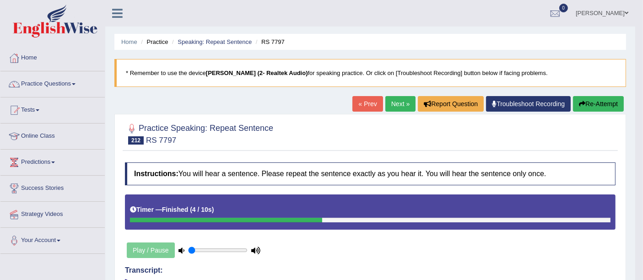
click at [404, 109] on link "Next »" at bounding box center [401, 104] width 30 height 16
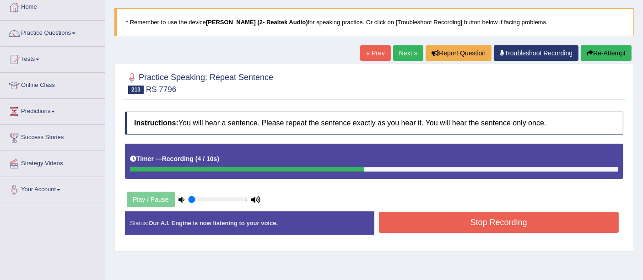
click at [442, 225] on button "Stop Recording" at bounding box center [499, 222] width 240 height 21
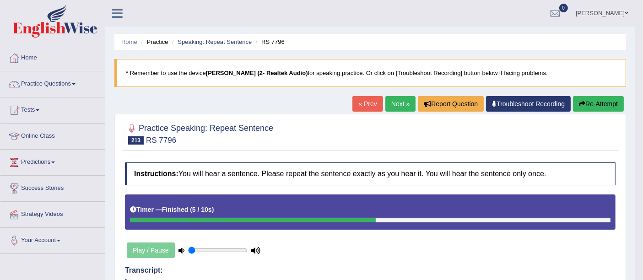
click at [397, 108] on link "Next »" at bounding box center [401, 104] width 30 height 16
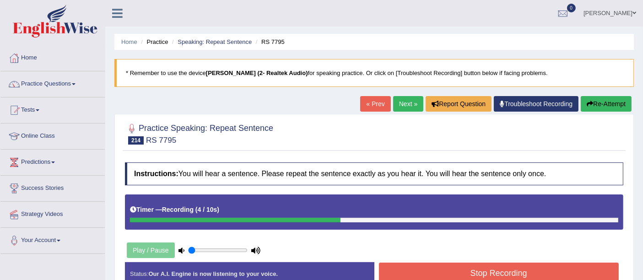
click at [505, 263] on button "Stop Recording" at bounding box center [499, 273] width 240 height 21
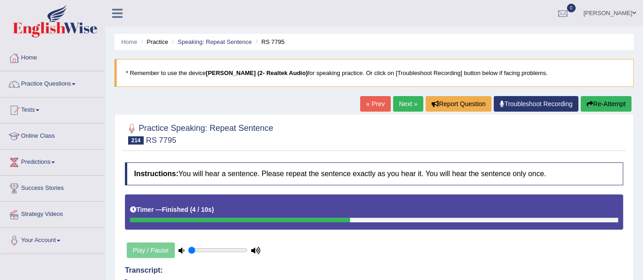
click at [404, 103] on link "Next »" at bounding box center [408, 104] width 30 height 16
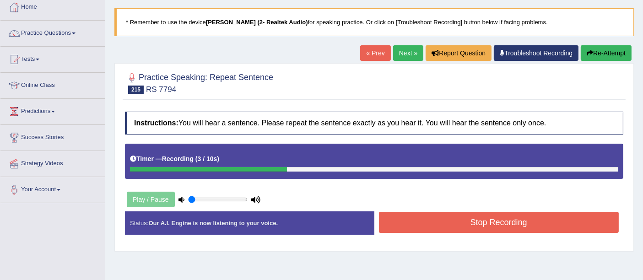
click at [517, 222] on button "Stop Recording" at bounding box center [499, 222] width 240 height 21
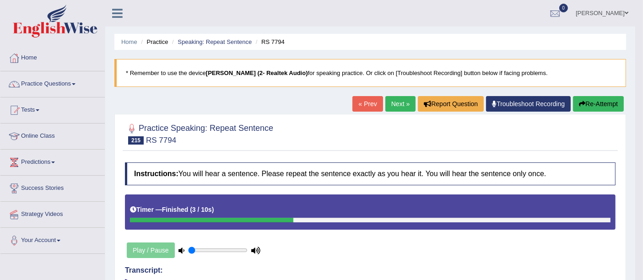
click at [392, 104] on link "Next »" at bounding box center [401, 104] width 30 height 16
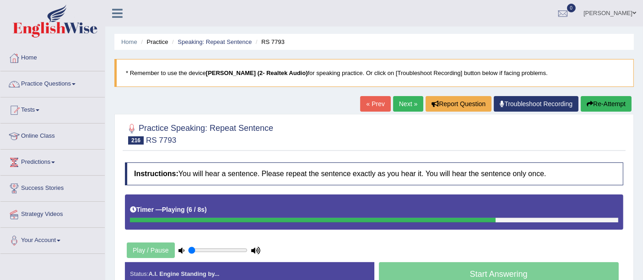
click at [595, 95] on div "Home Practice Speaking: Repeat Sentence RS 7793 * Remember to use the device Ja…" at bounding box center [374, 229] width 538 height 458
click at [592, 102] on button "Re-Attempt" at bounding box center [606, 104] width 51 height 16
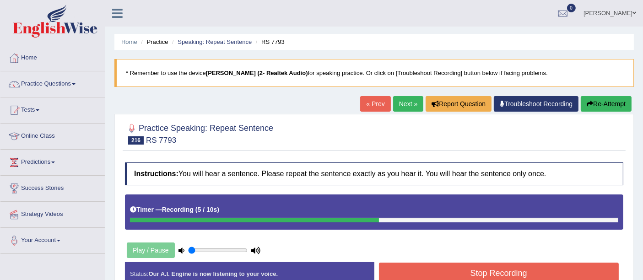
click at [463, 270] on button "Stop Recording" at bounding box center [499, 273] width 240 height 21
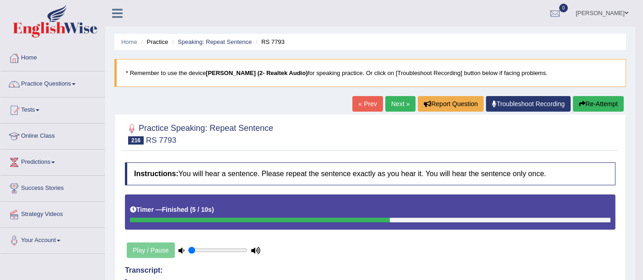
click at [392, 104] on link "Next »" at bounding box center [401, 104] width 30 height 16
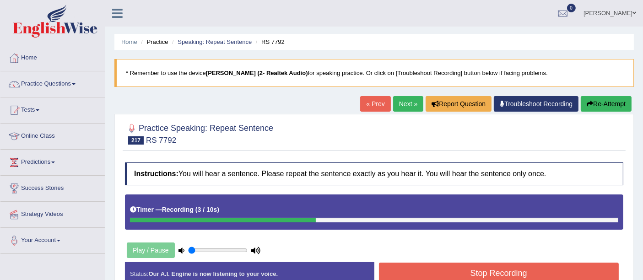
click at [398, 272] on button "Stop Recording" at bounding box center [499, 273] width 240 height 21
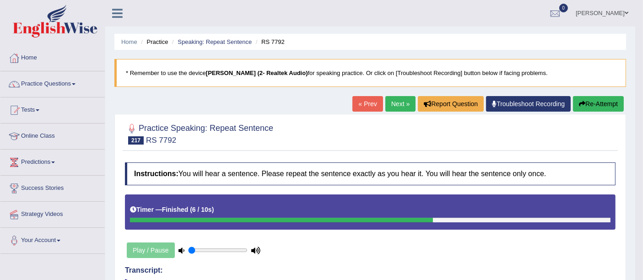
click at [390, 104] on link "Next »" at bounding box center [401, 104] width 30 height 16
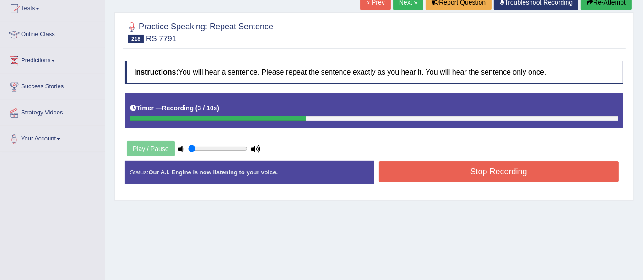
click at [383, 169] on button "Stop Recording" at bounding box center [499, 171] width 240 height 21
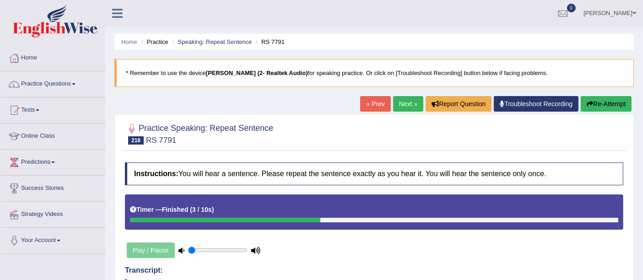
click at [405, 109] on link "Next »" at bounding box center [408, 104] width 30 height 16
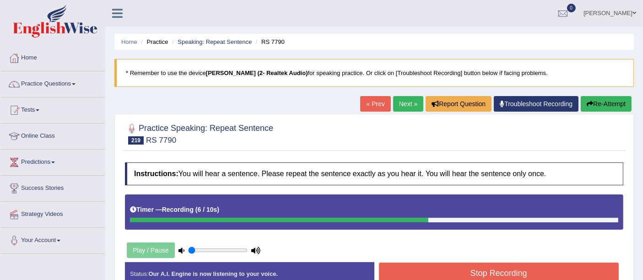
click at [461, 273] on button "Stop Recording" at bounding box center [499, 273] width 240 height 21
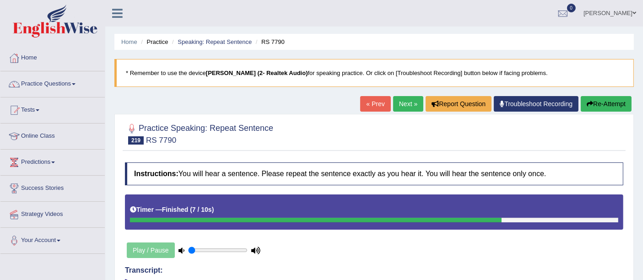
click at [396, 103] on link "Next »" at bounding box center [408, 104] width 30 height 16
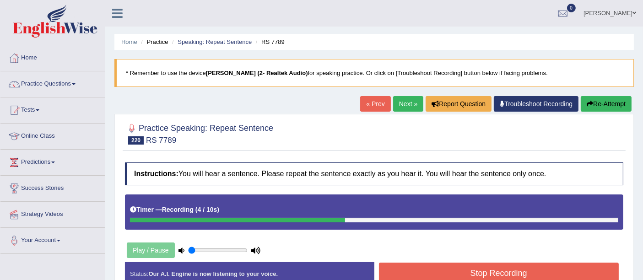
click at [461, 264] on button "Stop Recording" at bounding box center [499, 273] width 240 height 21
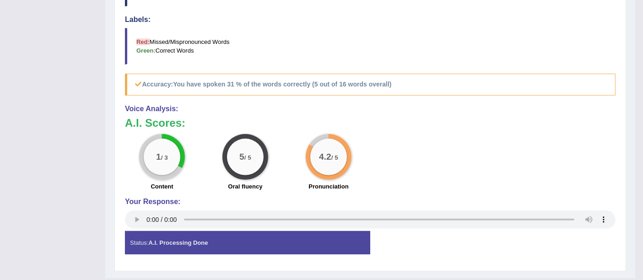
scroll to position [51, 0]
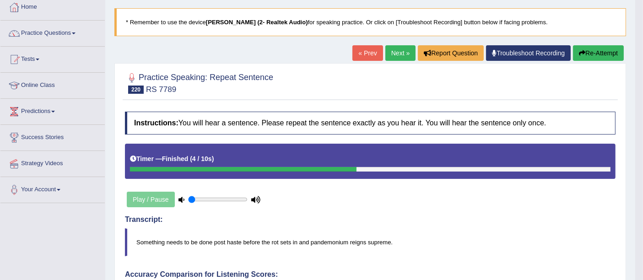
click at [386, 50] on link "Next »" at bounding box center [401, 53] width 30 height 16
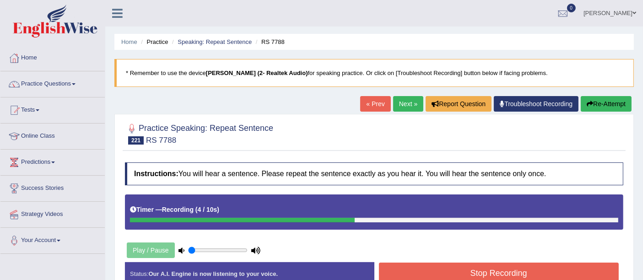
click at [451, 275] on button "Stop Recording" at bounding box center [499, 273] width 240 height 21
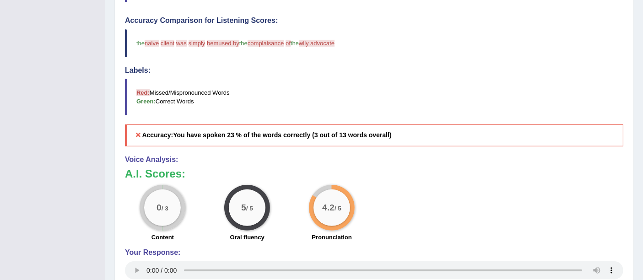
scroll to position [51, 0]
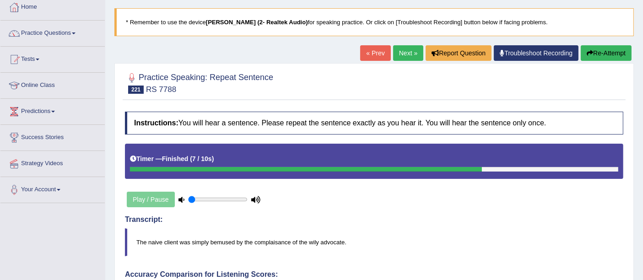
click at [396, 58] on link "Next »" at bounding box center [408, 53] width 30 height 16
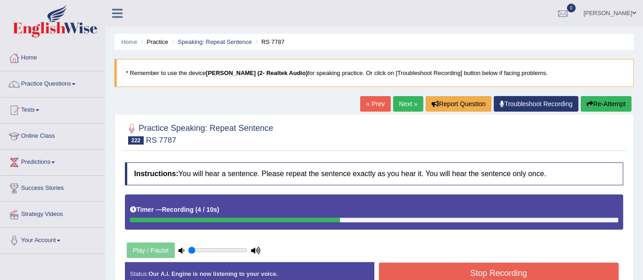
click at [446, 275] on button "Stop Recording" at bounding box center [499, 273] width 240 height 21
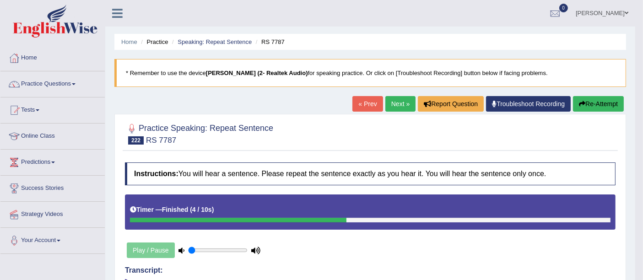
click at [405, 105] on link "Next »" at bounding box center [401, 104] width 30 height 16
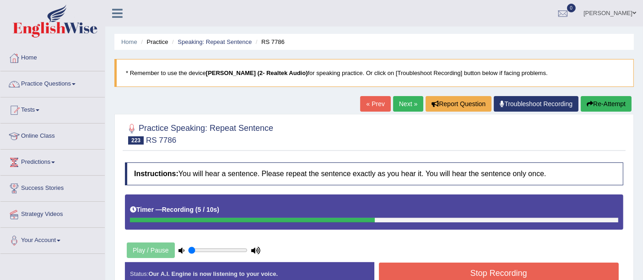
click at [446, 273] on button "Stop Recording" at bounding box center [499, 273] width 240 height 21
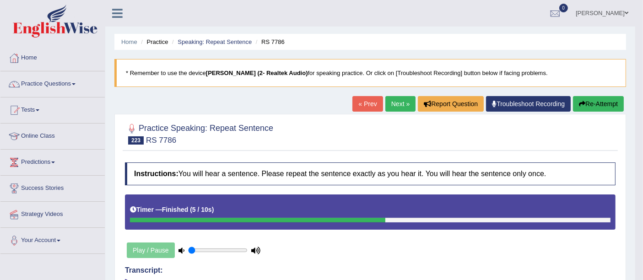
click at [404, 103] on link "Next »" at bounding box center [401, 104] width 30 height 16
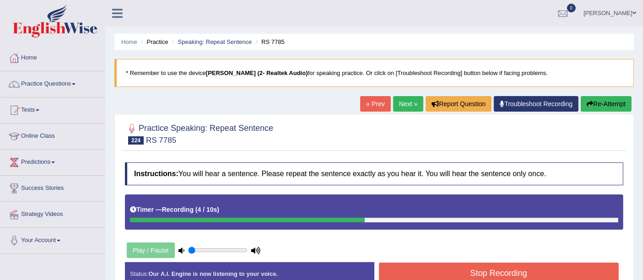
click at [458, 265] on button "Stop Recording" at bounding box center [499, 273] width 240 height 21
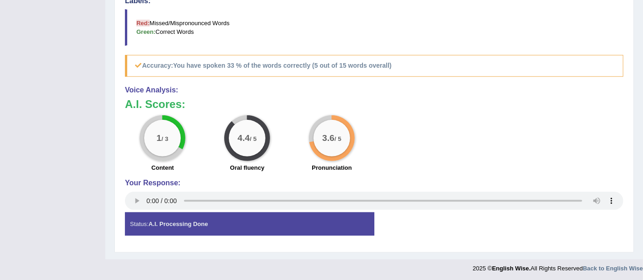
scroll to position [69, 0]
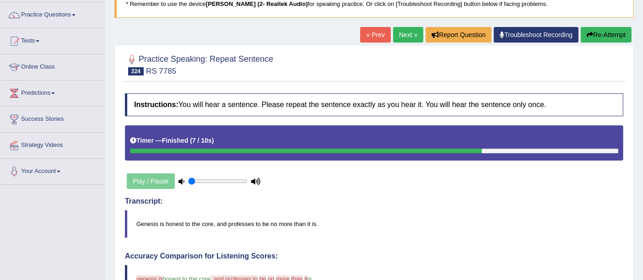
click at [405, 38] on link "Next »" at bounding box center [408, 35] width 30 height 16
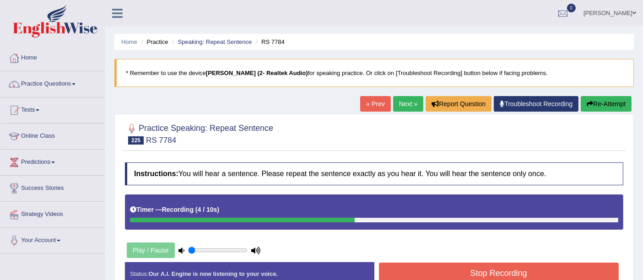
click at [452, 274] on button "Stop Recording" at bounding box center [499, 273] width 240 height 21
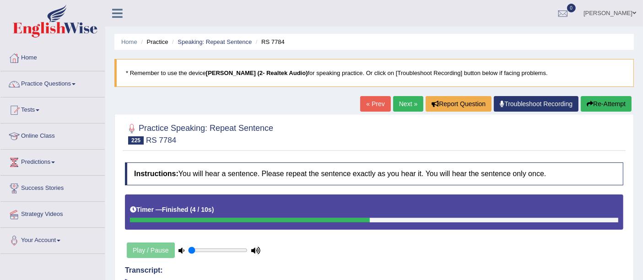
click at [397, 109] on link "Next »" at bounding box center [408, 104] width 30 height 16
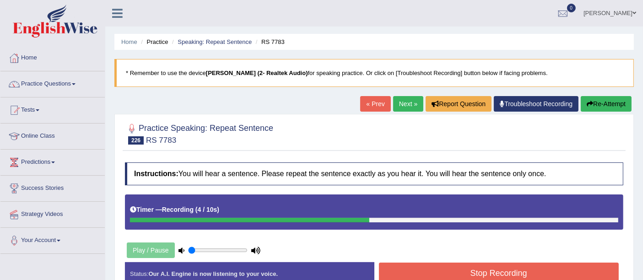
click at [600, 106] on button "Re-Attempt" at bounding box center [606, 104] width 51 height 16
click at [484, 273] on button "Stop Recording" at bounding box center [499, 273] width 240 height 21
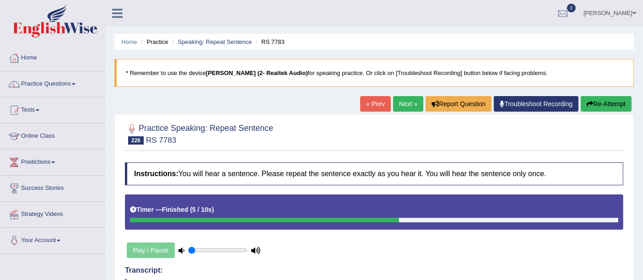
click at [405, 105] on link "Next »" at bounding box center [408, 104] width 30 height 16
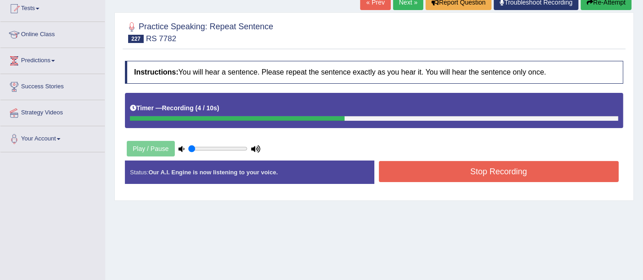
click at [397, 174] on button "Stop Recording" at bounding box center [499, 171] width 240 height 21
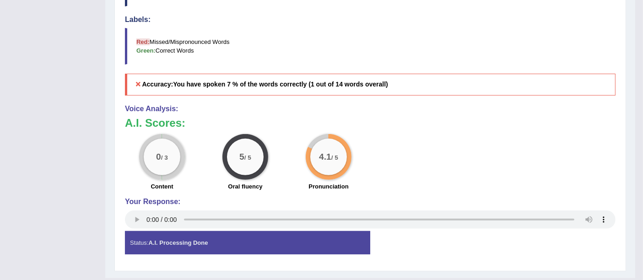
scroll to position [51, 0]
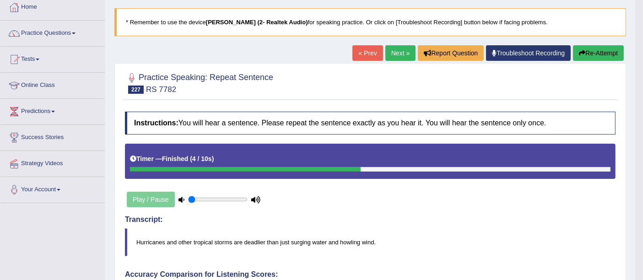
click at [387, 49] on link "Next »" at bounding box center [401, 53] width 30 height 16
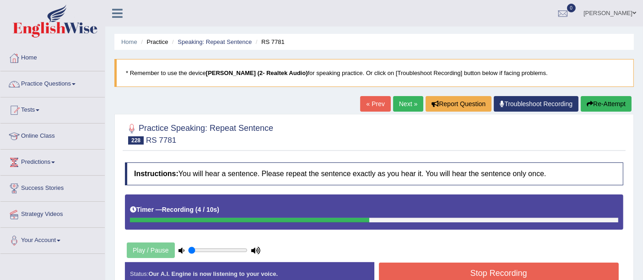
click at [457, 271] on button "Stop Recording" at bounding box center [499, 273] width 240 height 21
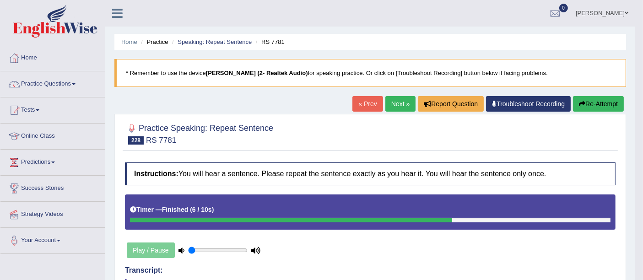
click at [400, 105] on link "Next »" at bounding box center [401, 104] width 30 height 16
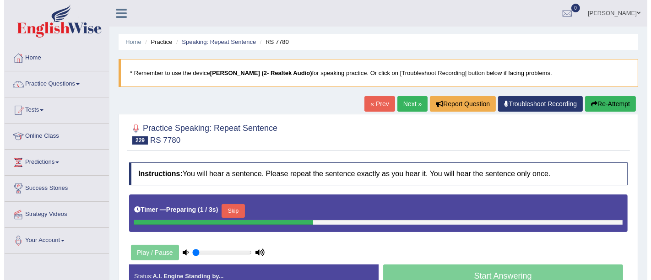
scroll to position [102, 0]
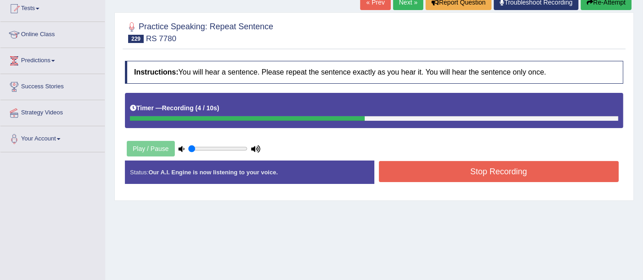
click at [454, 168] on button "Stop Recording" at bounding box center [499, 171] width 240 height 21
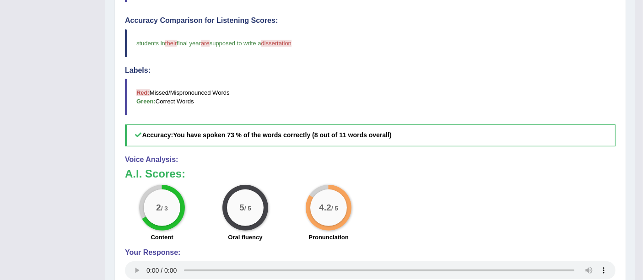
scroll to position [51, 0]
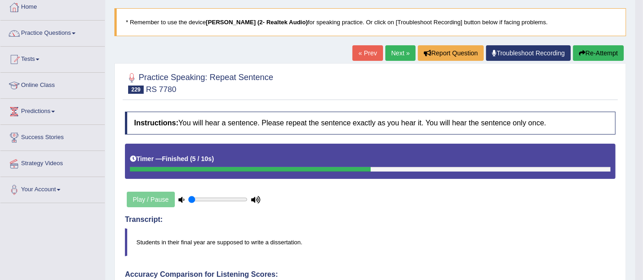
click at [402, 50] on link "Next »" at bounding box center [401, 53] width 30 height 16
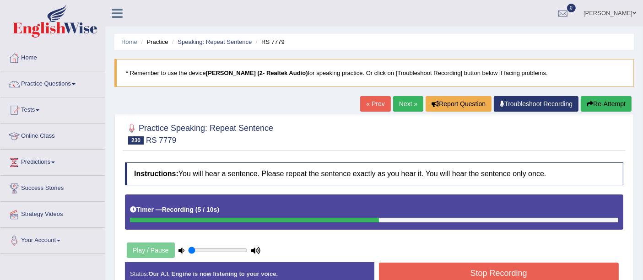
click at [479, 271] on button "Stop Recording" at bounding box center [499, 273] width 240 height 21
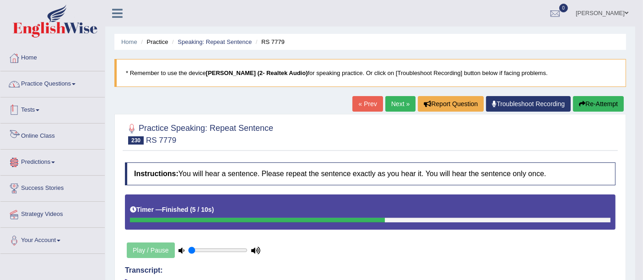
click at [47, 83] on link "Practice Questions" at bounding box center [52, 82] width 104 height 23
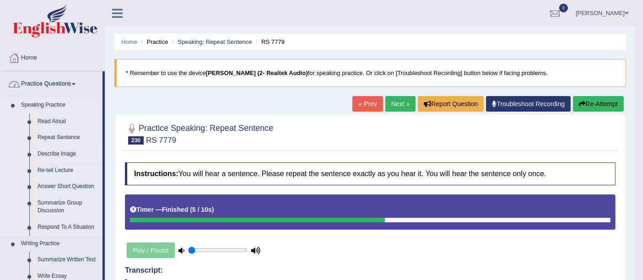
click at [49, 152] on link "Describe Image" at bounding box center [67, 154] width 69 height 16
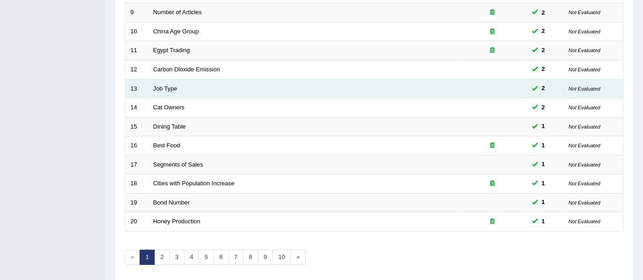
scroll to position [305, 0]
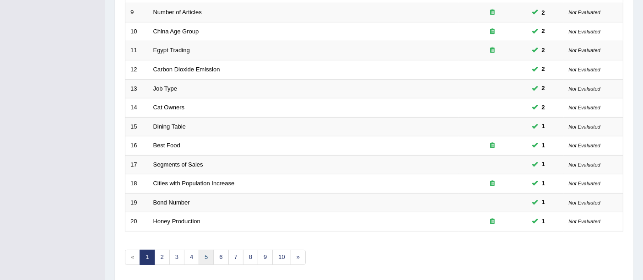
click at [209, 250] on link "5" at bounding box center [206, 257] width 15 height 15
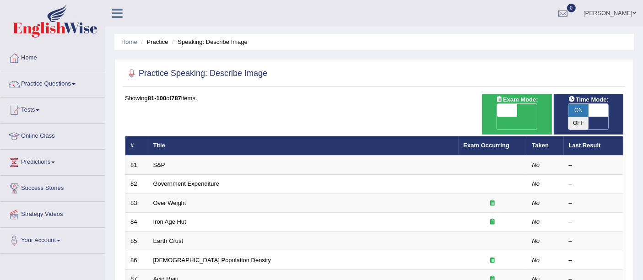
scroll to position [305, 0]
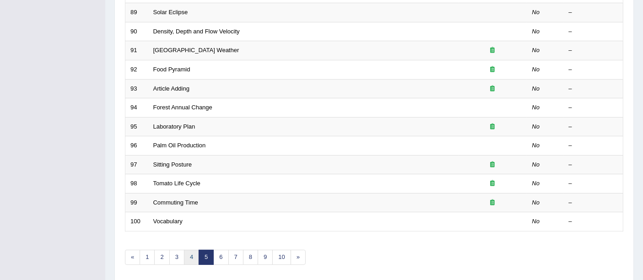
click at [193, 250] on link "4" at bounding box center [191, 257] width 15 height 15
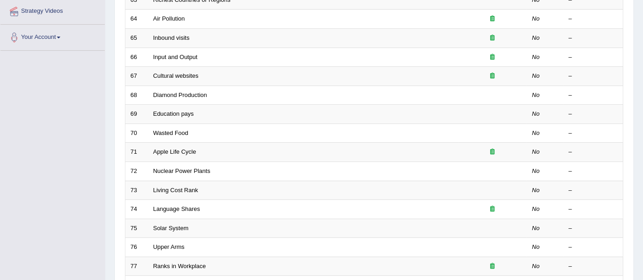
scroll to position [322, 0]
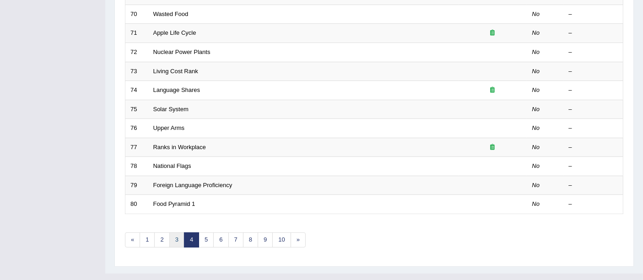
click at [179, 233] on link "3" at bounding box center [176, 240] width 15 height 15
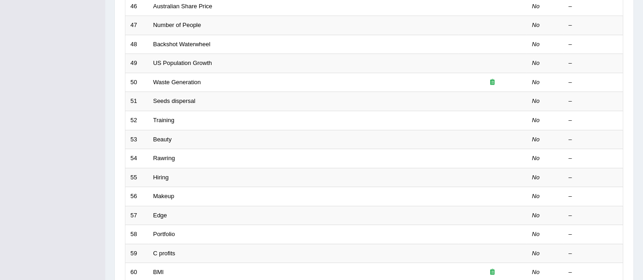
scroll to position [322, 0]
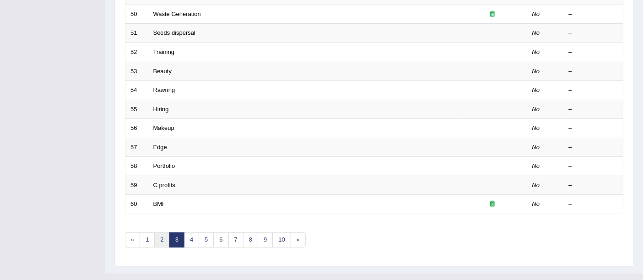
click at [159, 233] on link "2" at bounding box center [161, 240] width 15 height 15
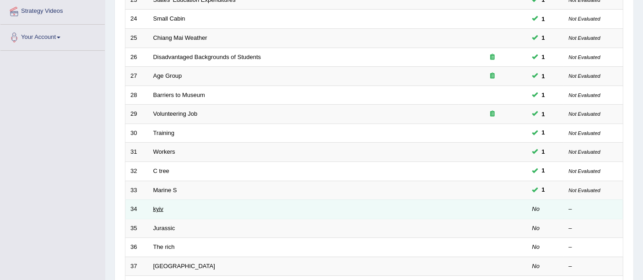
click at [156, 206] on link "kyiv" at bounding box center [158, 209] width 10 height 7
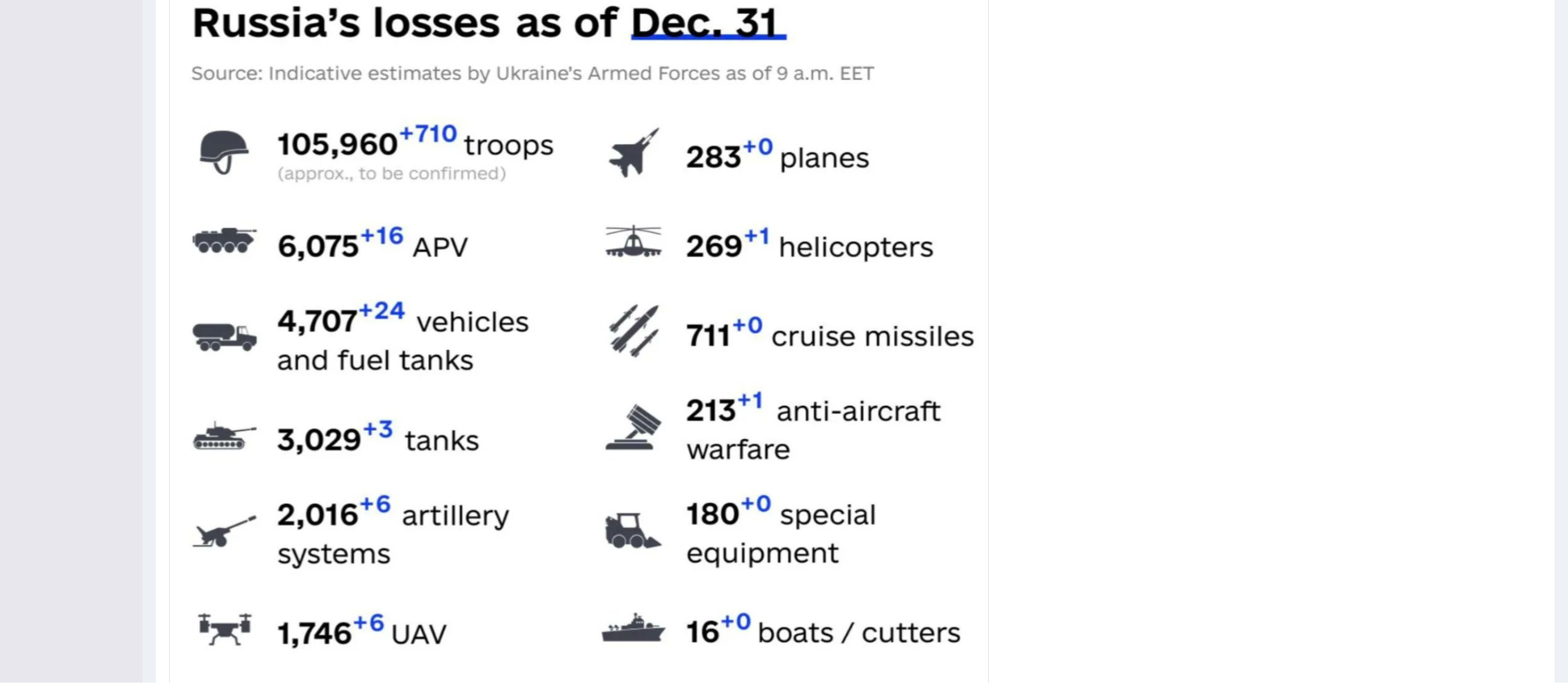
scroll to position [152, 0]
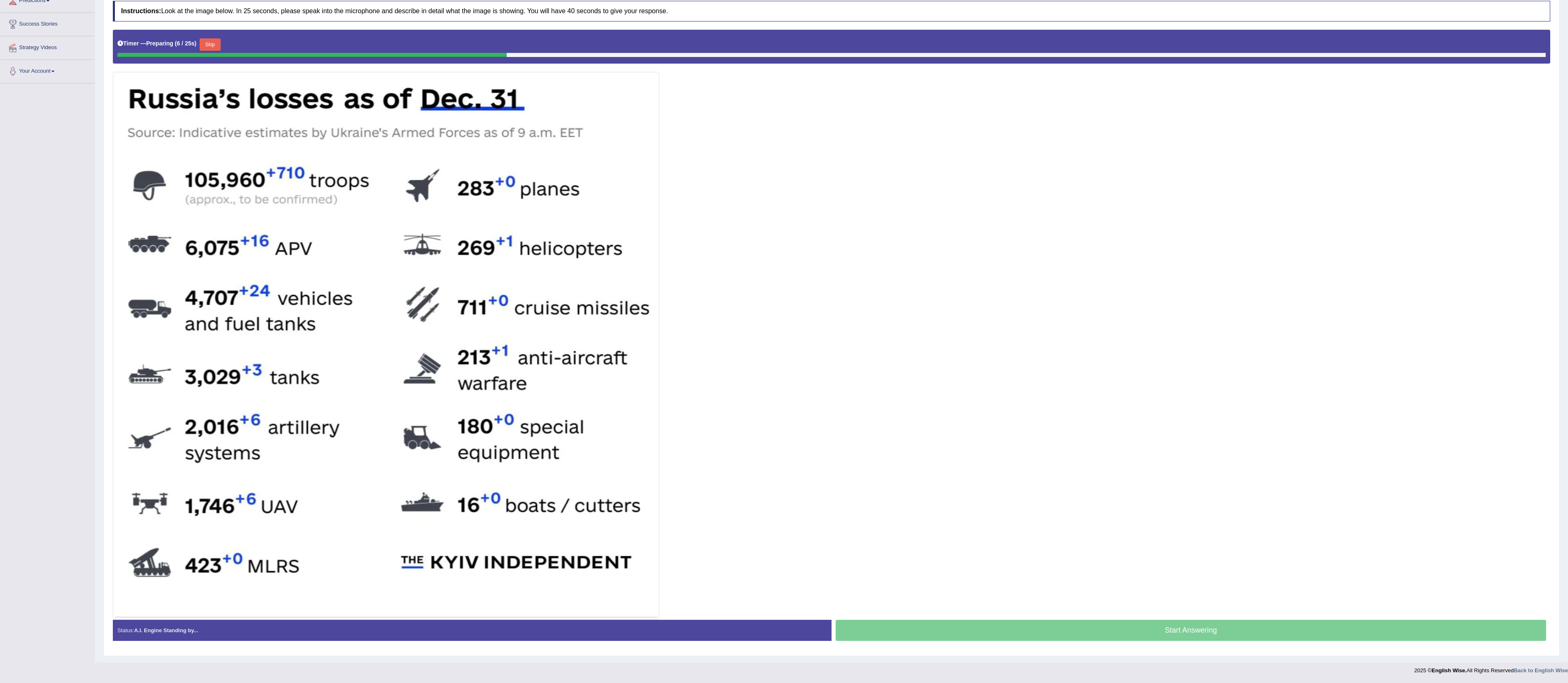
drag, startPoint x: 588, startPoint y: 5, endPoint x: 1040, endPoint y: 379, distance: 586.7
click at [580, 253] on div at bounding box center [831, 325] width 1437 height 590
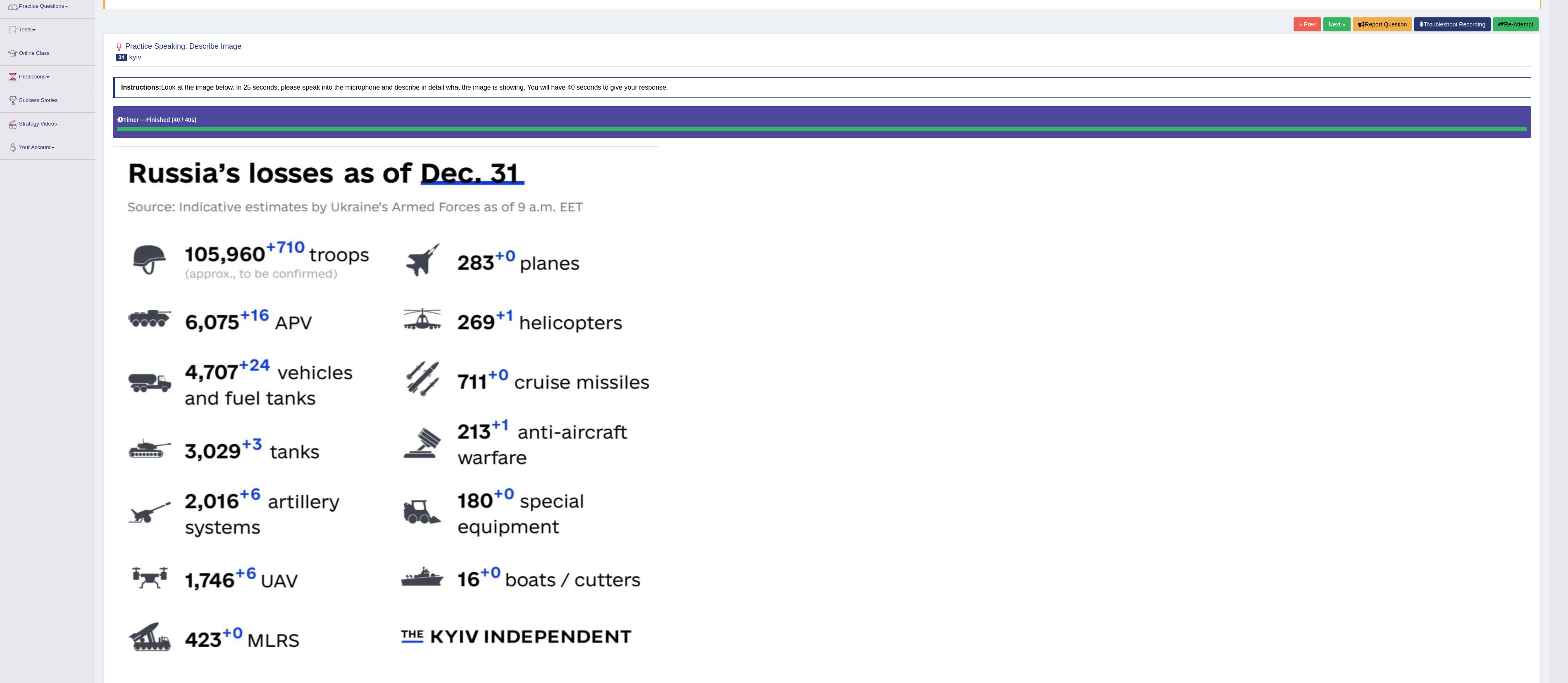
scroll to position [0, 0]
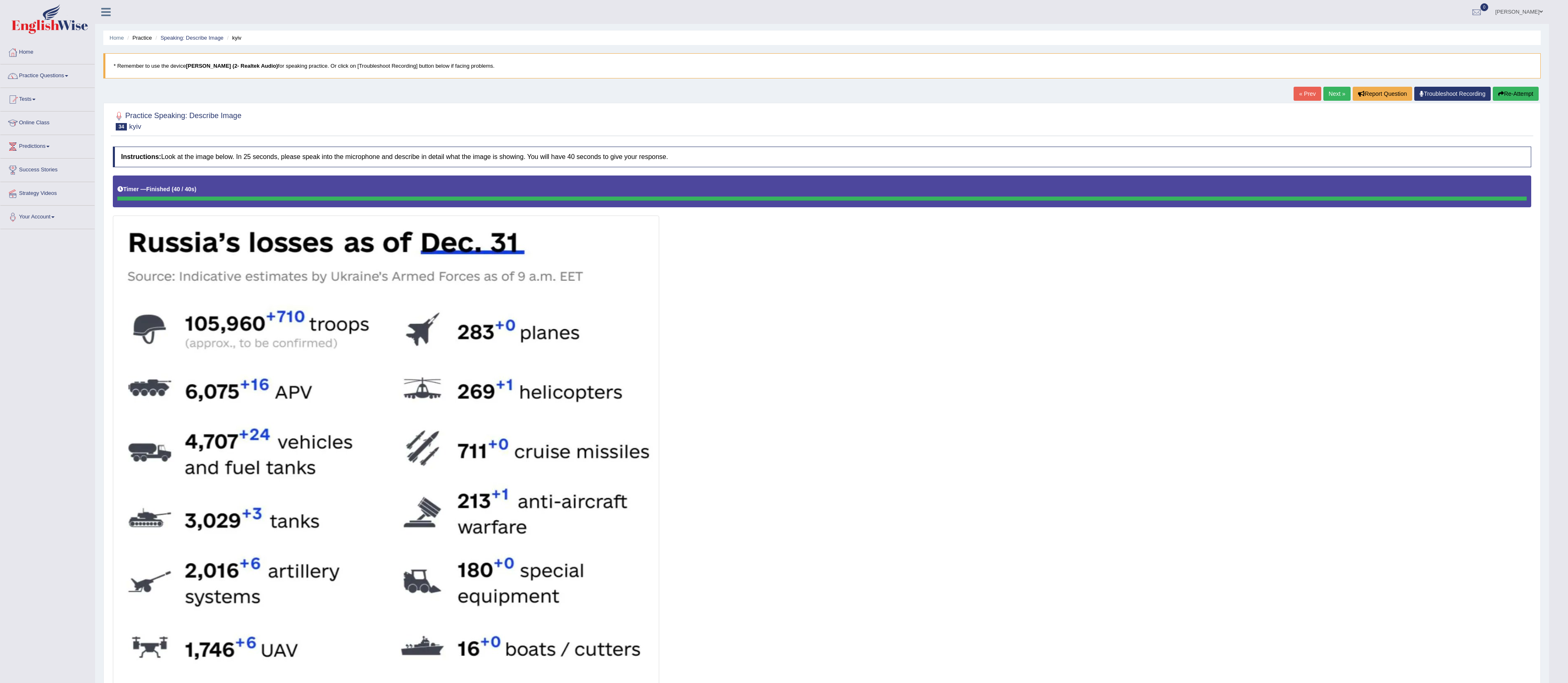
click at [580, 90] on link "Next »" at bounding box center [1337, 94] width 27 height 14
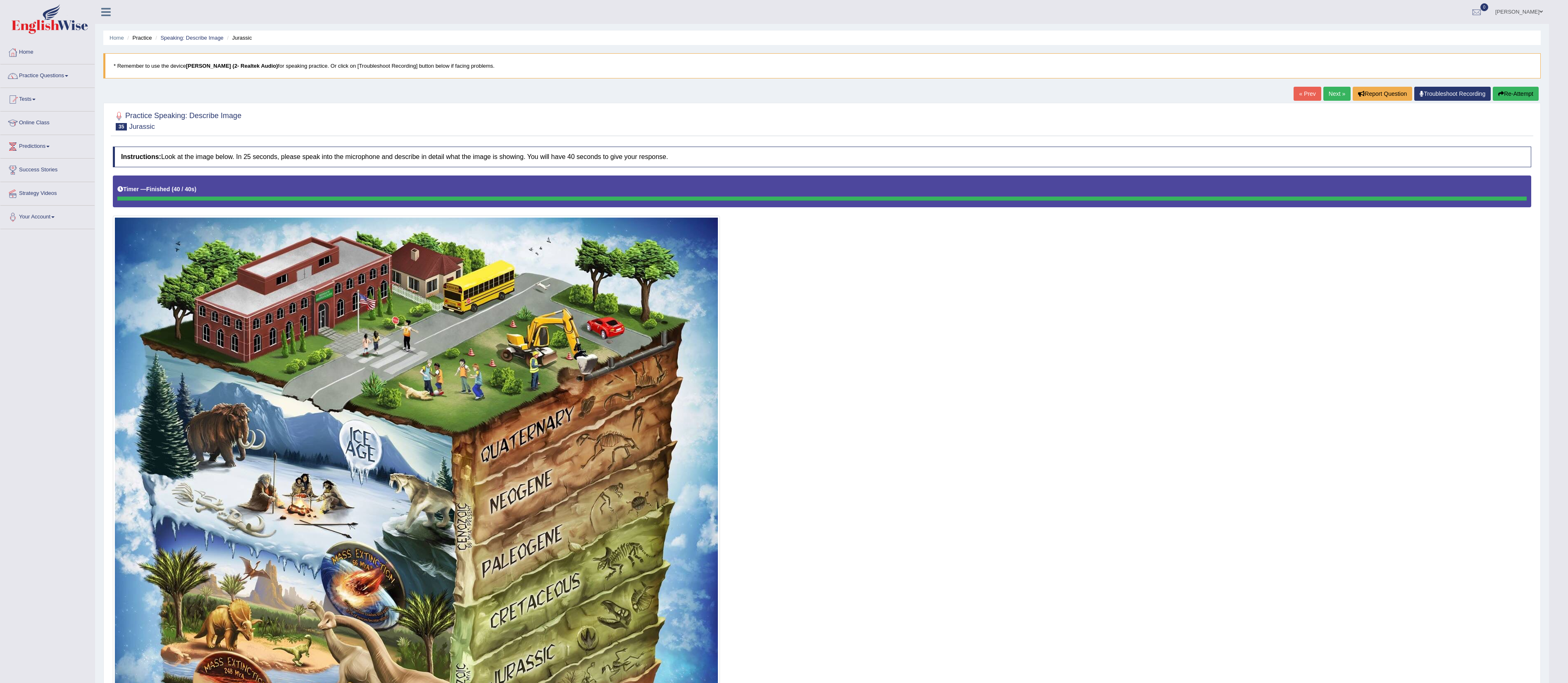
click at [1325, 92] on link "Next »" at bounding box center [1337, 94] width 27 height 14
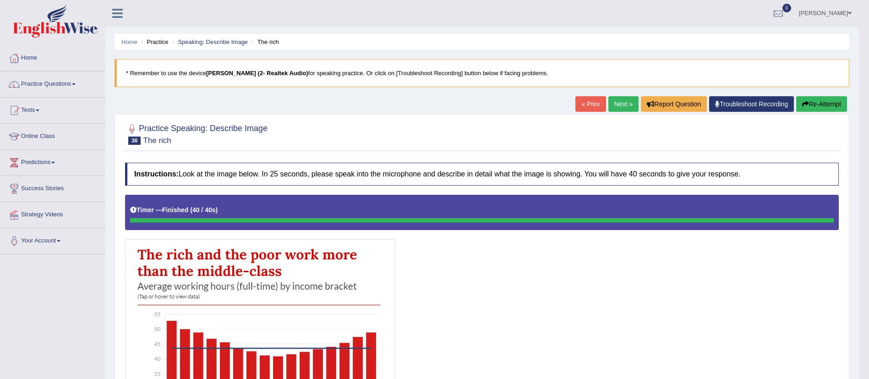
click at [621, 105] on link "Next »" at bounding box center [623, 104] width 30 height 16
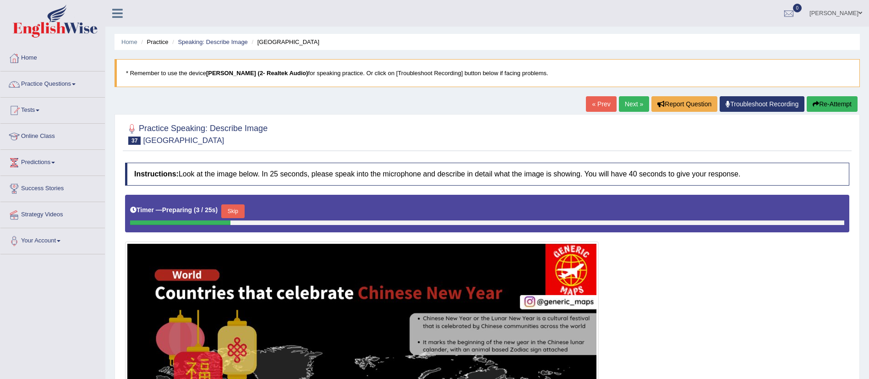
click at [857, 13] on link "[PERSON_NAME]" at bounding box center [835, 12] width 66 height 24
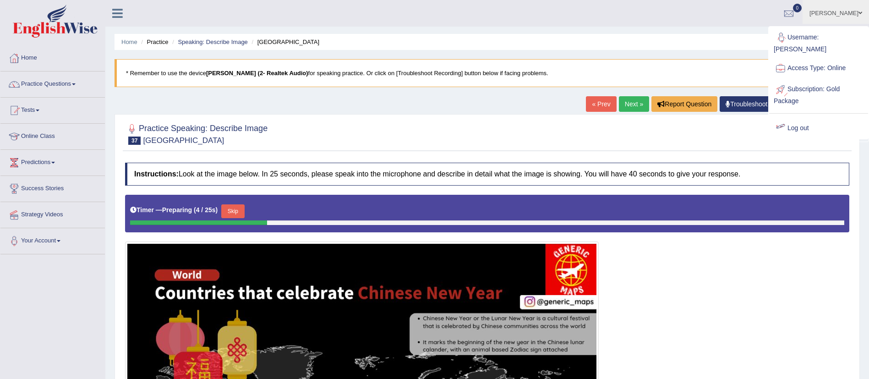
drag, startPoint x: 710, startPoint y: 30, endPoint x: 754, endPoint y: 2, distance: 52.5
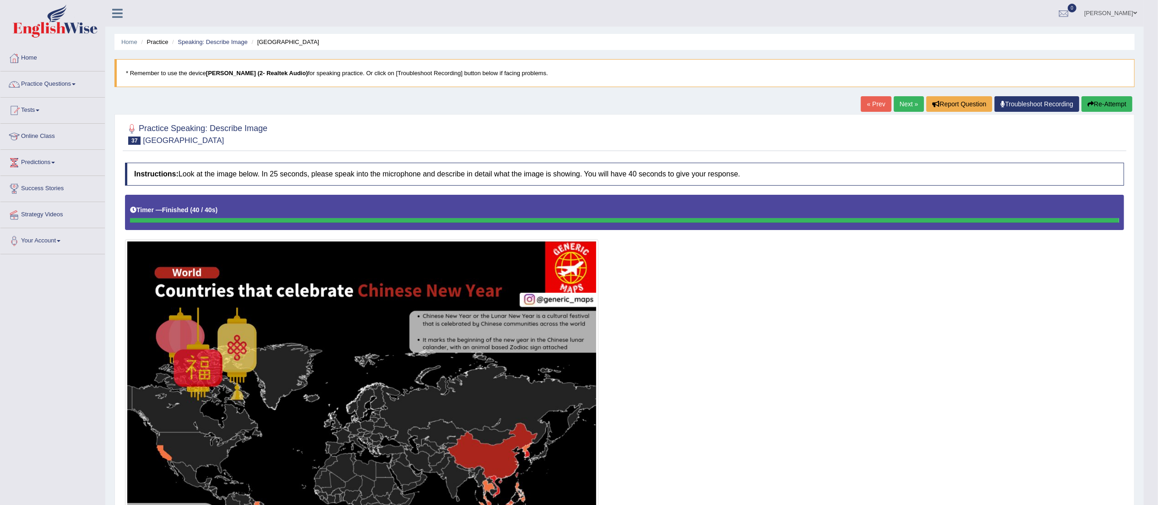
click at [868, 103] on link "Next »" at bounding box center [909, 104] width 30 height 16
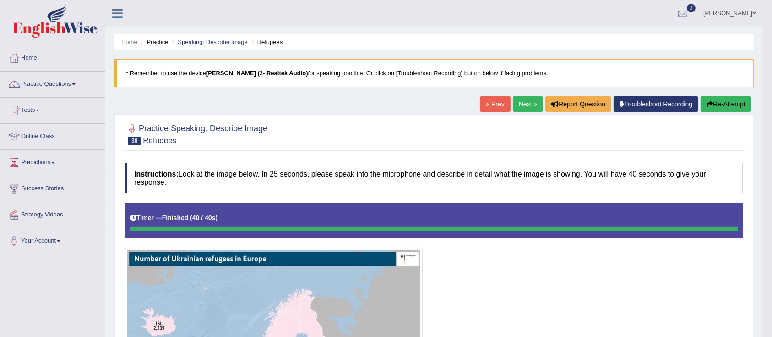
drag, startPoint x: 517, startPoint y: 97, endPoint x: 511, endPoint y: 104, distance: 9.8
click at [517, 97] on link "Next »" at bounding box center [528, 104] width 30 height 16
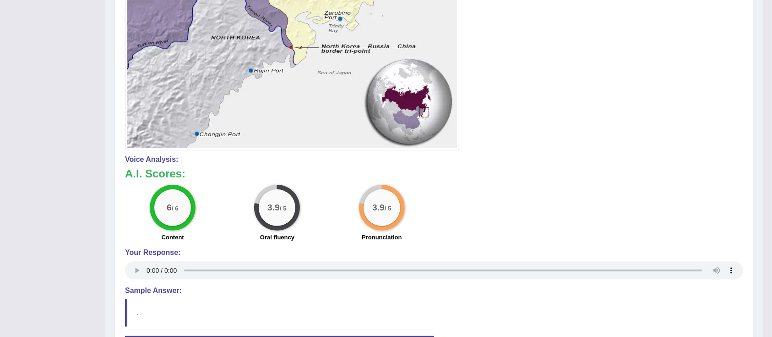
scroll to position [80, 0]
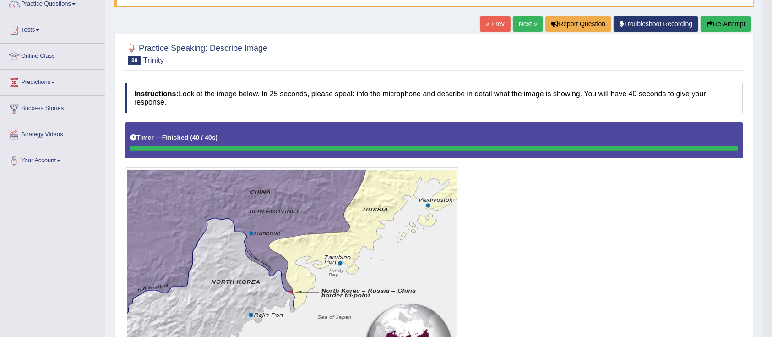
click at [532, 21] on link "Next »" at bounding box center [528, 24] width 30 height 16
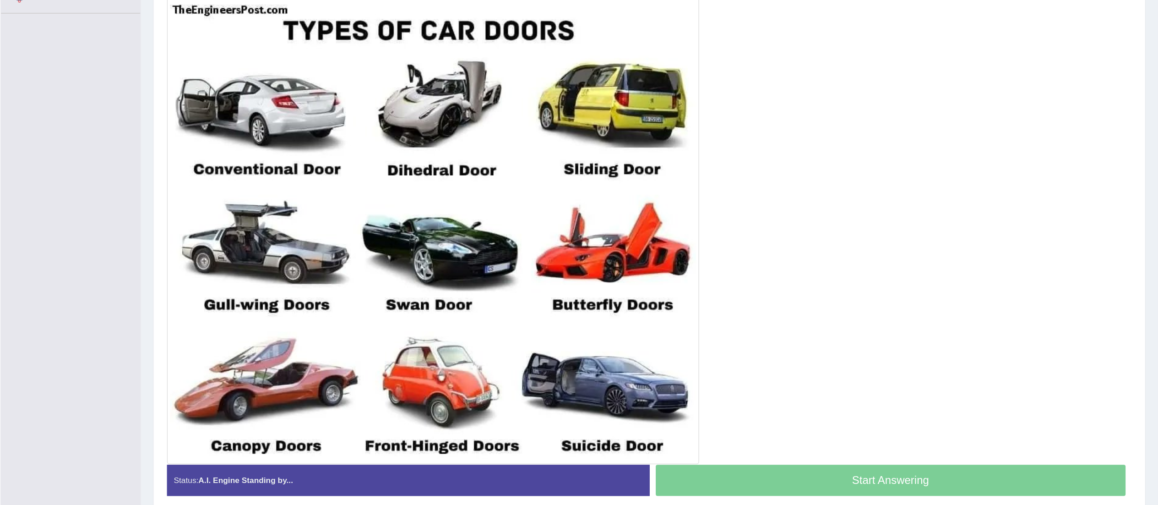
scroll to position [160, 0]
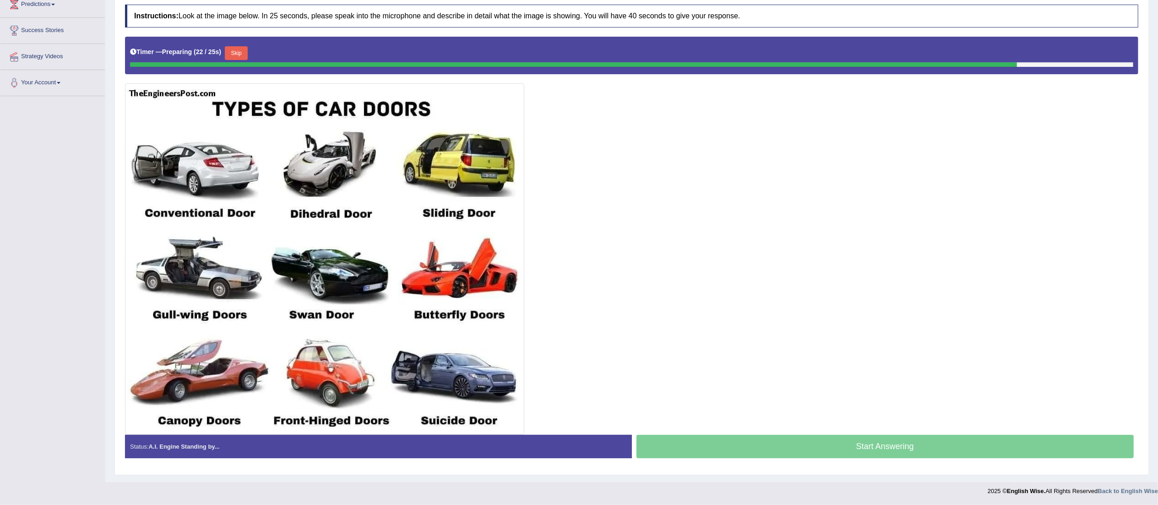
drag, startPoint x: 755, startPoint y: 0, endPoint x: 784, endPoint y: 289, distance: 289.9
click at [772, 289] on div at bounding box center [631, 235] width 1013 height 397
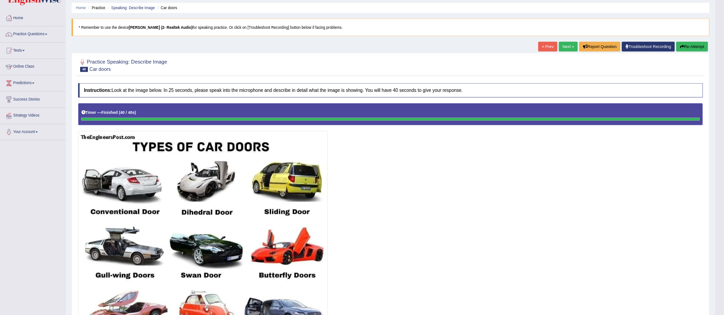
scroll to position [0, 0]
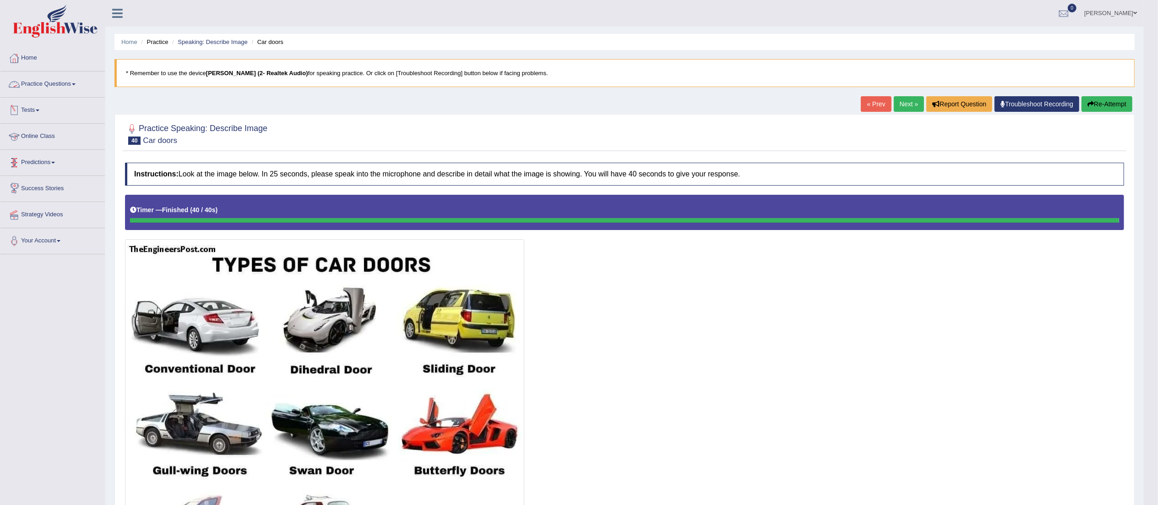
click at [47, 82] on link "Practice Questions" at bounding box center [52, 82] width 104 height 23
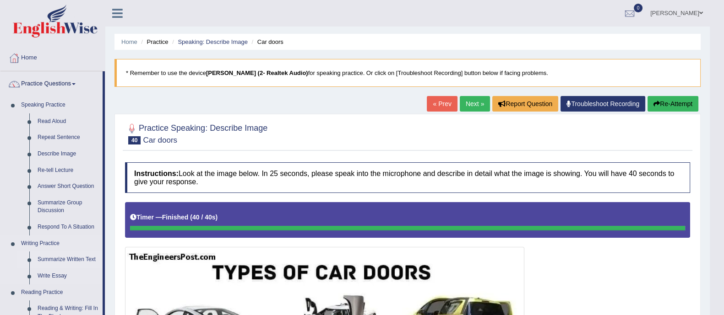
scroll to position [57, 0]
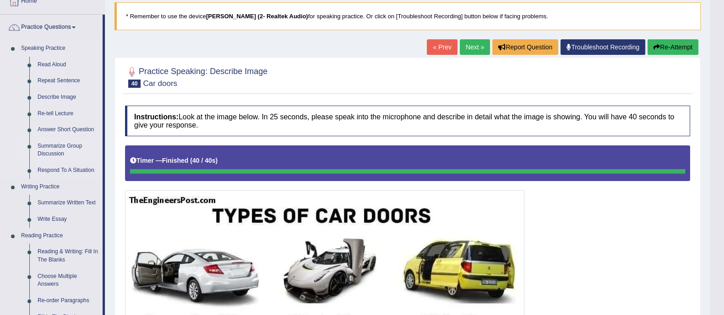
click at [52, 145] on link "Summarize Group Discussion" at bounding box center [67, 150] width 69 height 24
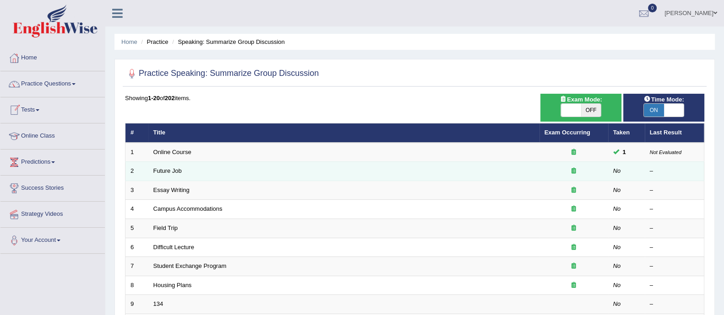
drag, startPoint x: 165, startPoint y: 169, endPoint x: 163, endPoint y: 174, distance: 5.5
click at [165, 170] on link "Future Job" at bounding box center [167, 171] width 28 height 7
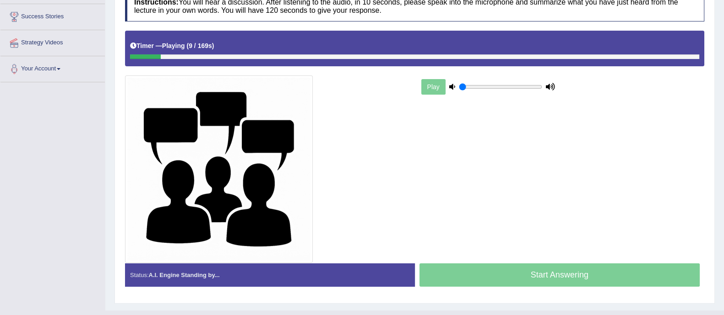
scroll to position [57, 0]
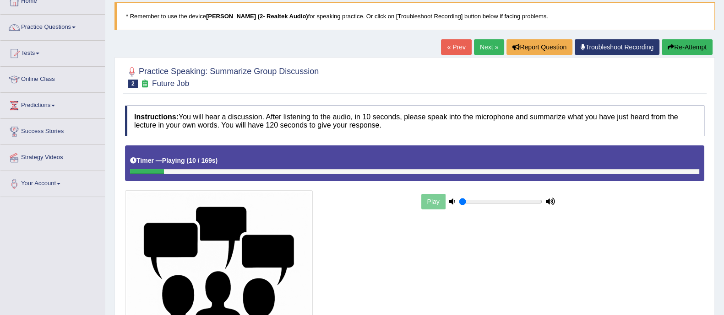
click at [684, 43] on button "Re-Attempt" at bounding box center [687, 47] width 51 height 16
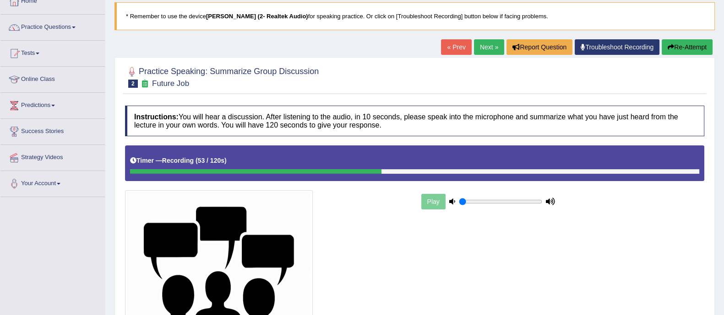
click at [671, 62] on div "Practice Speaking: Summarize Group Discussion 2 Future Job" at bounding box center [415, 78] width 584 height 32
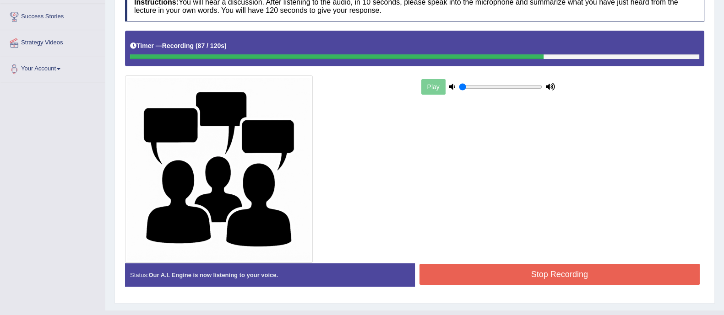
scroll to position [189, 0]
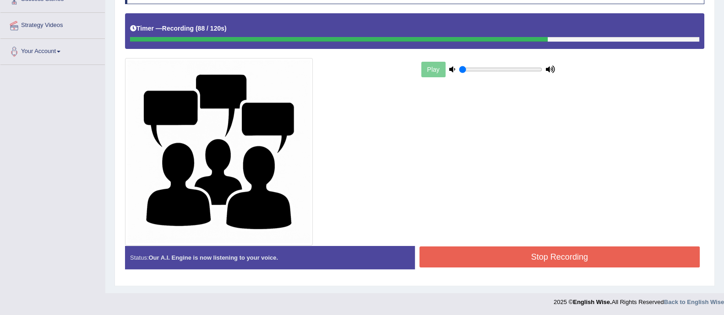
click at [505, 261] on button "Stop Recording" at bounding box center [559, 257] width 281 height 21
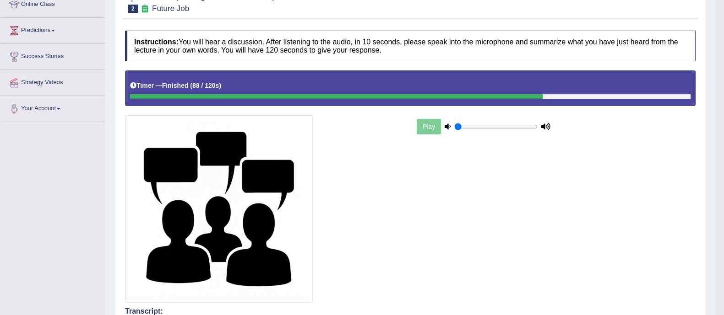
scroll to position [75, 0]
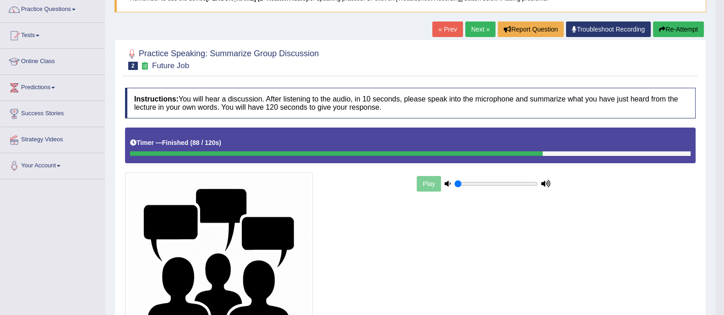
click at [469, 31] on link "Next »" at bounding box center [480, 30] width 30 height 16
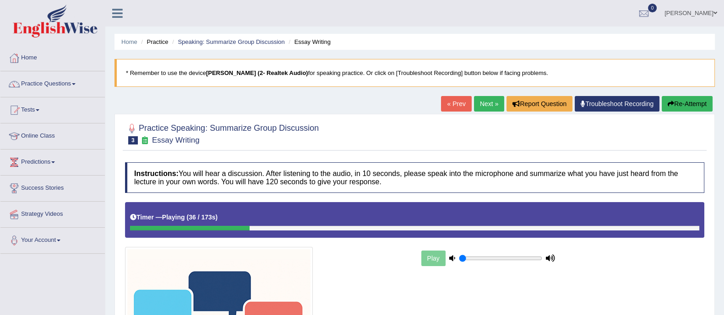
click at [703, 15] on link "[PERSON_NAME]" at bounding box center [691, 12] width 66 height 24
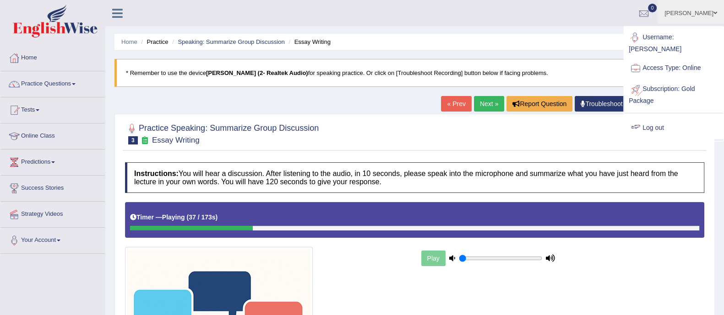
click at [650, 120] on link "Log out" at bounding box center [673, 128] width 99 height 21
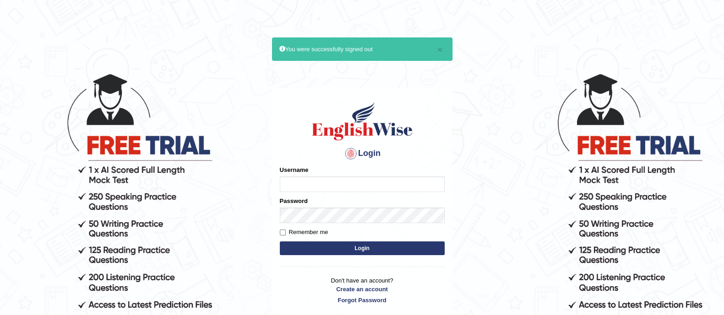
drag, startPoint x: 0, startPoint y: 0, endPoint x: 341, endPoint y: 191, distance: 390.5
click at [341, 191] on input "Username" at bounding box center [362, 185] width 165 height 16
type input "GreeshmaV"
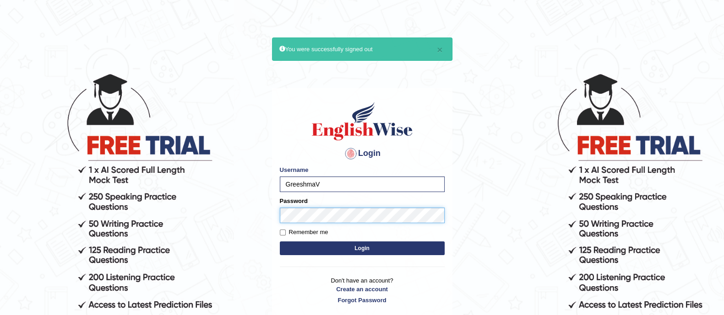
click at [280, 242] on button "Login" at bounding box center [362, 249] width 165 height 14
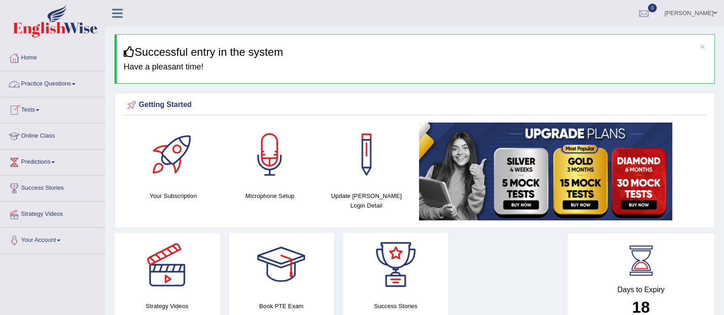
click at [66, 87] on link "Practice Questions" at bounding box center [52, 82] width 104 height 23
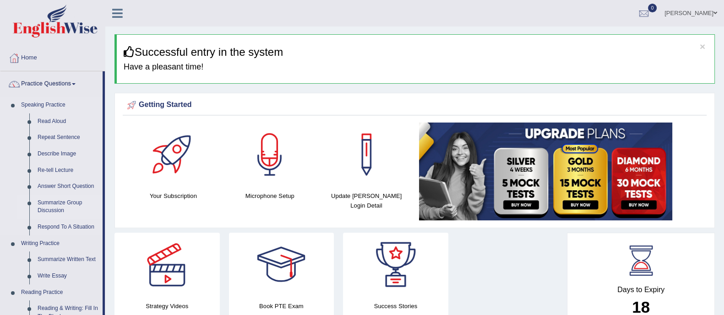
click at [50, 204] on link "Summarize Group Discussion" at bounding box center [67, 207] width 69 height 24
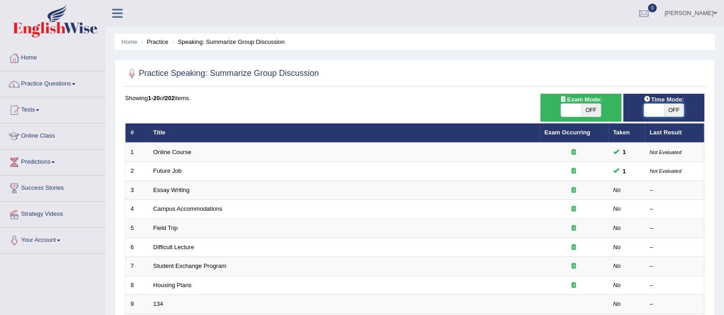
click at [649, 106] on span at bounding box center [654, 110] width 20 height 13
checkbox input "true"
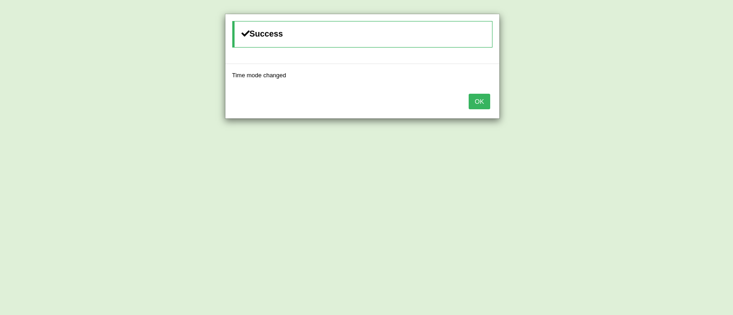
click at [481, 102] on button "OK" at bounding box center [478, 102] width 21 height 16
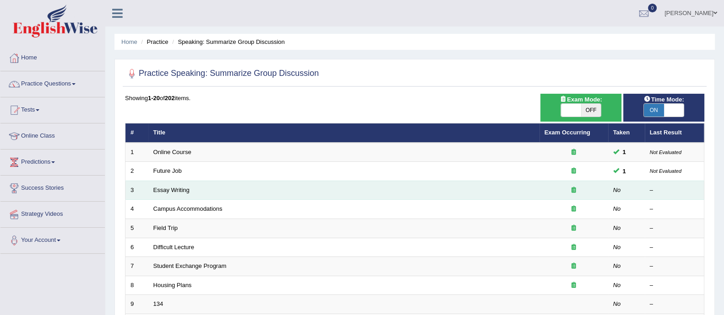
click at [177, 185] on td "Essay Writing" at bounding box center [343, 190] width 391 height 19
click at [177, 187] on link "Essay Writing" at bounding box center [171, 190] width 36 height 7
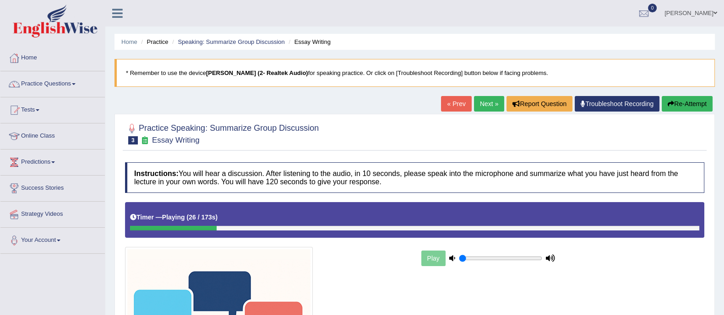
click at [688, 103] on button "Re-Attempt" at bounding box center [687, 104] width 51 height 16
click at [680, 109] on button "Re-Attempt" at bounding box center [687, 104] width 51 height 16
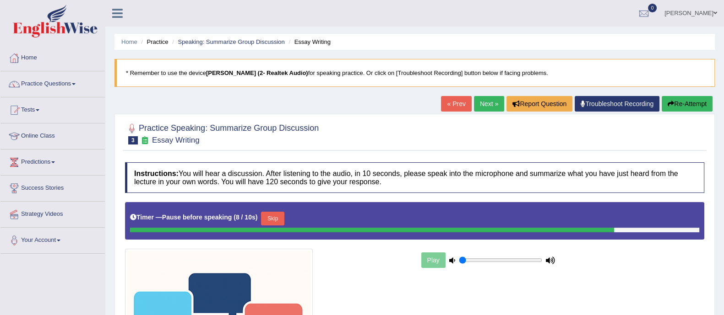
click at [677, 144] on div at bounding box center [414, 134] width 579 height 28
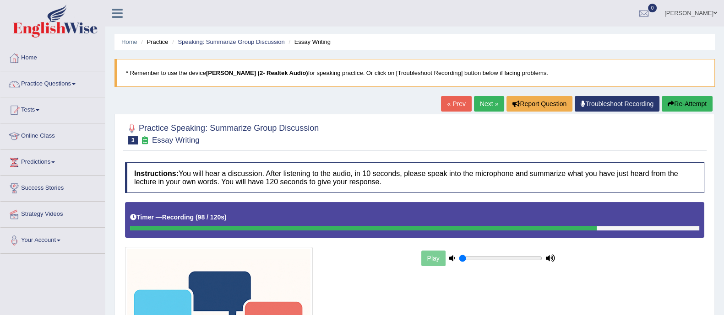
scroll to position [172, 0]
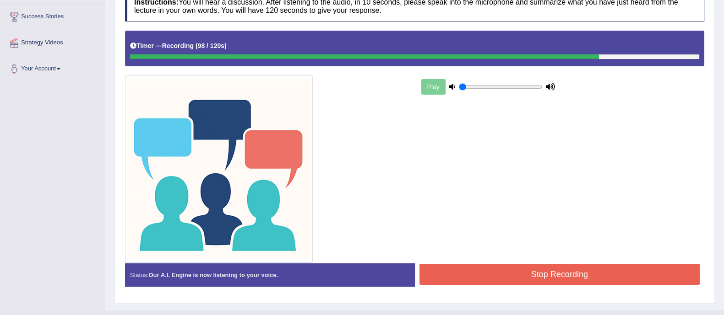
click at [499, 271] on button "Stop Recording" at bounding box center [559, 274] width 281 height 21
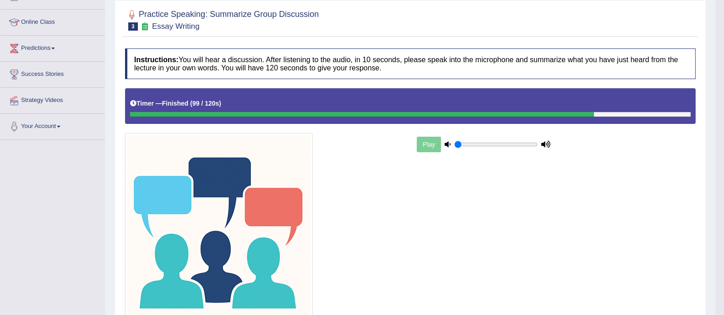
scroll to position [0, 0]
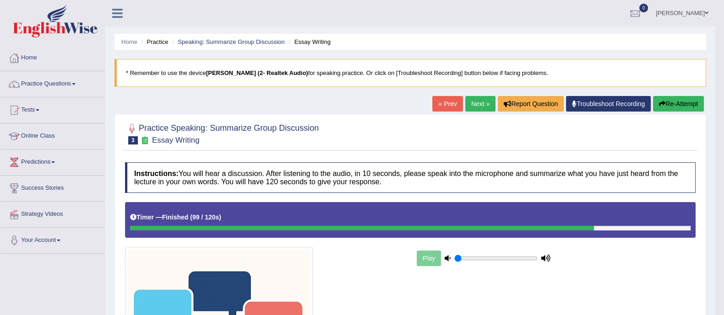
click at [474, 107] on link "Next »" at bounding box center [480, 104] width 30 height 16
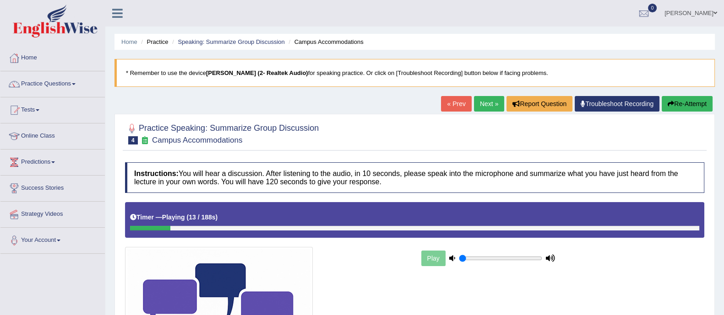
click at [593, 103] on link "Troubleshoot Recording" at bounding box center [617, 104] width 85 height 16
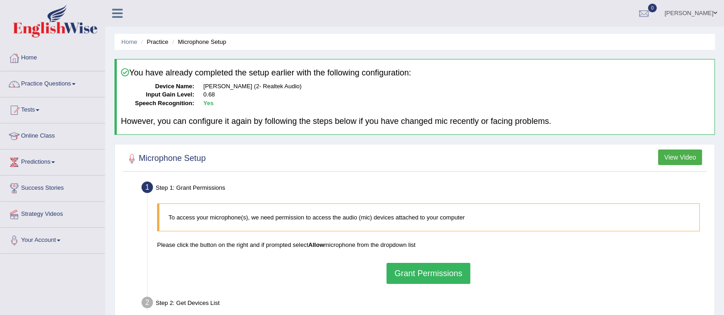
click at [409, 273] on button "Grant Permissions" at bounding box center [427, 273] width 83 height 21
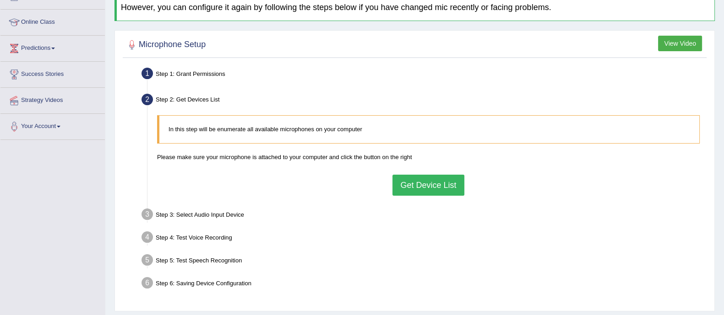
scroll to position [165, 0]
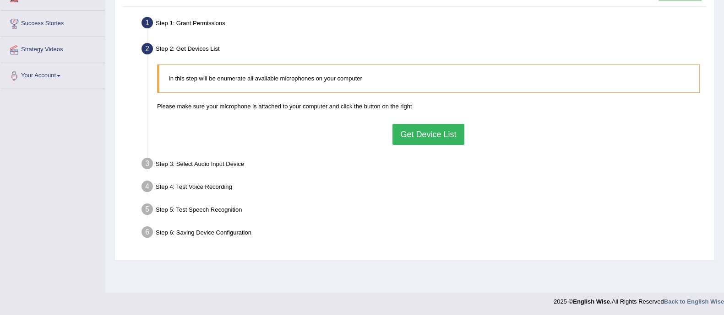
click at [439, 139] on button "Get Device List" at bounding box center [427, 134] width 71 height 21
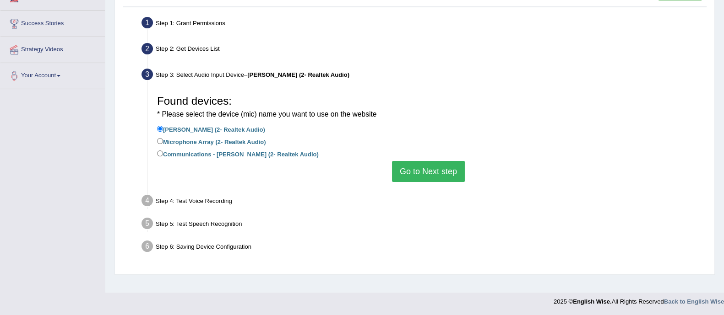
click at [431, 171] on button "Go to Next step" at bounding box center [428, 171] width 73 height 21
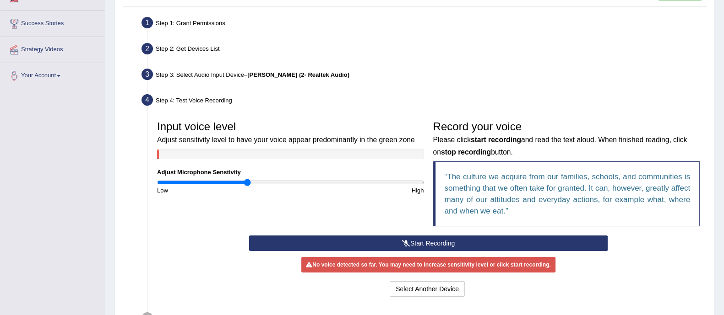
click at [406, 244] on icon at bounding box center [406, 243] width 8 height 6
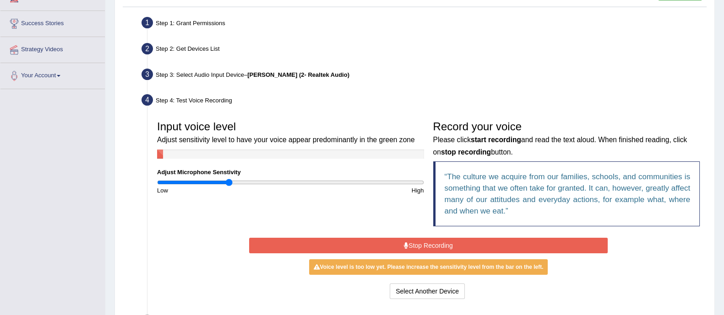
type input "0.54"
click at [228, 182] on input "range" at bounding box center [290, 182] width 267 height 7
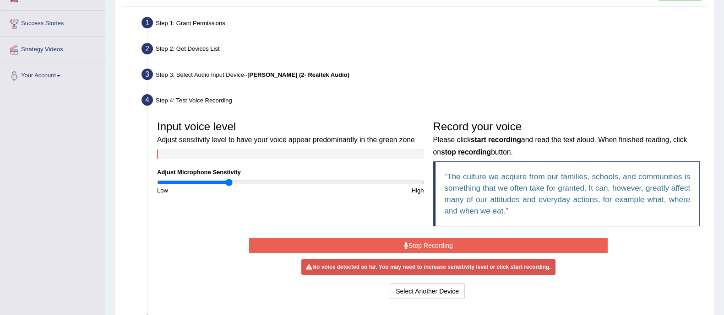
click at [411, 244] on button "Stop Recording" at bounding box center [428, 246] width 359 height 16
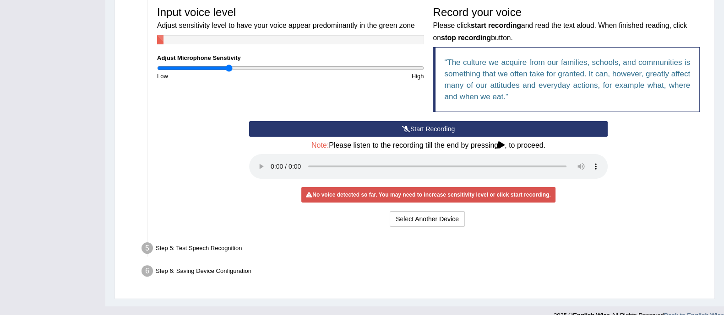
scroll to position [292, 0]
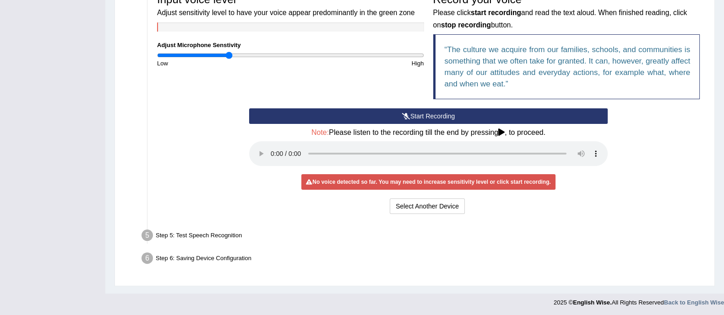
click at [440, 113] on button "Start Recording" at bounding box center [428, 117] width 359 height 16
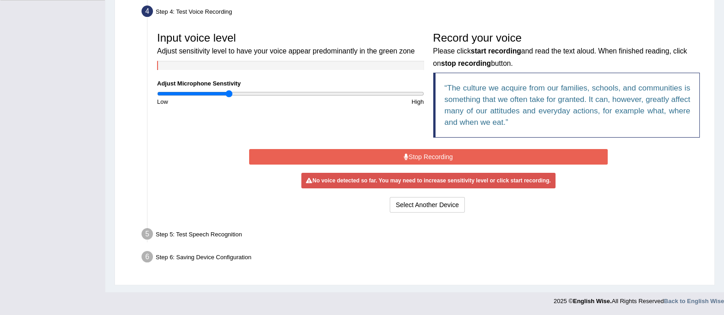
scroll to position [250, 0]
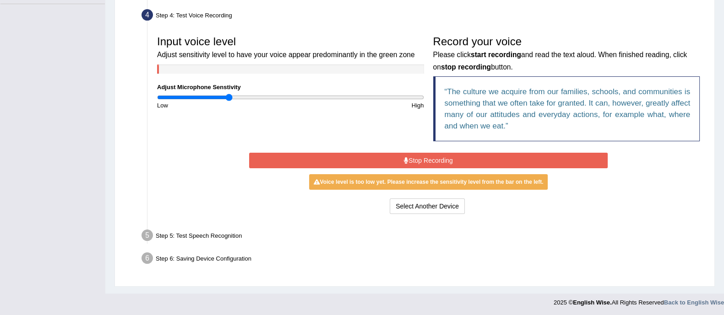
click at [425, 163] on button "Stop Recording" at bounding box center [428, 161] width 359 height 16
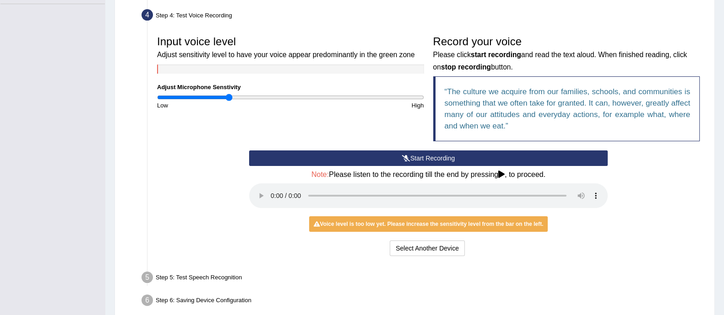
click at [435, 161] on button "Start Recording" at bounding box center [428, 159] width 359 height 16
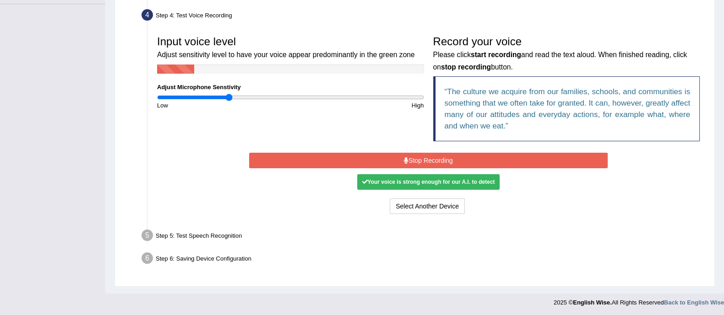
click at [436, 161] on button "Stop Recording" at bounding box center [428, 161] width 359 height 16
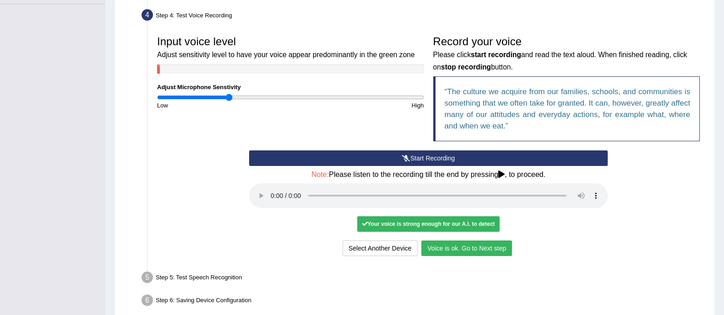
click at [429, 242] on button "Voice is ok. Go to Next step" at bounding box center [466, 249] width 91 height 16
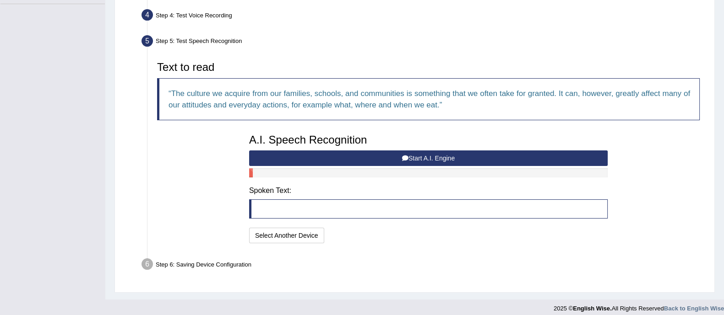
click at [409, 153] on button "Start A.I. Engine" at bounding box center [428, 159] width 359 height 16
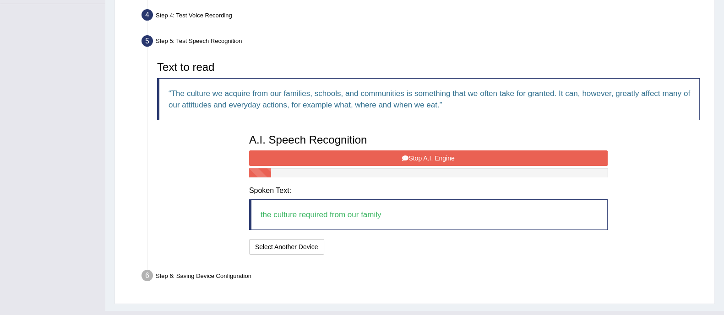
click at [409, 153] on button "Stop A.I. Engine" at bounding box center [428, 159] width 359 height 16
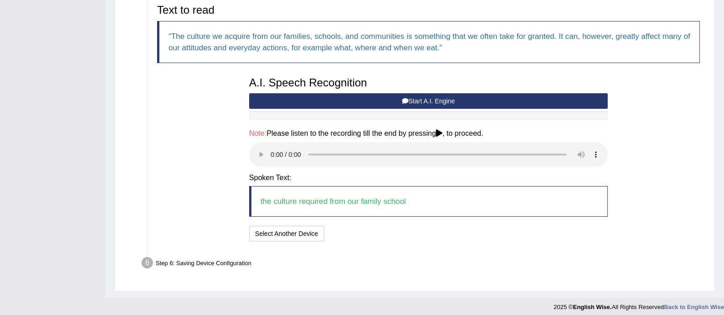
scroll to position [312, 0]
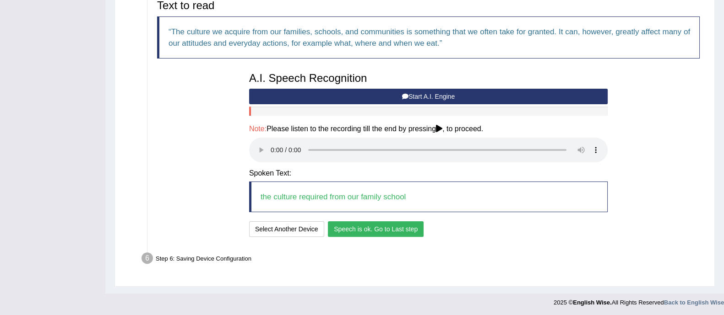
click at [351, 222] on button "Speech is ok. Go to Last step" at bounding box center [376, 230] width 96 height 16
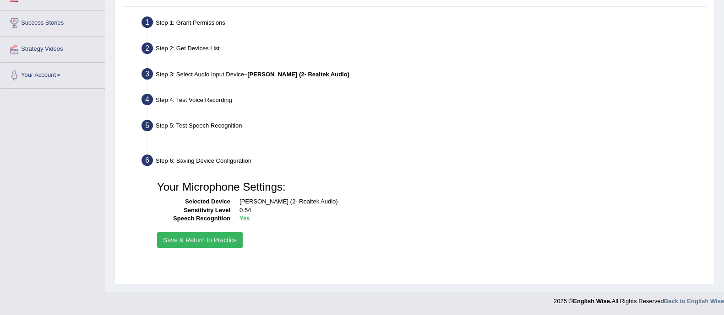
scroll to position [165, 0]
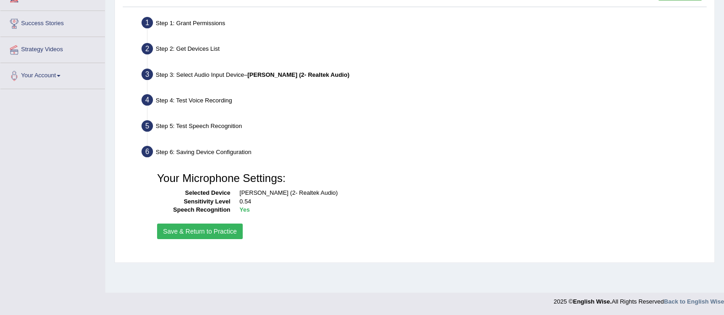
click at [211, 228] on button "Save & Return to Practice" at bounding box center [200, 232] width 86 height 16
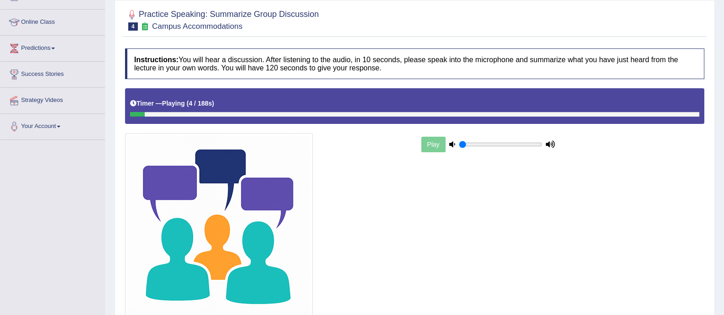
scroll to position [172, 0]
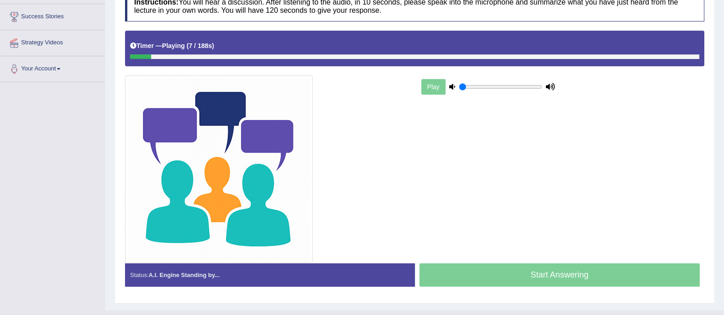
click at [550, 86] on icon at bounding box center [550, 87] width 9 height 6
click at [451, 87] on icon at bounding box center [452, 87] width 6 height 6
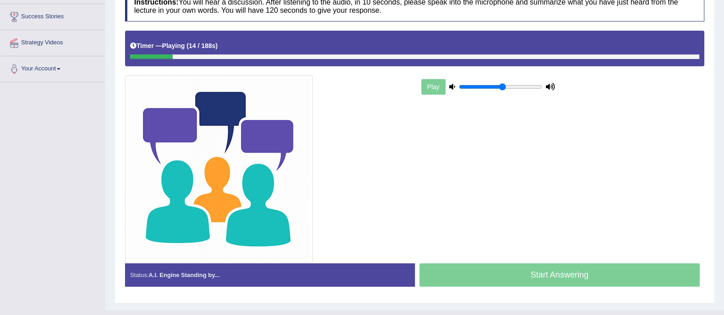
drag, startPoint x: 462, startPoint y: 86, endPoint x: 503, endPoint y: 88, distance: 40.4
type input "0.55"
click at [503, 88] on input "range" at bounding box center [500, 86] width 83 height 7
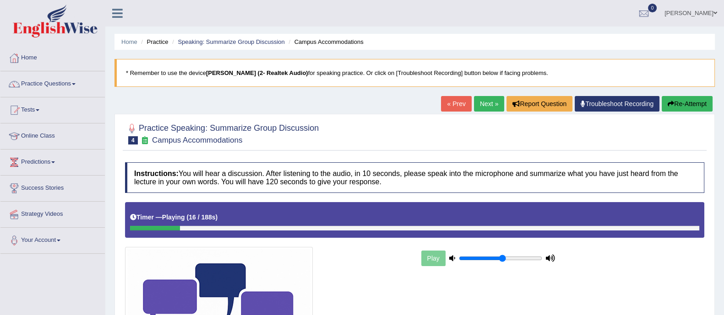
click at [682, 101] on button "Re-Attempt" at bounding box center [687, 104] width 51 height 16
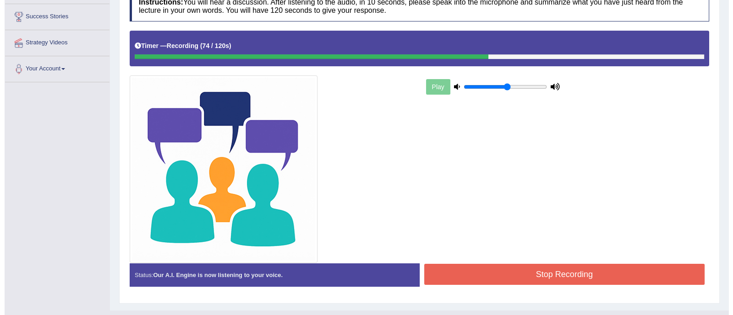
scroll to position [189, 0]
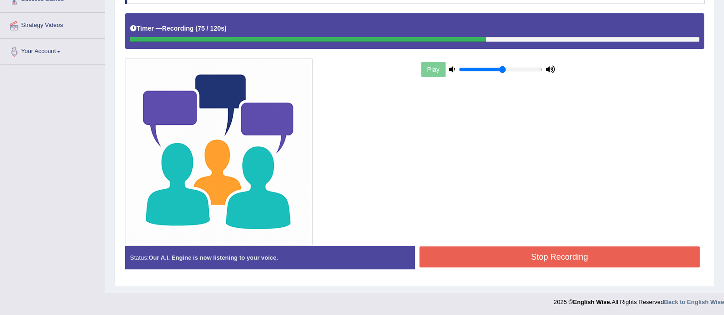
click at [554, 262] on button "Stop Recording" at bounding box center [559, 257] width 281 height 21
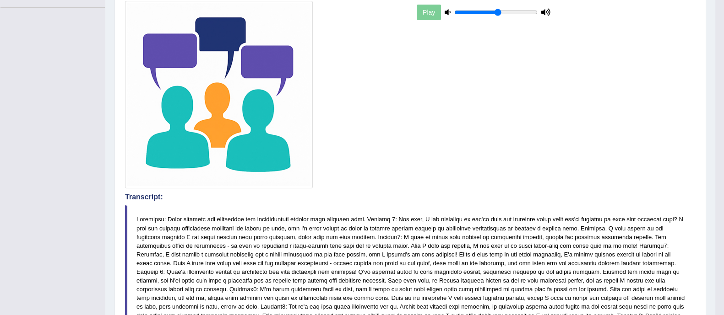
scroll to position [0, 0]
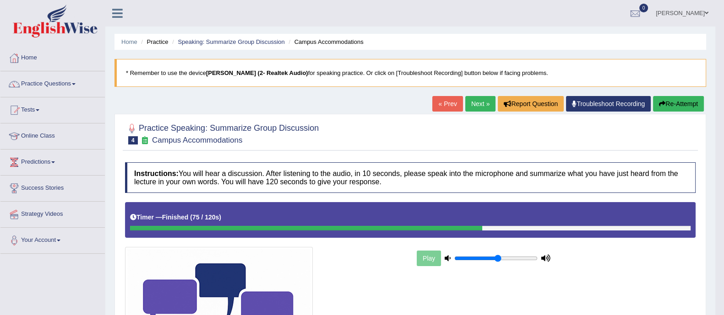
click at [479, 104] on link "Next »" at bounding box center [480, 104] width 30 height 16
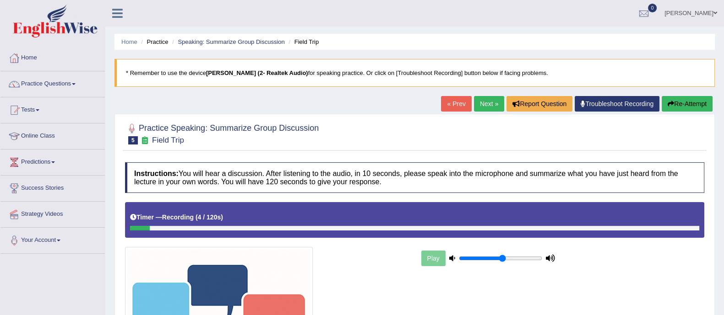
drag, startPoint x: 717, startPoint y: 10, endPoint x: 702, endPoint y: 40, distance: 34.0
click at [717, 11] on link "Greeshma Vejendla" at bounding box center [691, 12] width 66 height 24
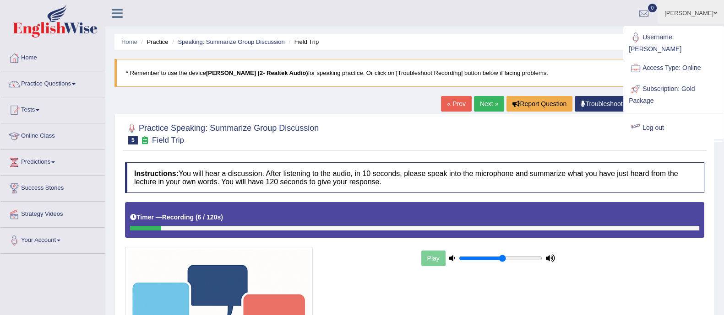
click at [651, 118] on link "Log out" at bounding box center [673, 128] width 99 height 21
